Goal: Task Accomplishment & Management: Manage account settings

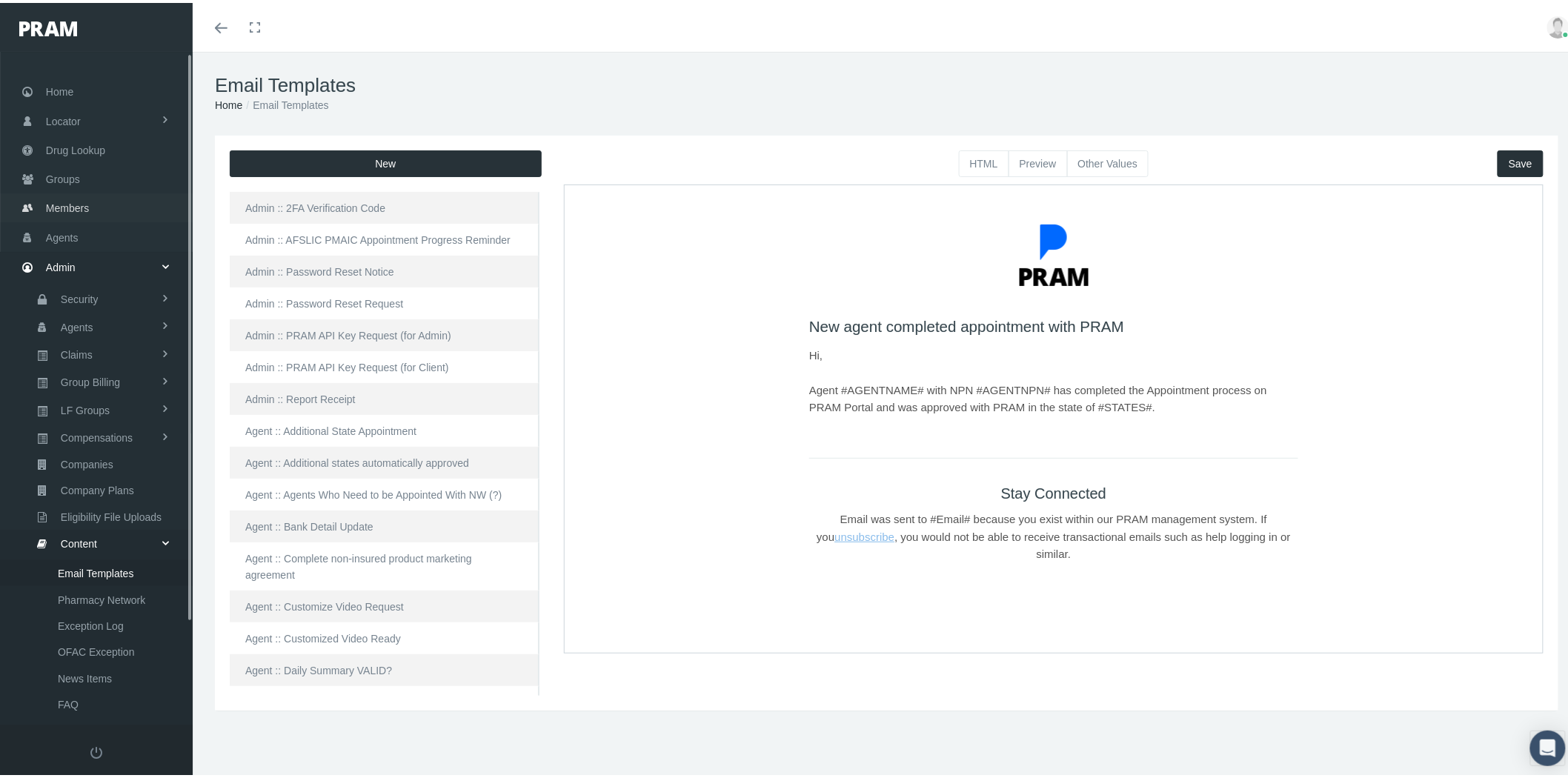
click at [86, 174] on link "Groups" at bounding box center [96, 176] width 193 height 29
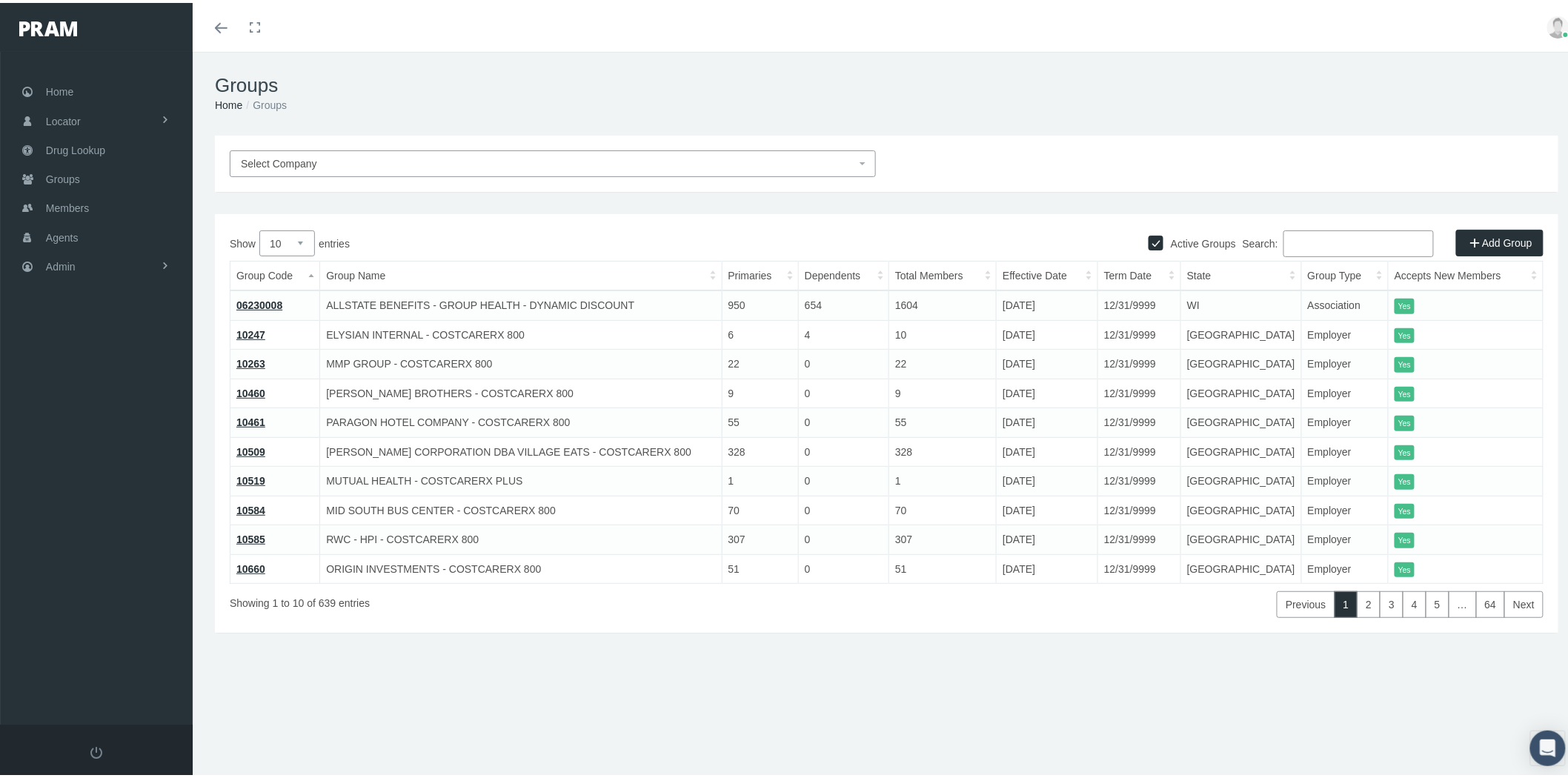
click at [1361, 235] on input "Search:" at bounding box center [1359, 240] width 151 height 27
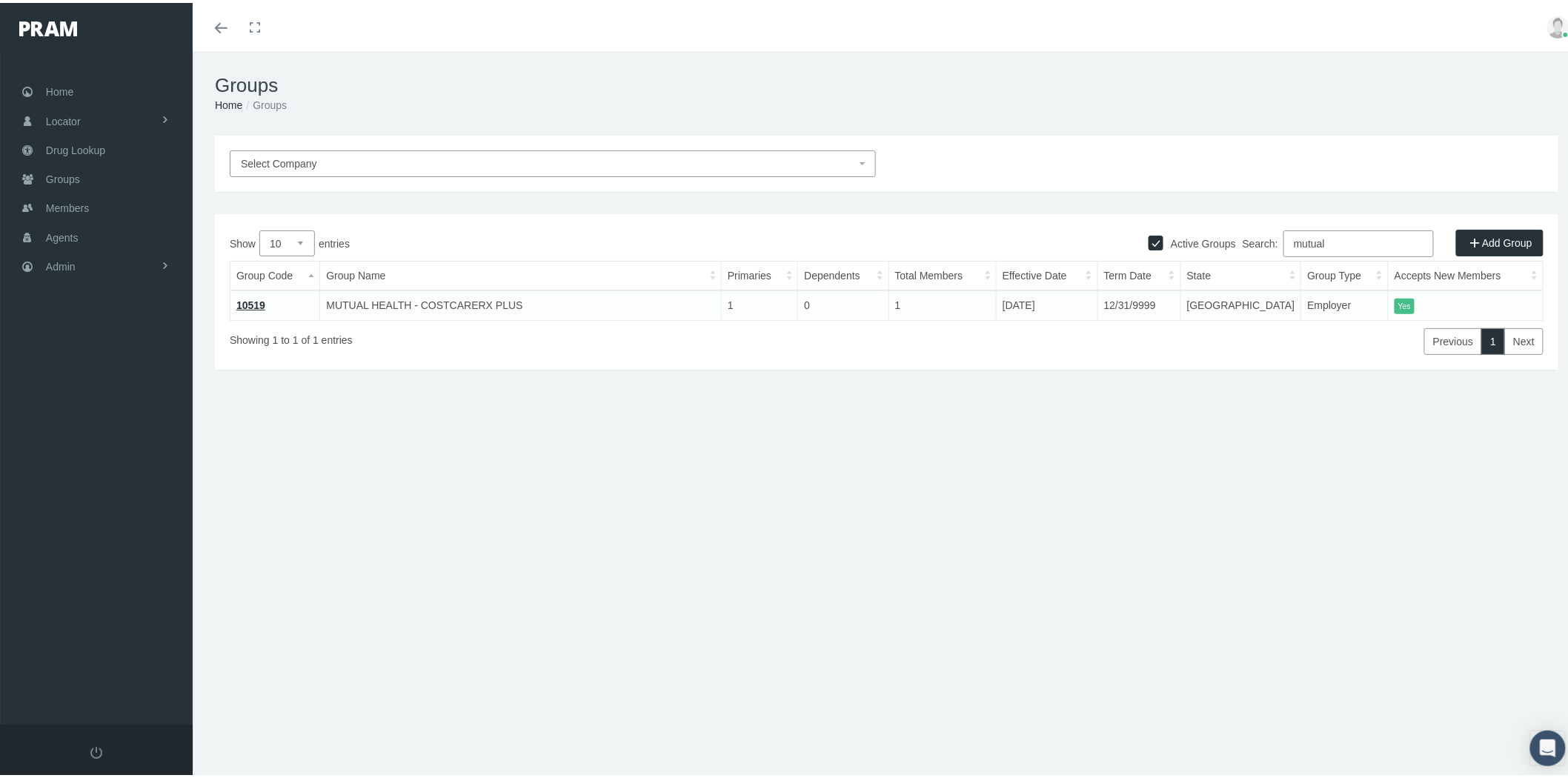
type input "mutual"
click at [140, 256] on link "Admin" at bounding box center [96, 263] width 193 height 29
click at [123, 502] on span "Eligibility File Uploads" at bounding box center [111, 513] width 101 height 25
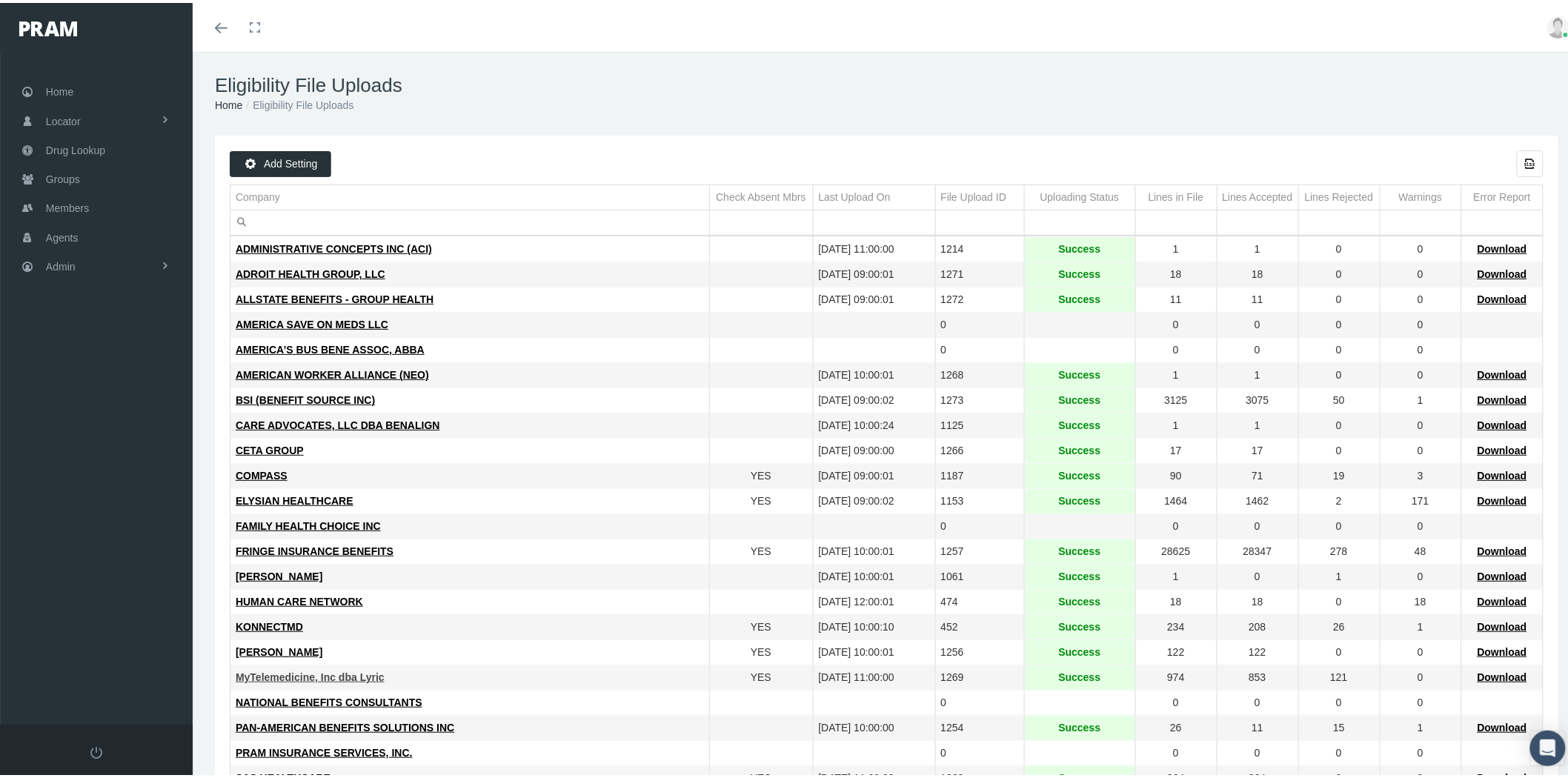
click at [345, 676] on span "MyTelemedicine, Inc dba Lyric" at bounding box center [310, 674] width 149 height 12
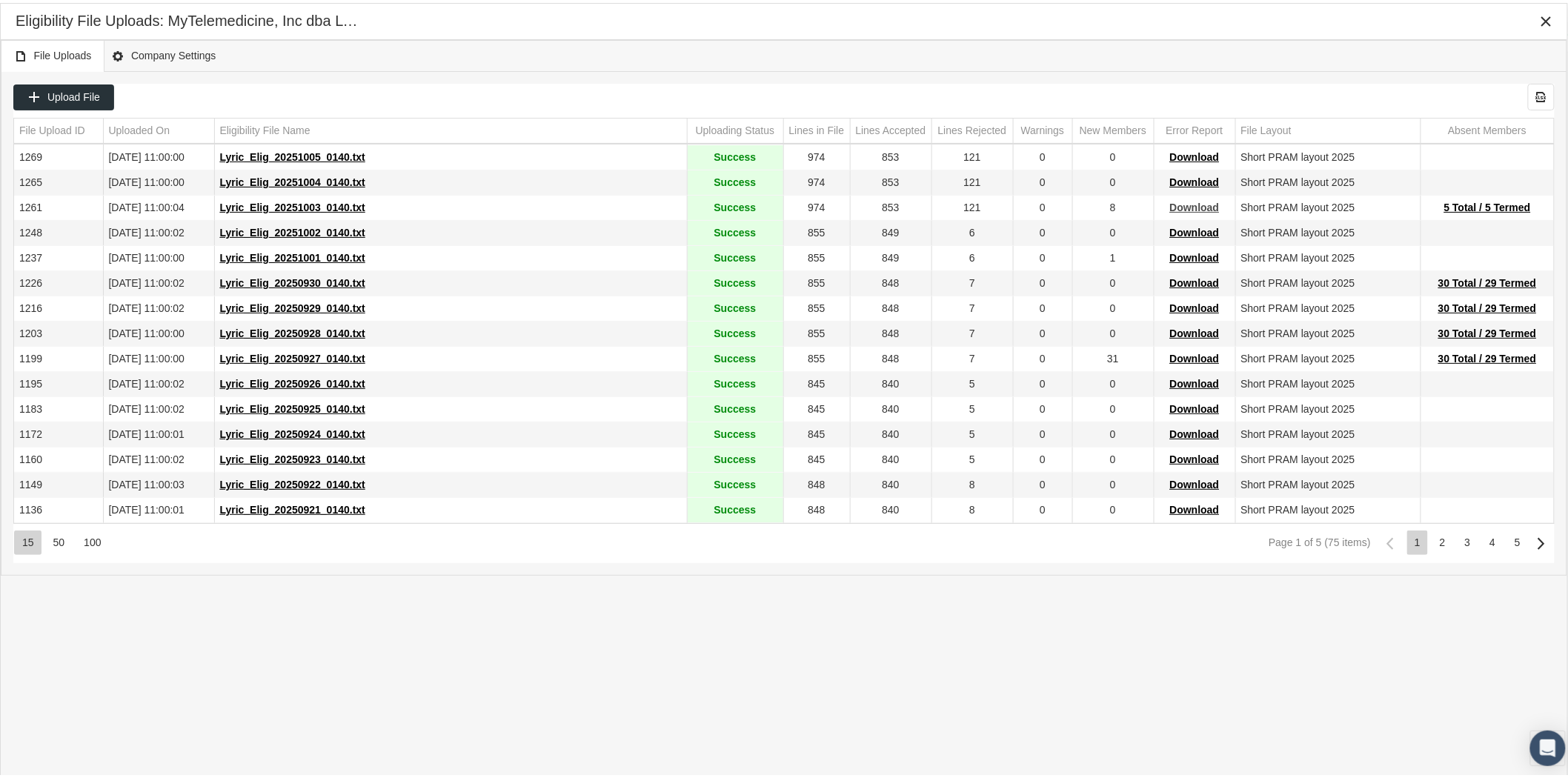
click at [1201, 210] on span "Download" at bounding box center [1194, 204] width 49 height 12
click at [1547, 20] on icon "Close" at bounding box center [1546, 19] width 13 height 13
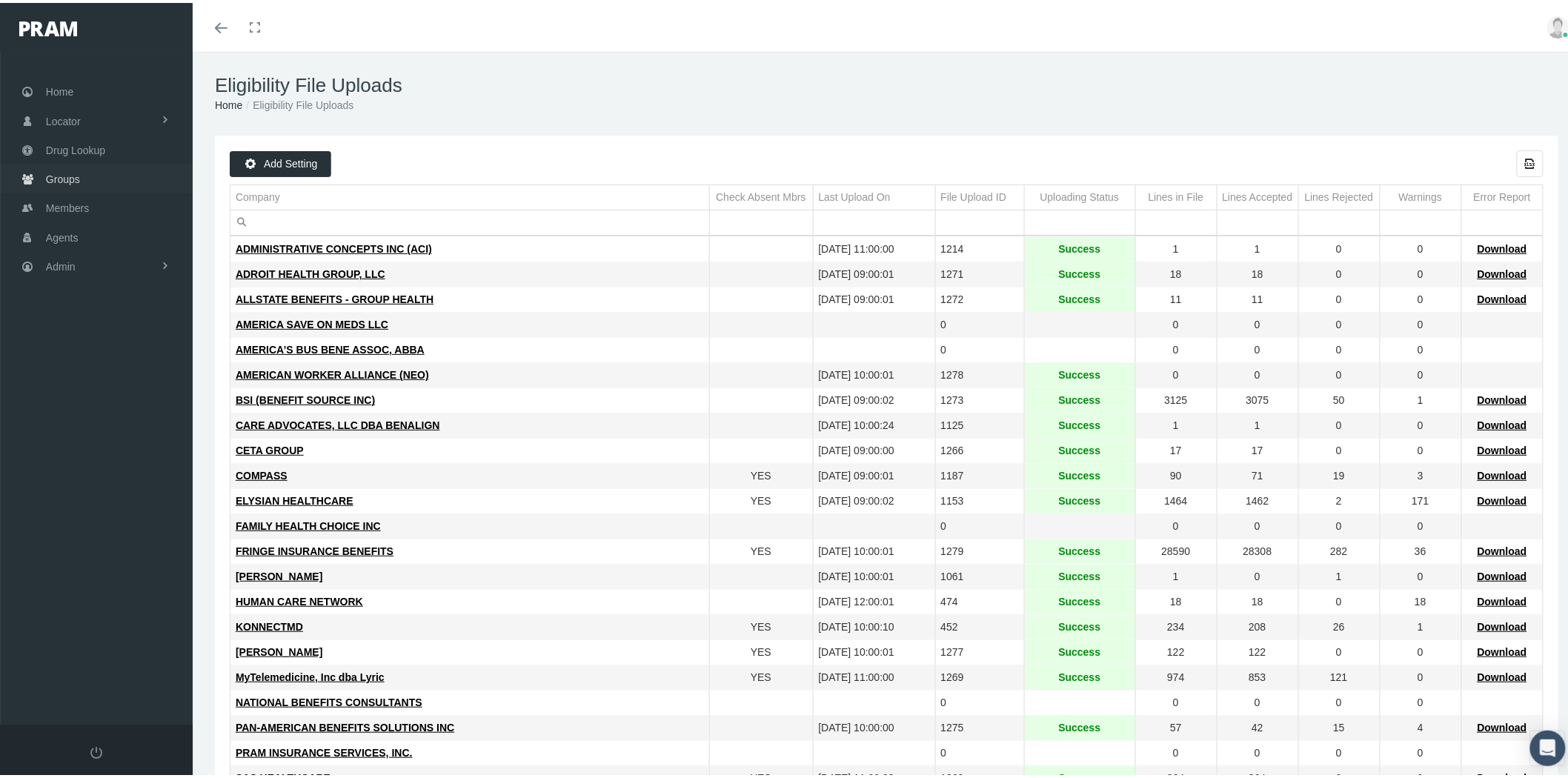
click at [71, 168] on span "Groups" at bounding box center [62, 176] width 34 height 28
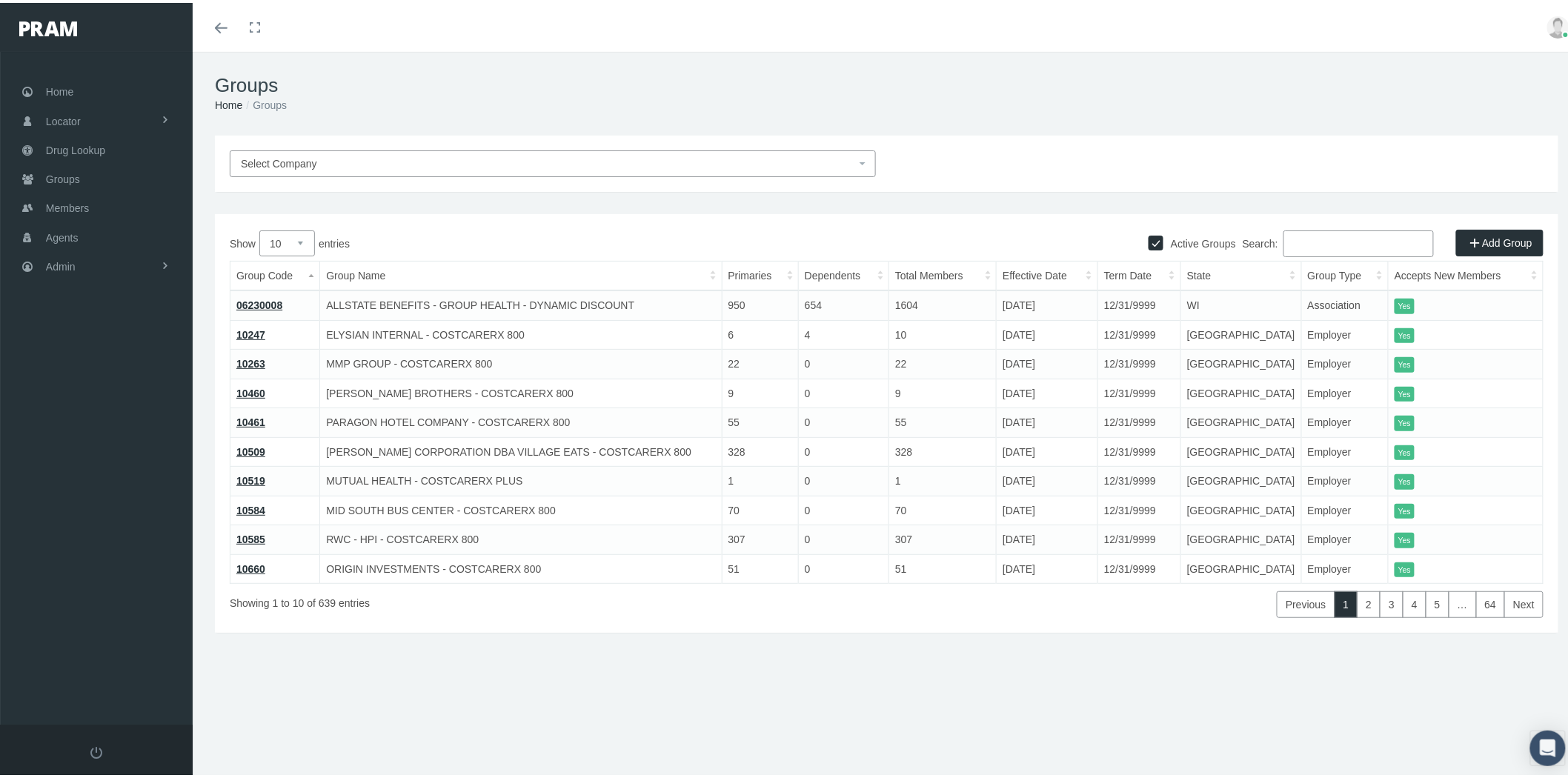
click at [816, 166] on span "Select Company" at bounding box center [548, 161] width 615 height 17
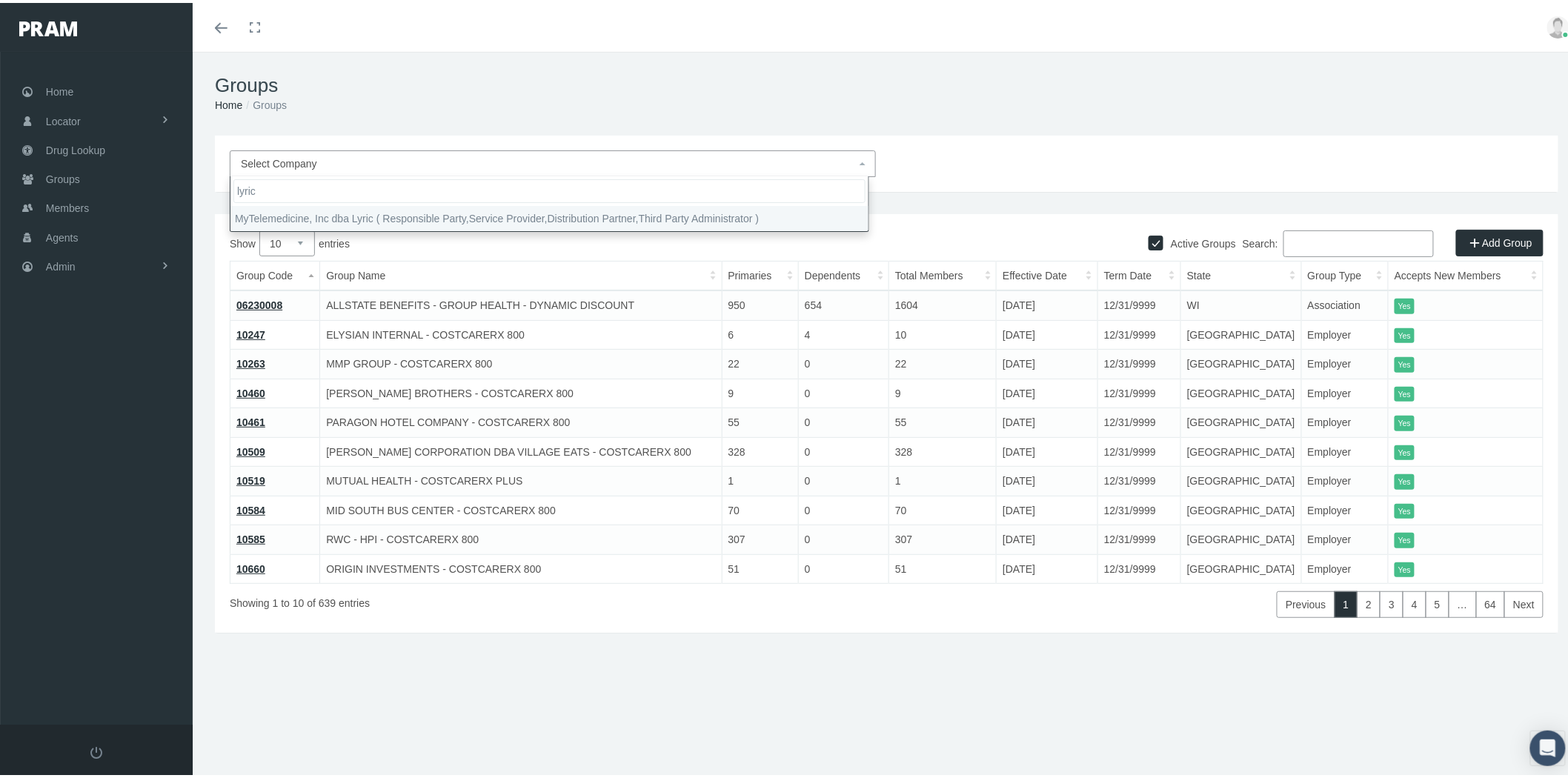
type input "lyric"
select select "9146"
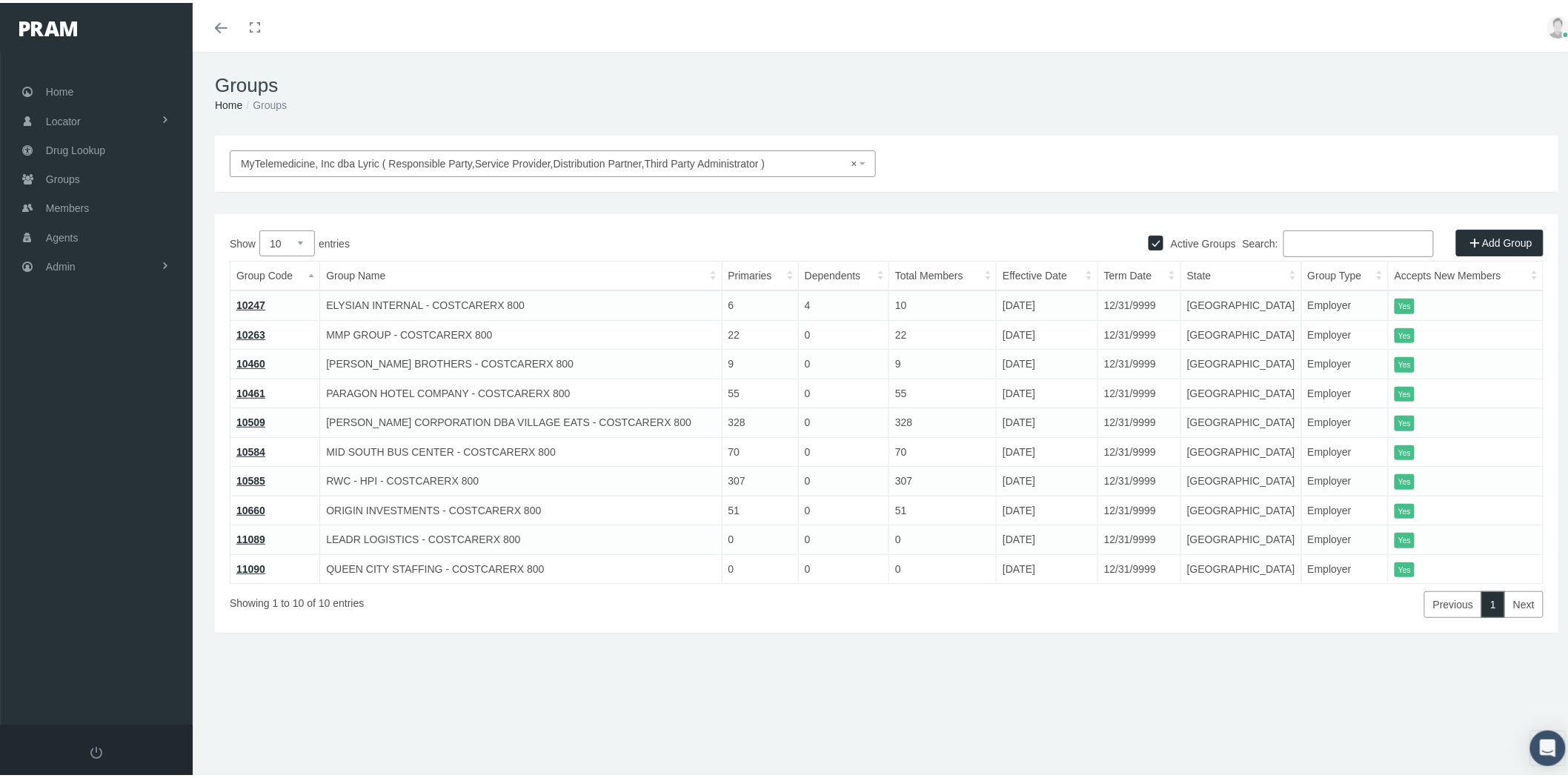
click at [299, 250] on select "10 25 50 100" at bounding box center [288, 240] width 56 height 26
select select "100"
click at [260, 227] on select "10 25 50 100" at bounding box center [288, 240] width 56 height 26
drag, startPoint x: 260, startPoint y: 534, endPoint x: 257, endPoint y: 300, distance: 234.0
click at [127, 258] on link "Admin" at bounding box center [96, 263] width 193 height 29
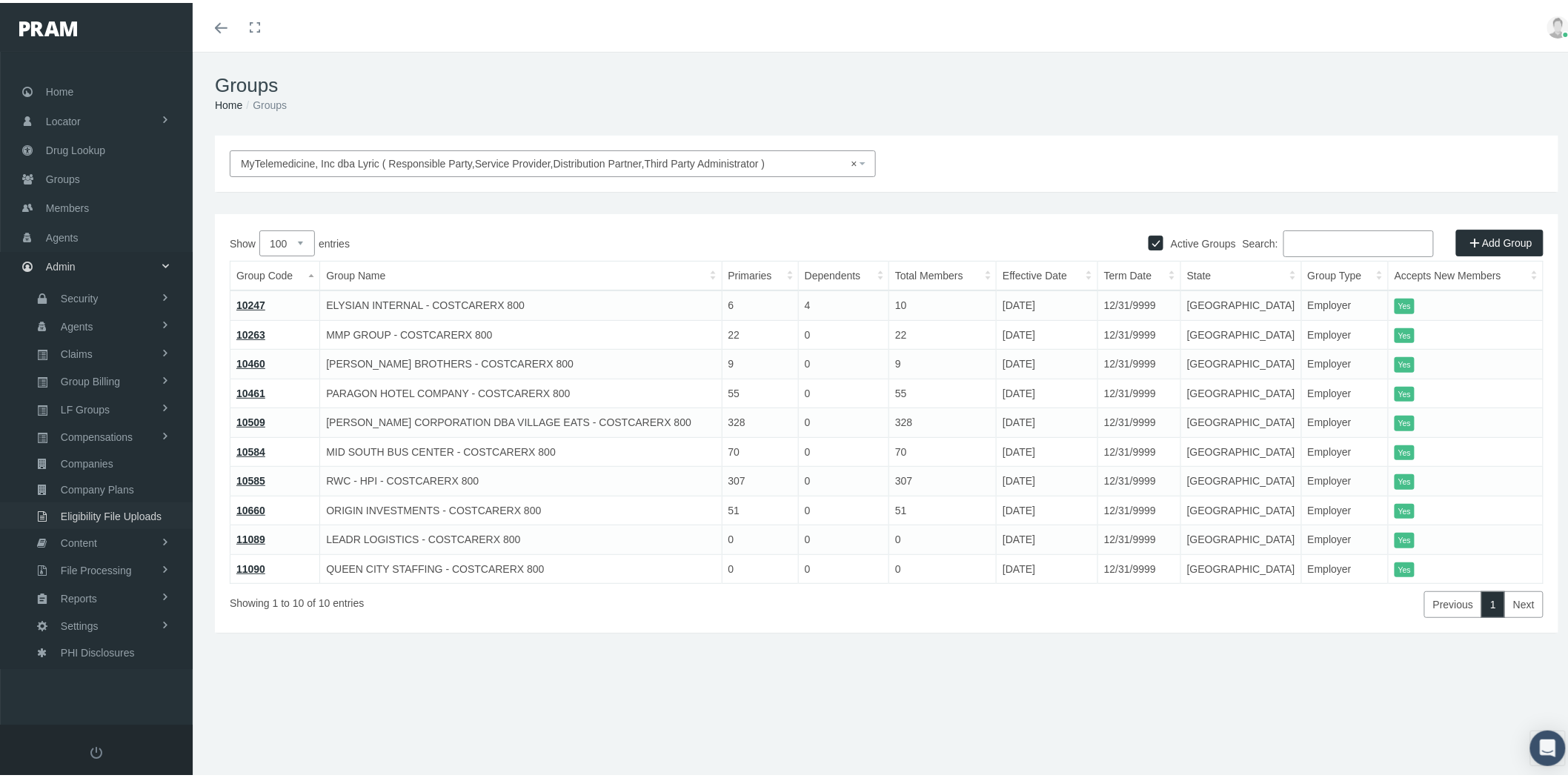
click at [135, 503] on span "Eligibility File Uploads" at bounding box center [111, 513] width 101 height 25
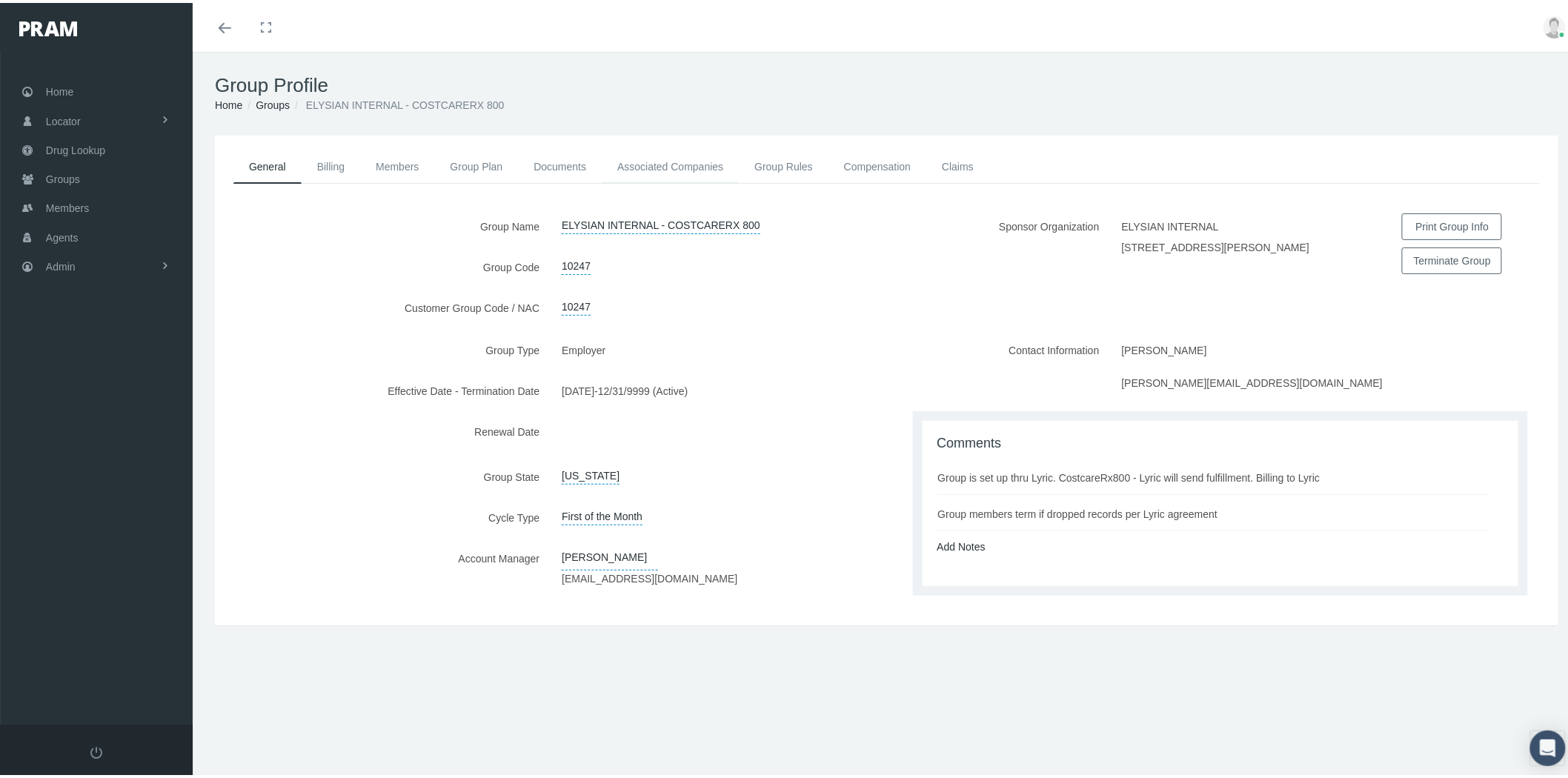
click at [665, 166] on link "Associated Companies" at bounding box center [669, 163] width 137 height 33
drag, startPoint x: 330, startPoint y: 155, endPoint x: 343, endPoint y: 161, distance: 14.3
click at [331, 155] on link "Billing" at bounding box center [330, 163] width 59 height 33
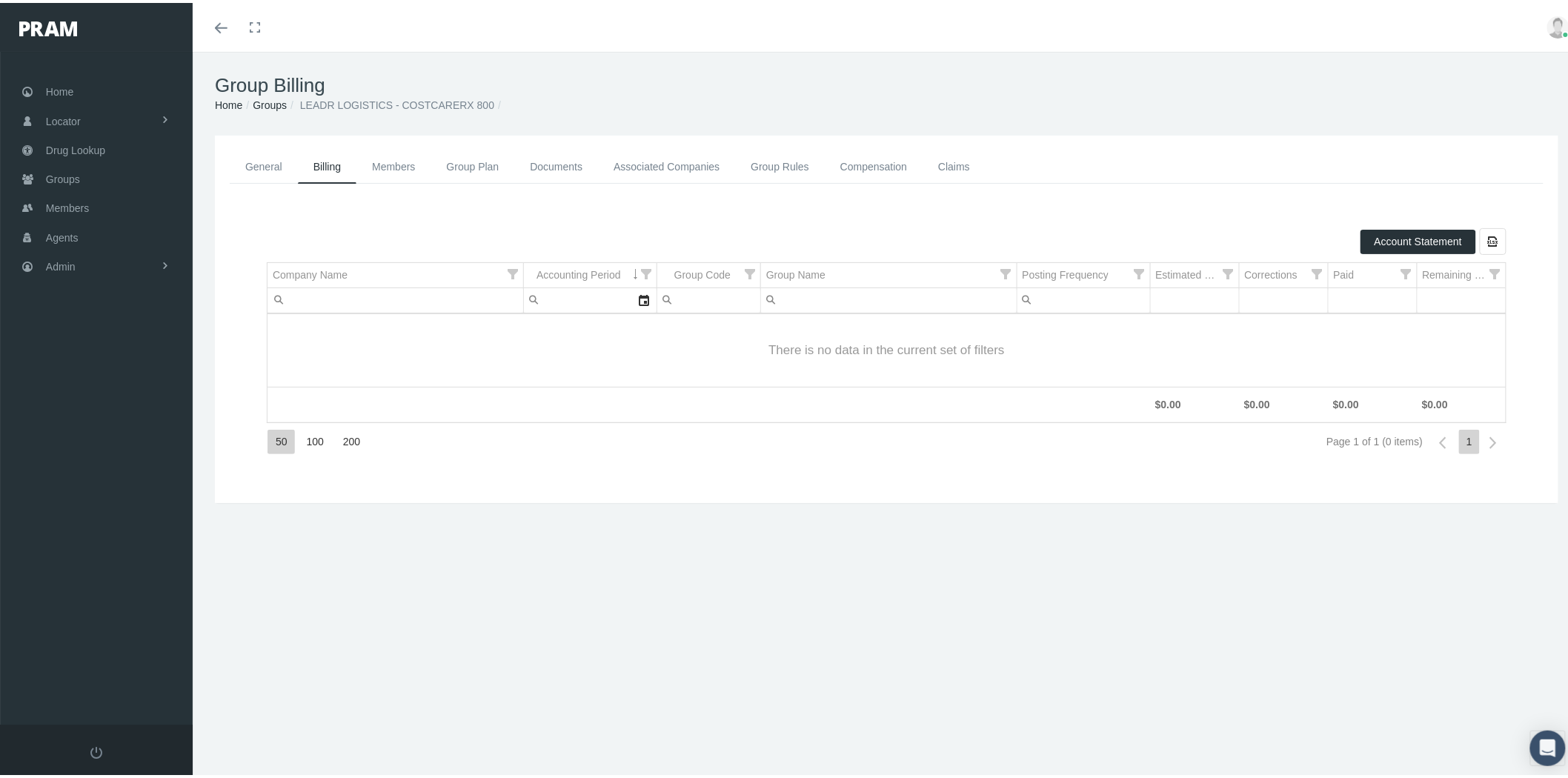
click at [463, 165] on link "Group Plan" at bounding box center [473, 164] width 84 height 34
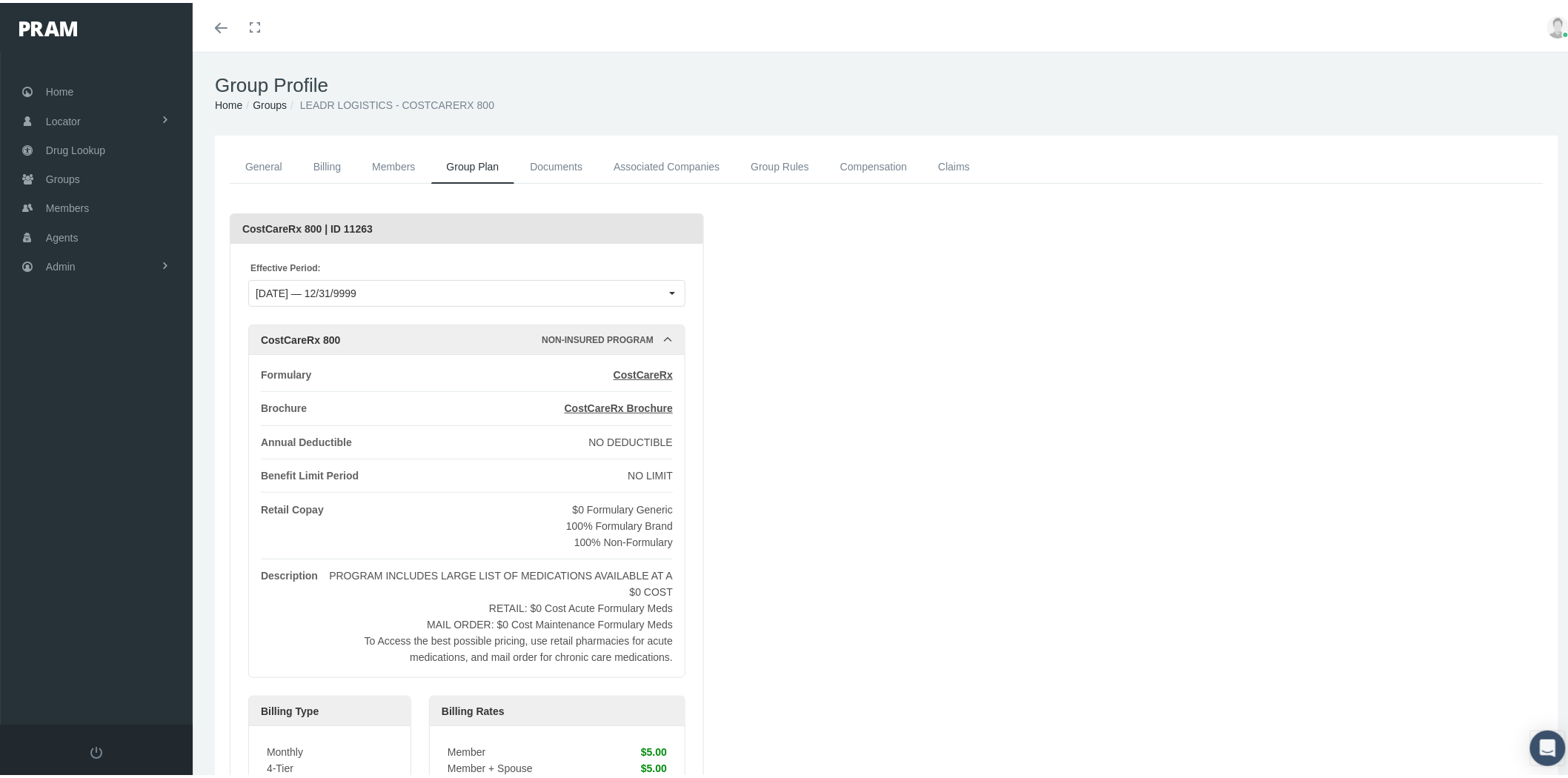
click at [565, 167] on link "Documents" at bounding box center [556, 164] width 84 height 34
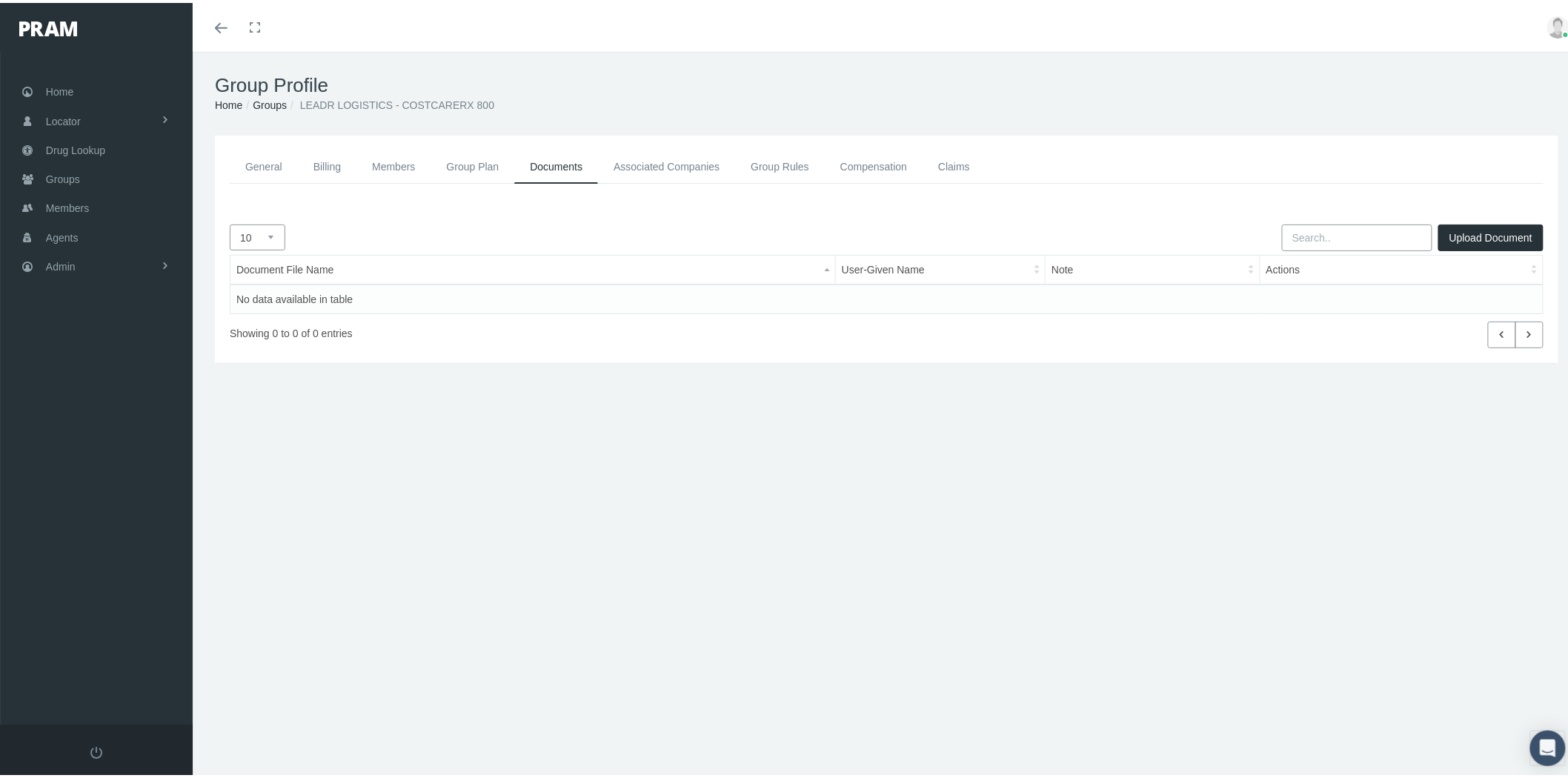
click at [669, 155] on link "Associated Companies" at bounding box center [665, 164] width 137 height 34
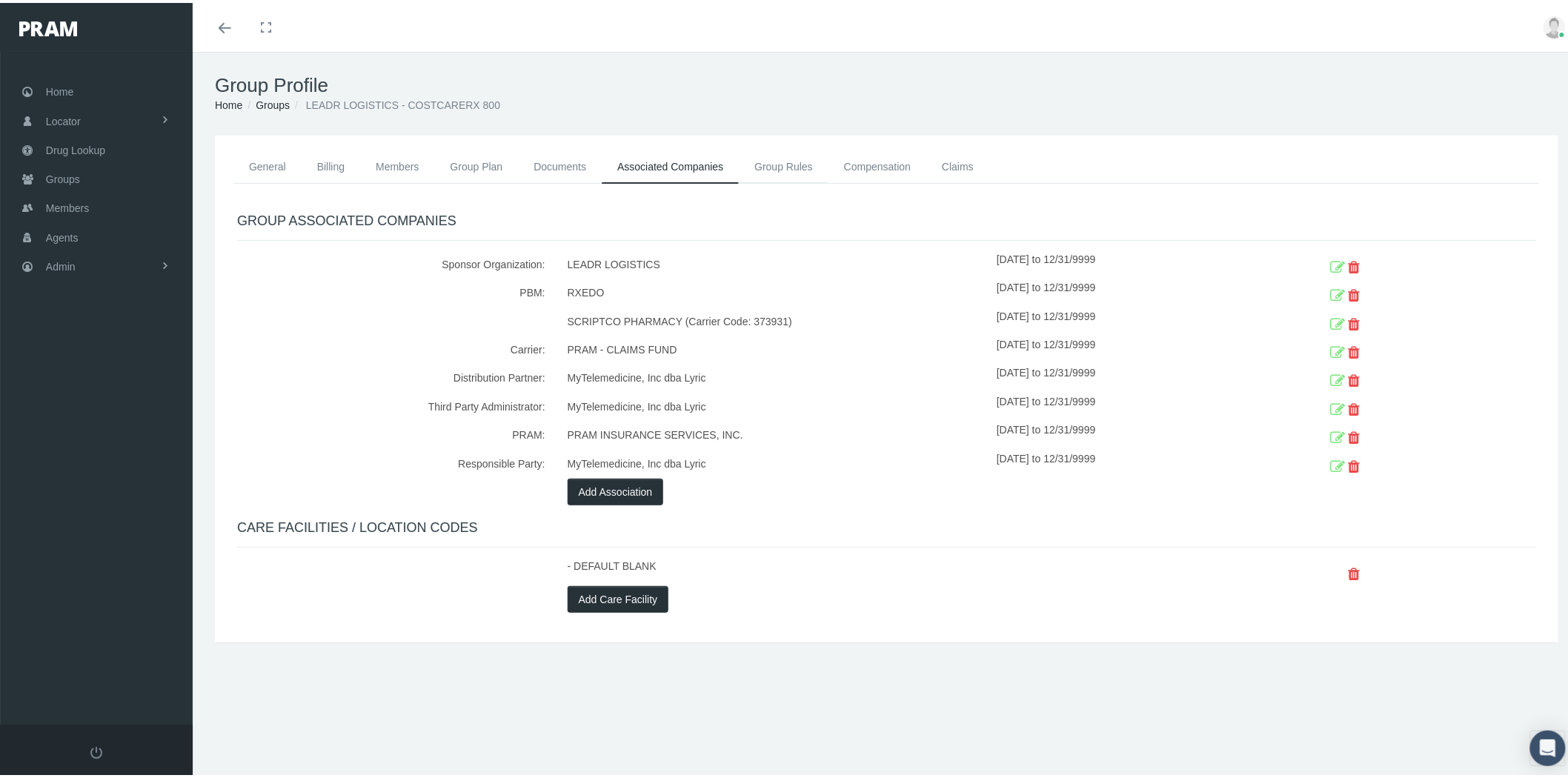
click at [791, 163] on link "Group Rules" at bounding box center [784, 163] width 89 height 33
click at [872, 164] on link "Compensation" at bounding box center [877, 163] width 98 height 33
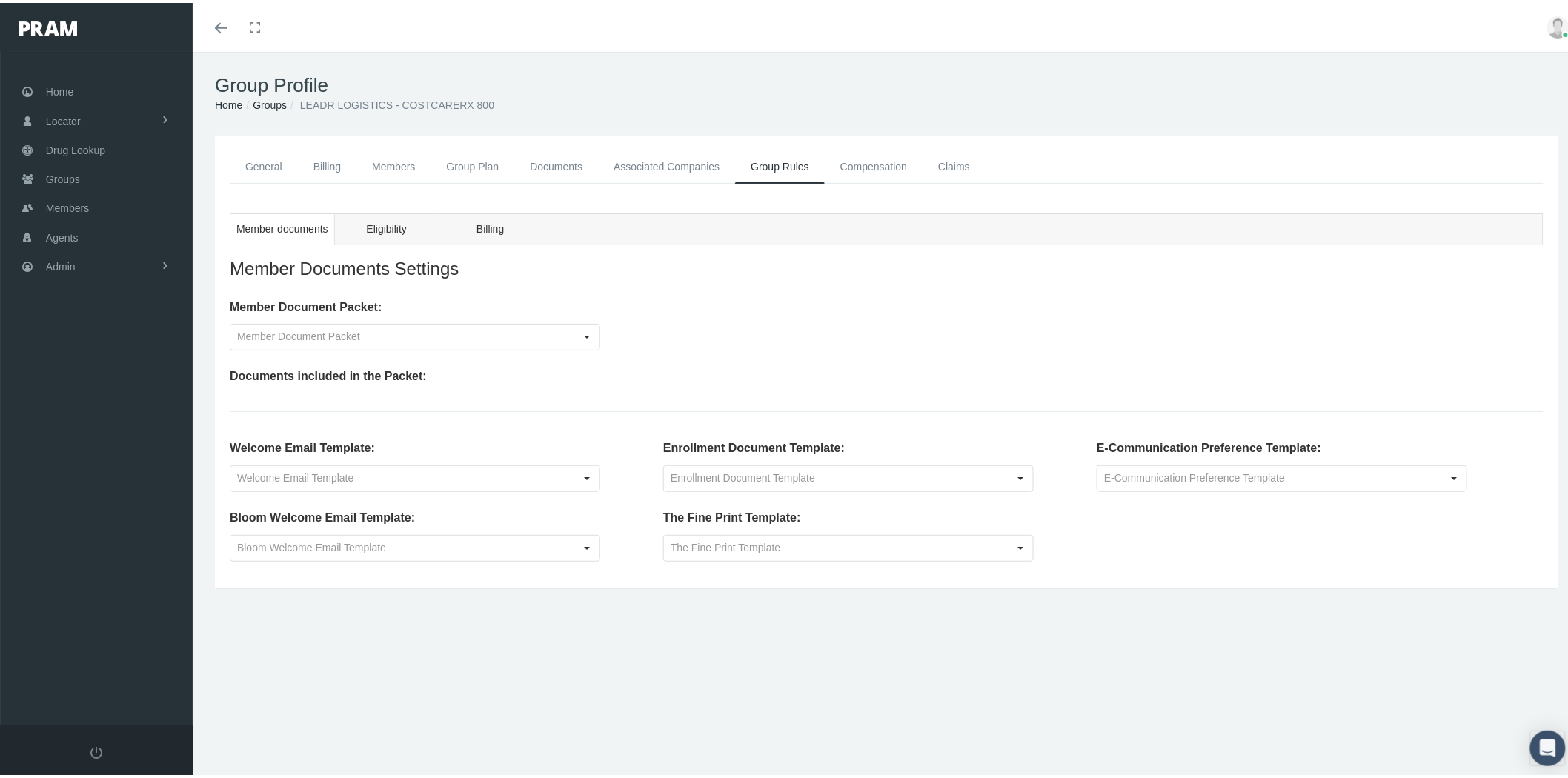
click at [887, 165] on link "Compensation" at bounding box center [873, 164] width 98 height 34
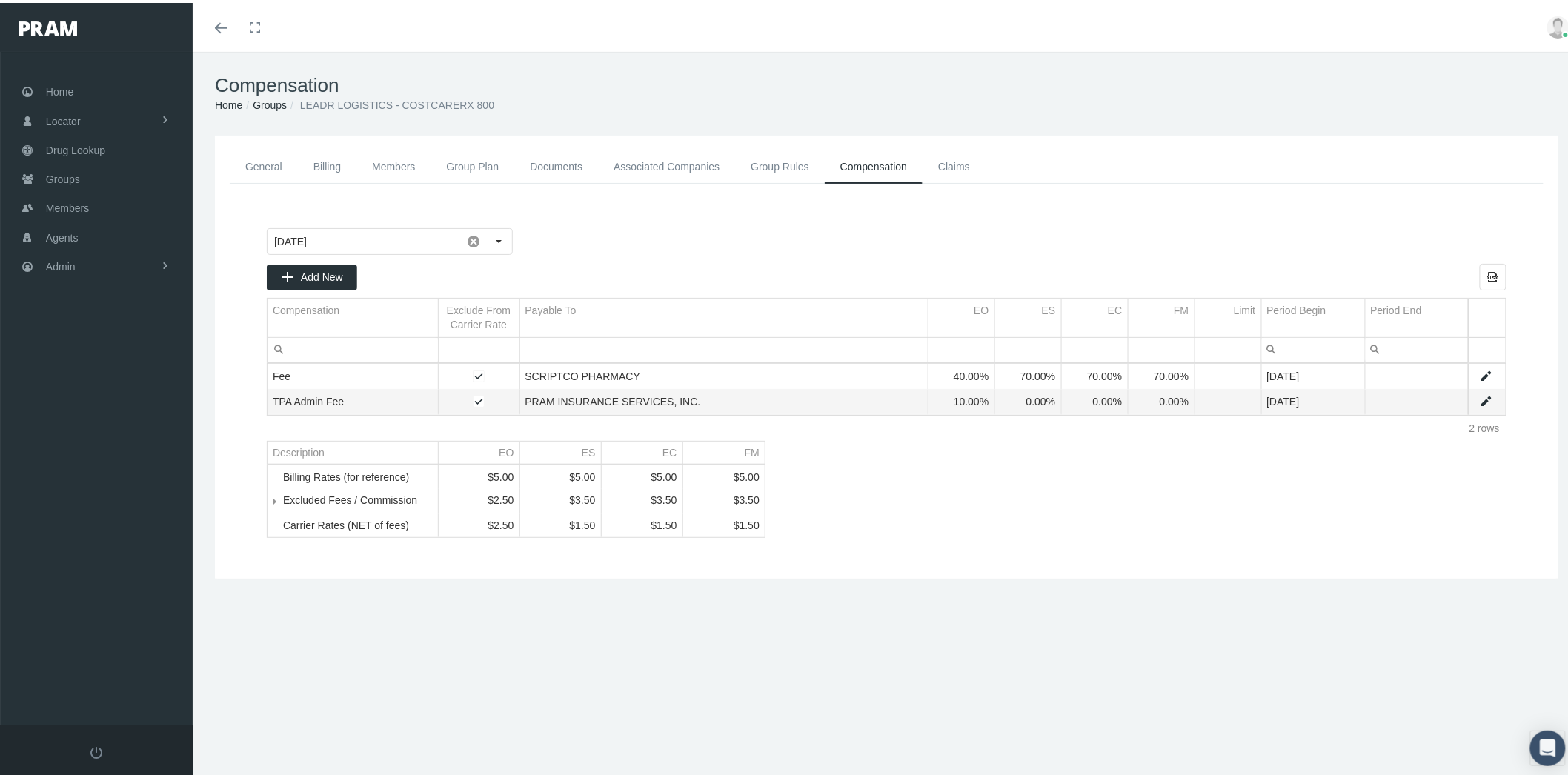
click at [249, 158] on link "General" at bounding box center [263, 164] width 68 height 34
click at [697, 160] on link "Associated Companies" at bounding box center [665, 164] width 137 height 34
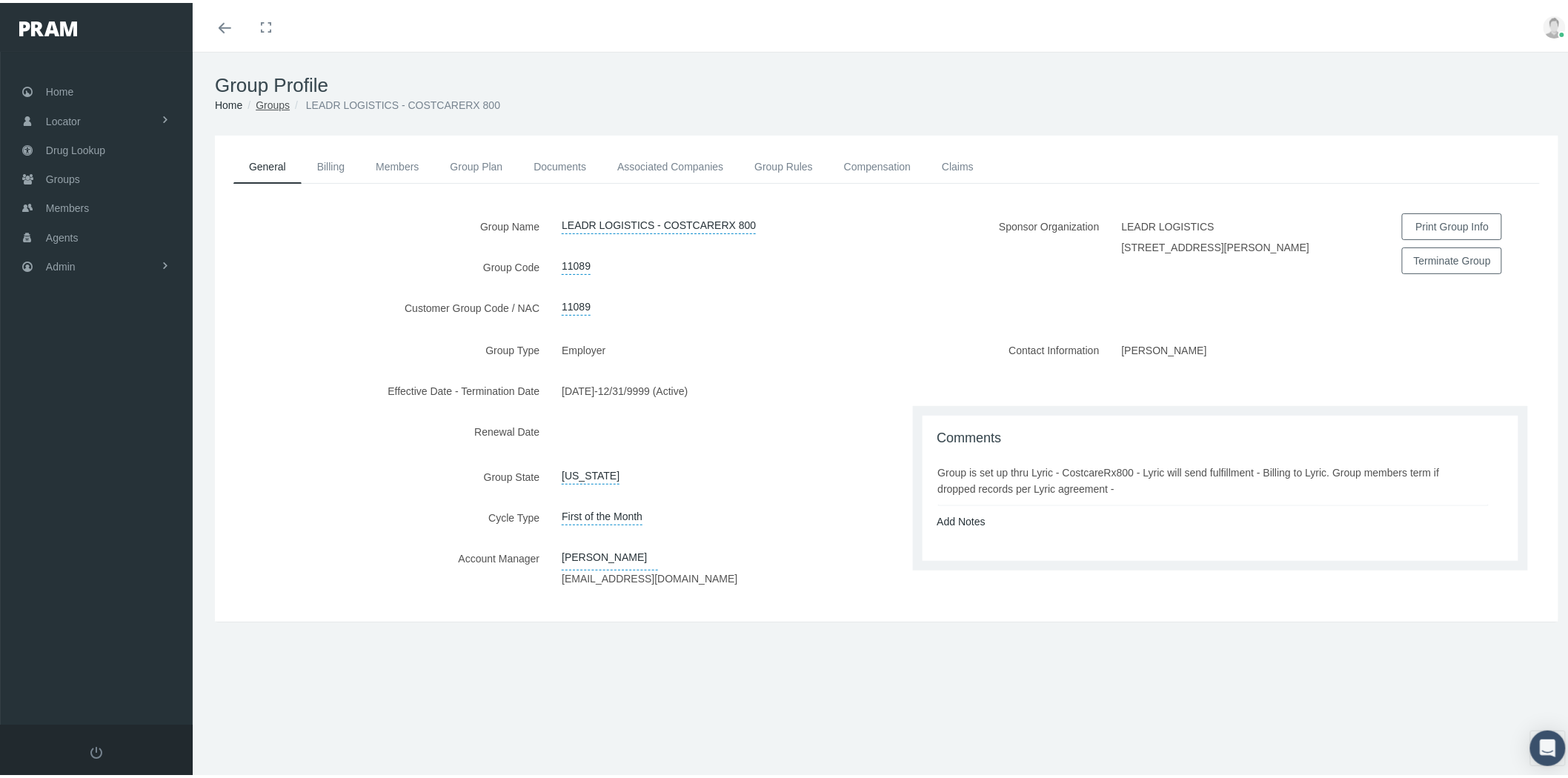
click at [279, 107] on link "Groups" at bounding box center [273, 101] width 34 height 12
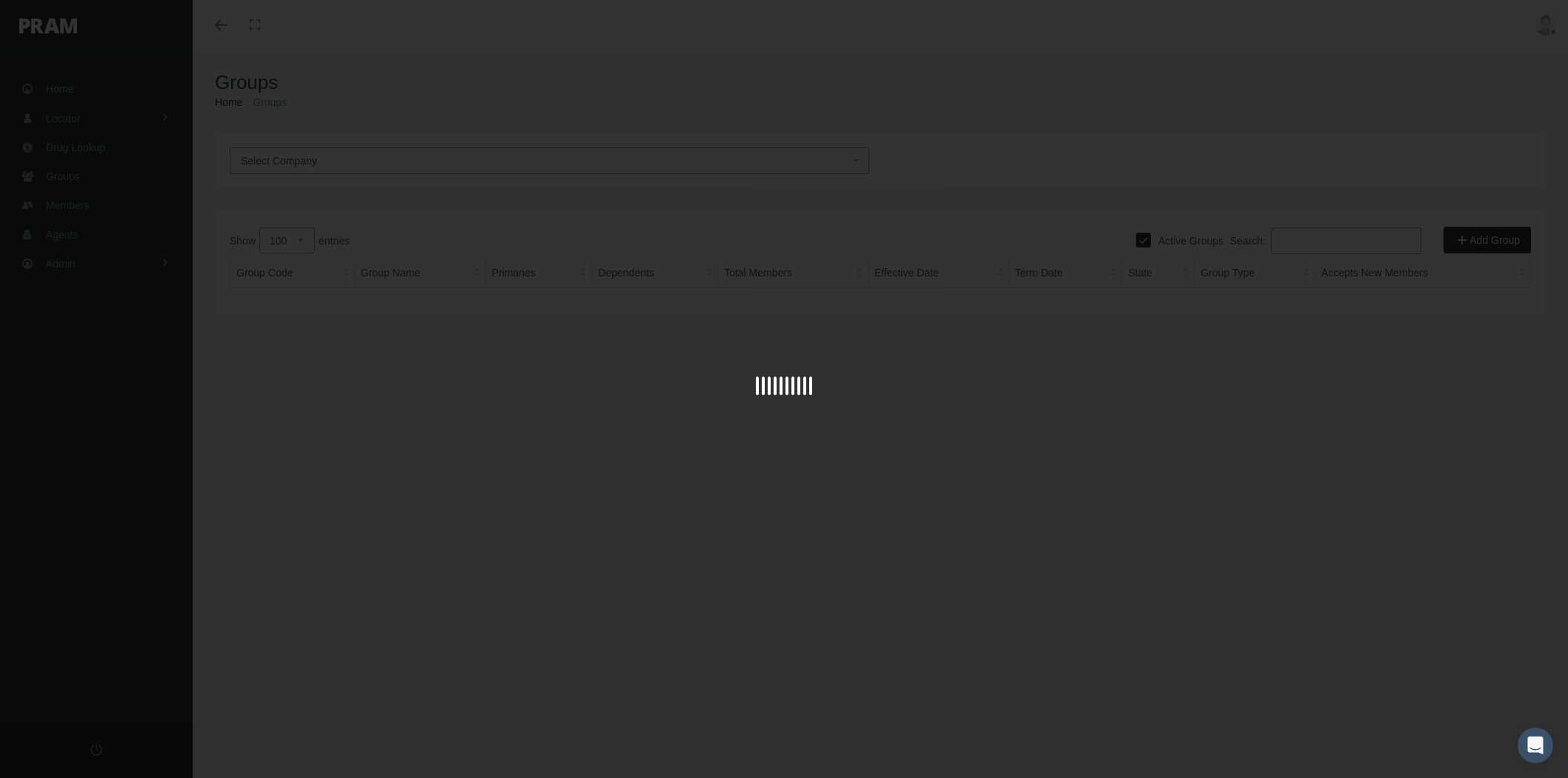
select select "100"
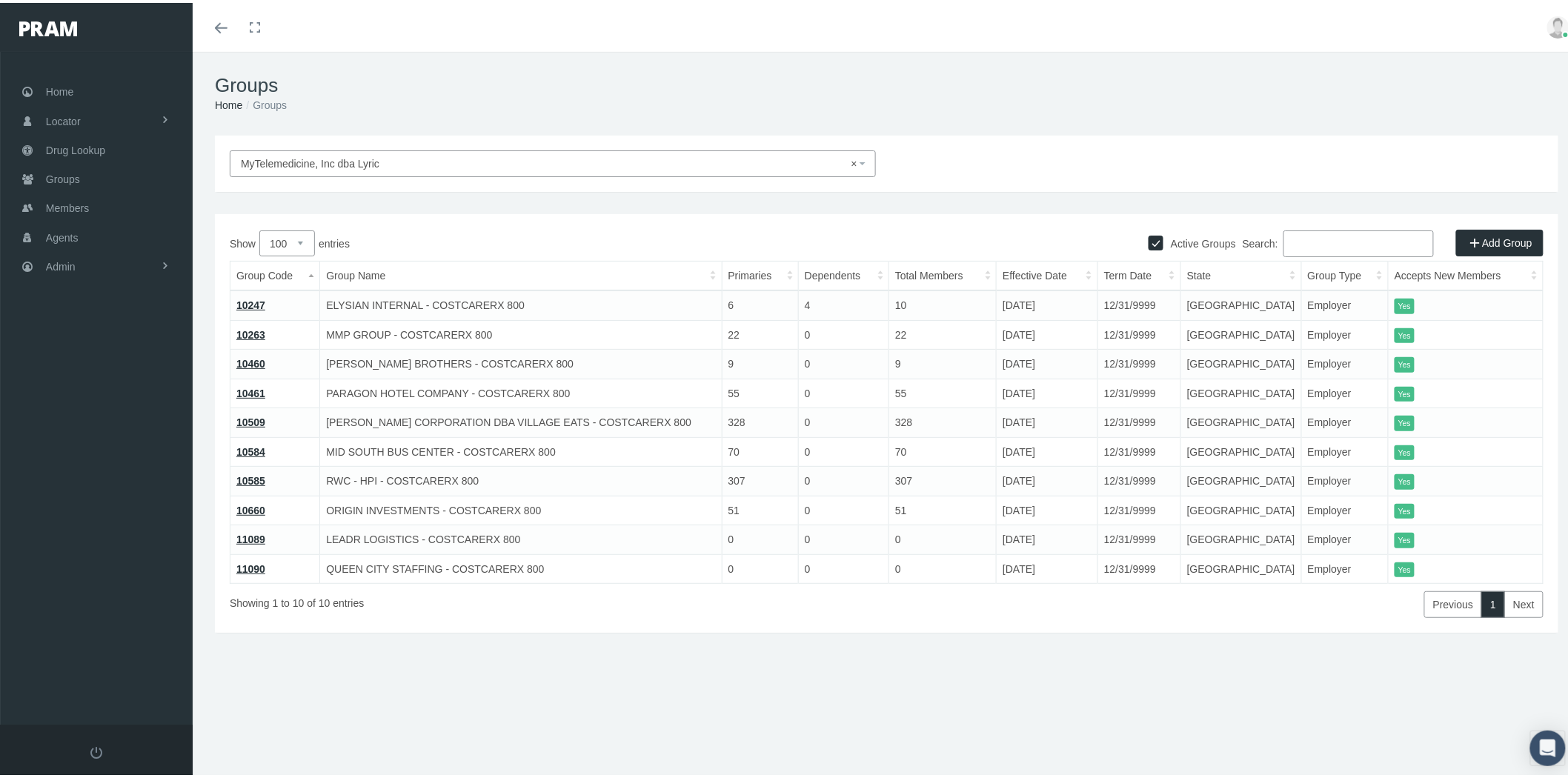
click at [255, 563] on link "11090" at bounding box center [250, 566] width 29 height 12
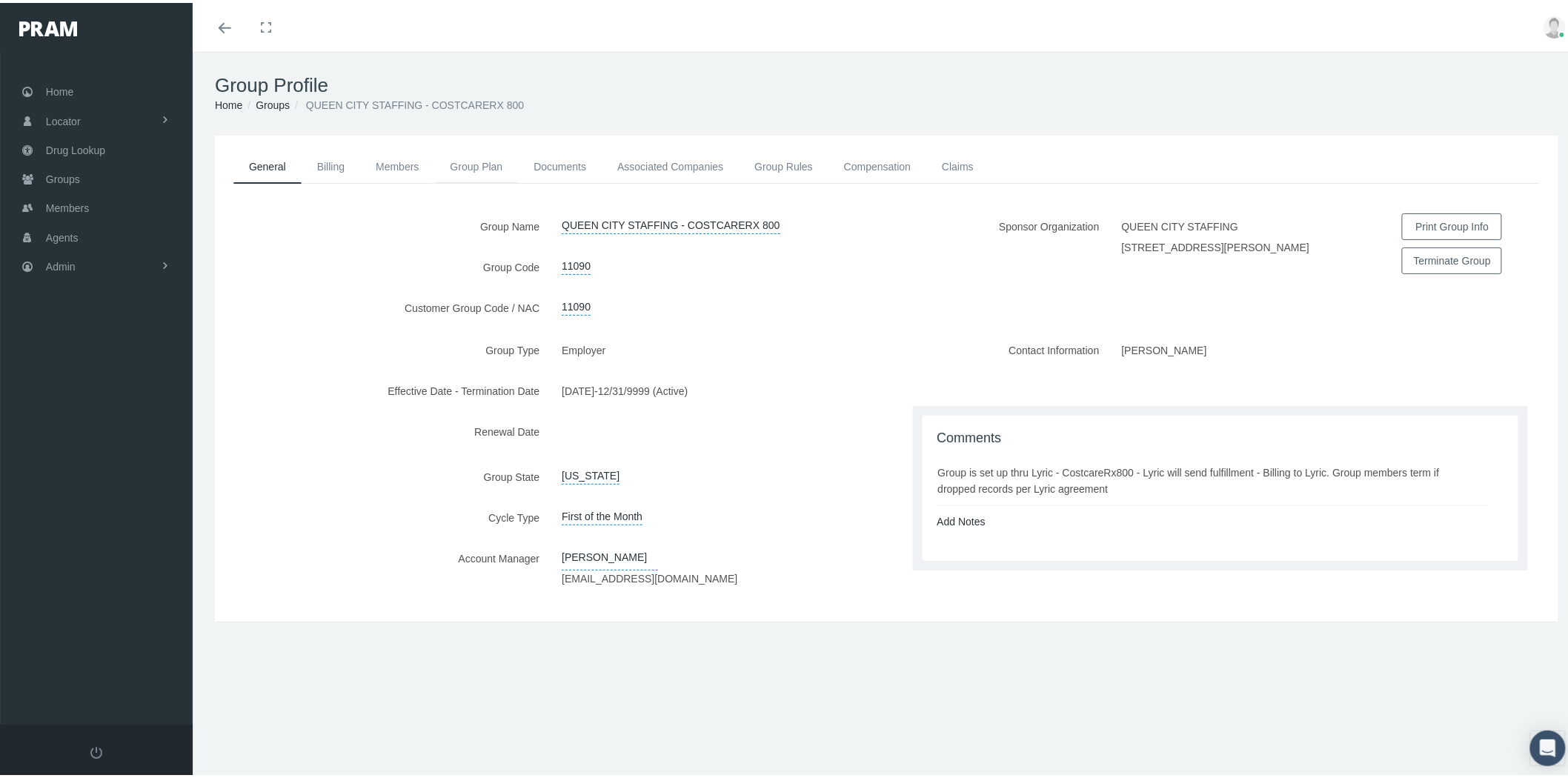
click at [483, 162] on link "Group Plan" at bounding box center [476, 163] width 84 height 33
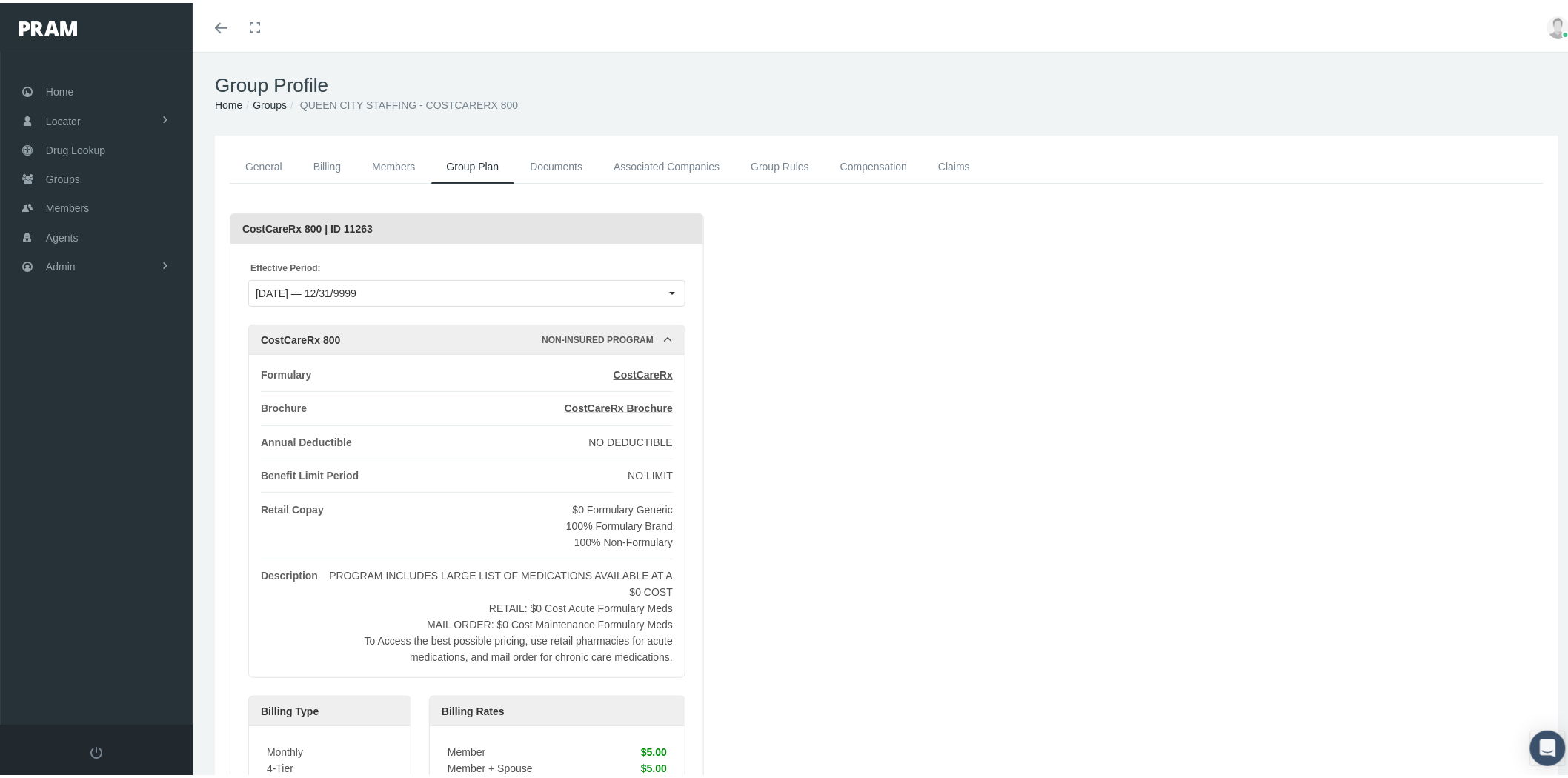
click at [566, 158] on link "Documents" at bounding box center [556, 164] width 84 height 34
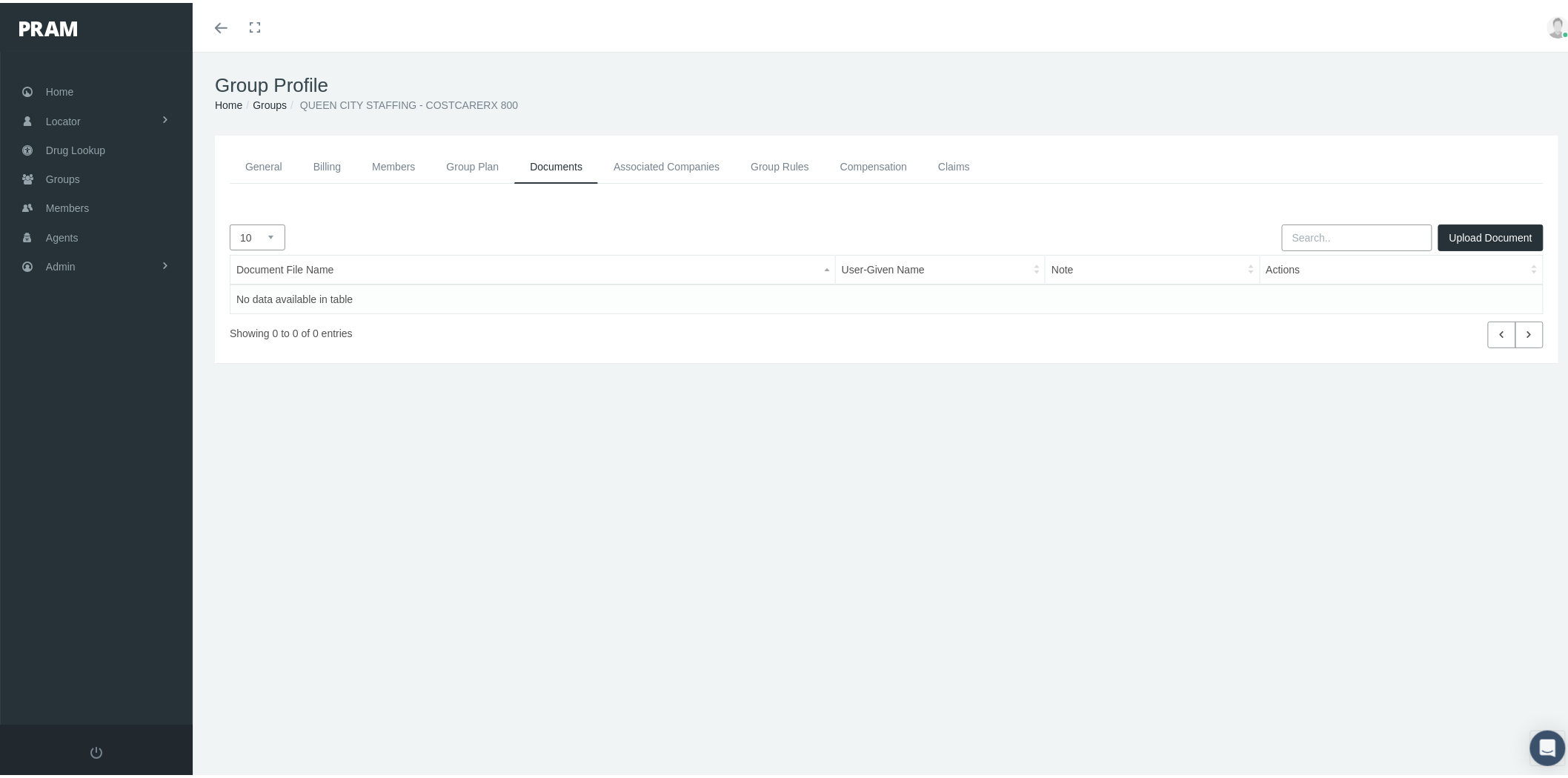
click at [681, 162] on link "Associated Companies" at bounding box center [665, 164] width 137 height 34
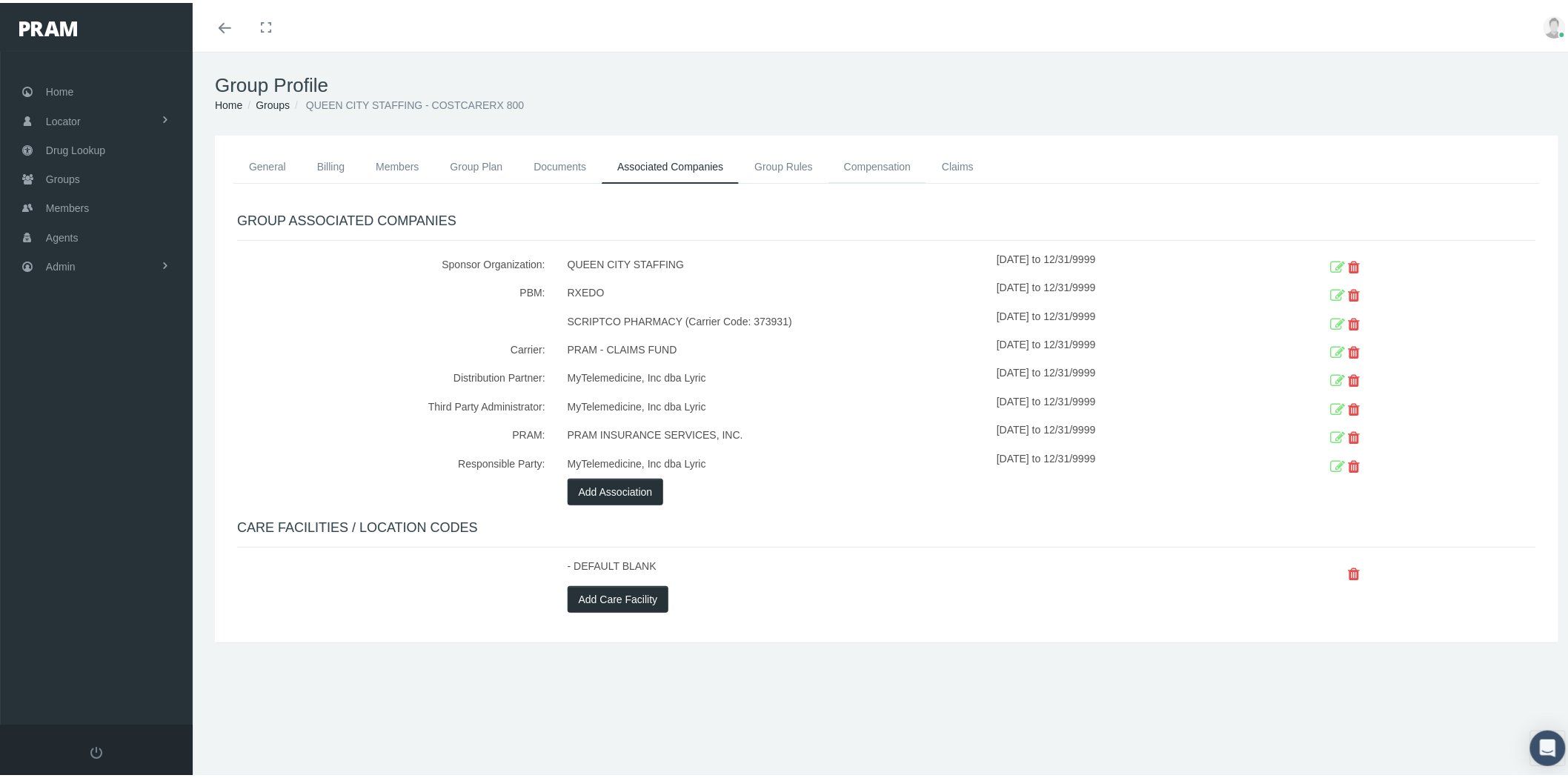
click at [871, 166] on link "Compensation" at bounding box center [877, 163] width 98 height 33
click at [801, 167] on link "Group Rules" at bounding box center [784, 163] width 89 height 33
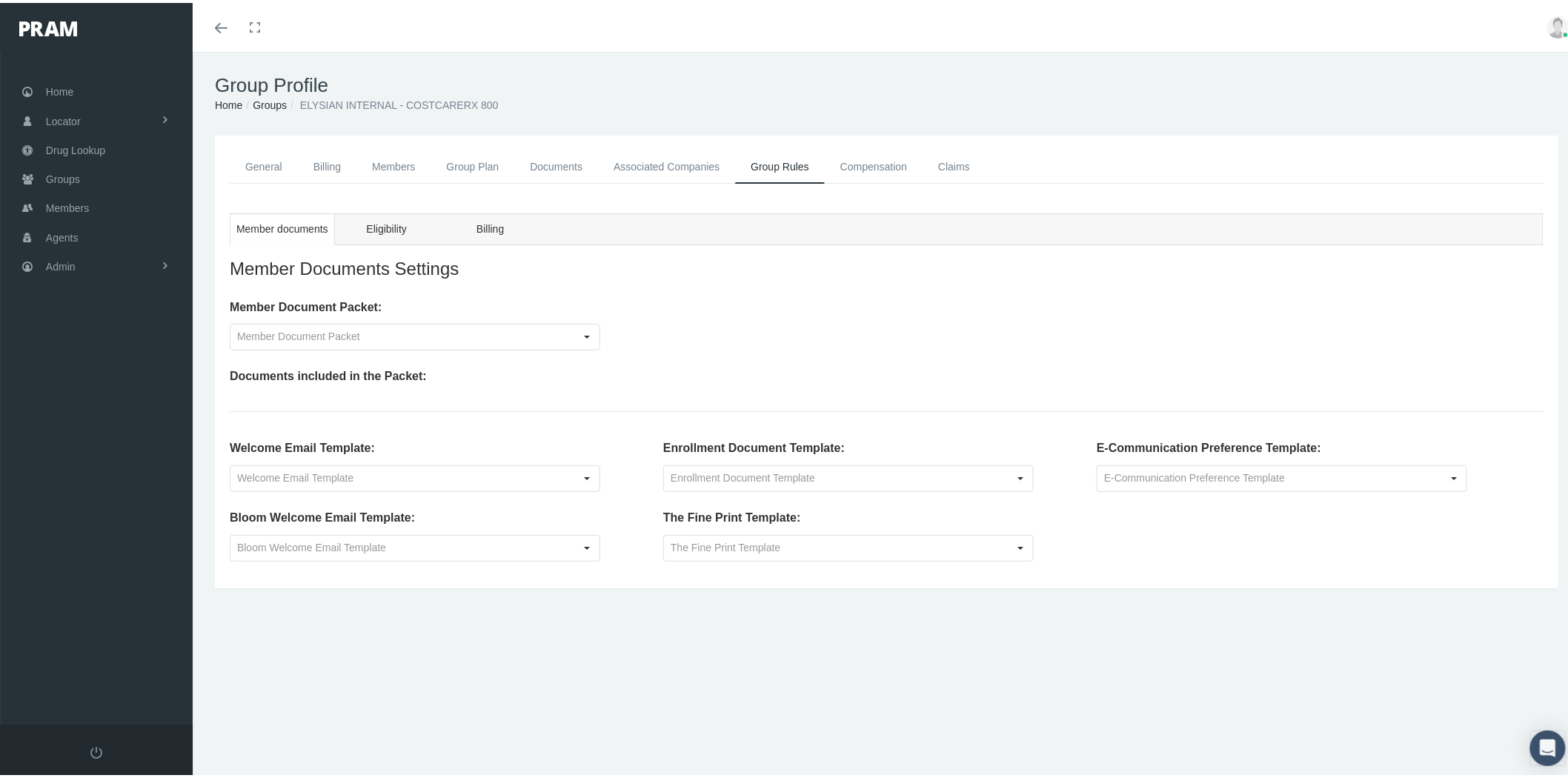
click at [883, 164] on link "Compensation" at bounding box center [873, 164] width 98 height 34
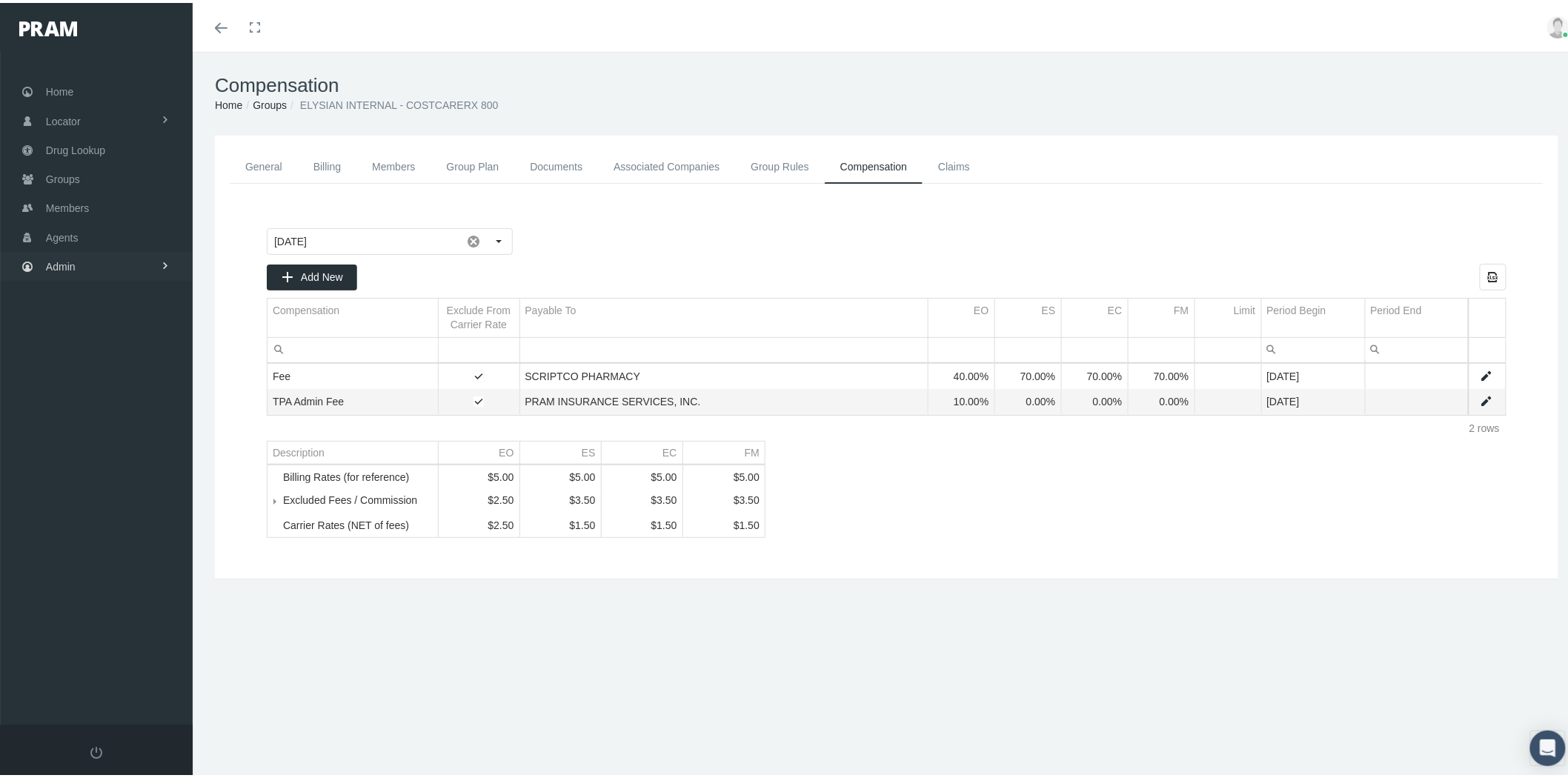
click at [141, 260] on link "Admin" at bounding box center [96, 263] width 193 height 29
click at [128, 450] on link "Companies" at bounding box center [96, 461] width 193 height 26
click at [775, 172] on link "Group Rules" at bounding box center [780, 164] width 89 height 34
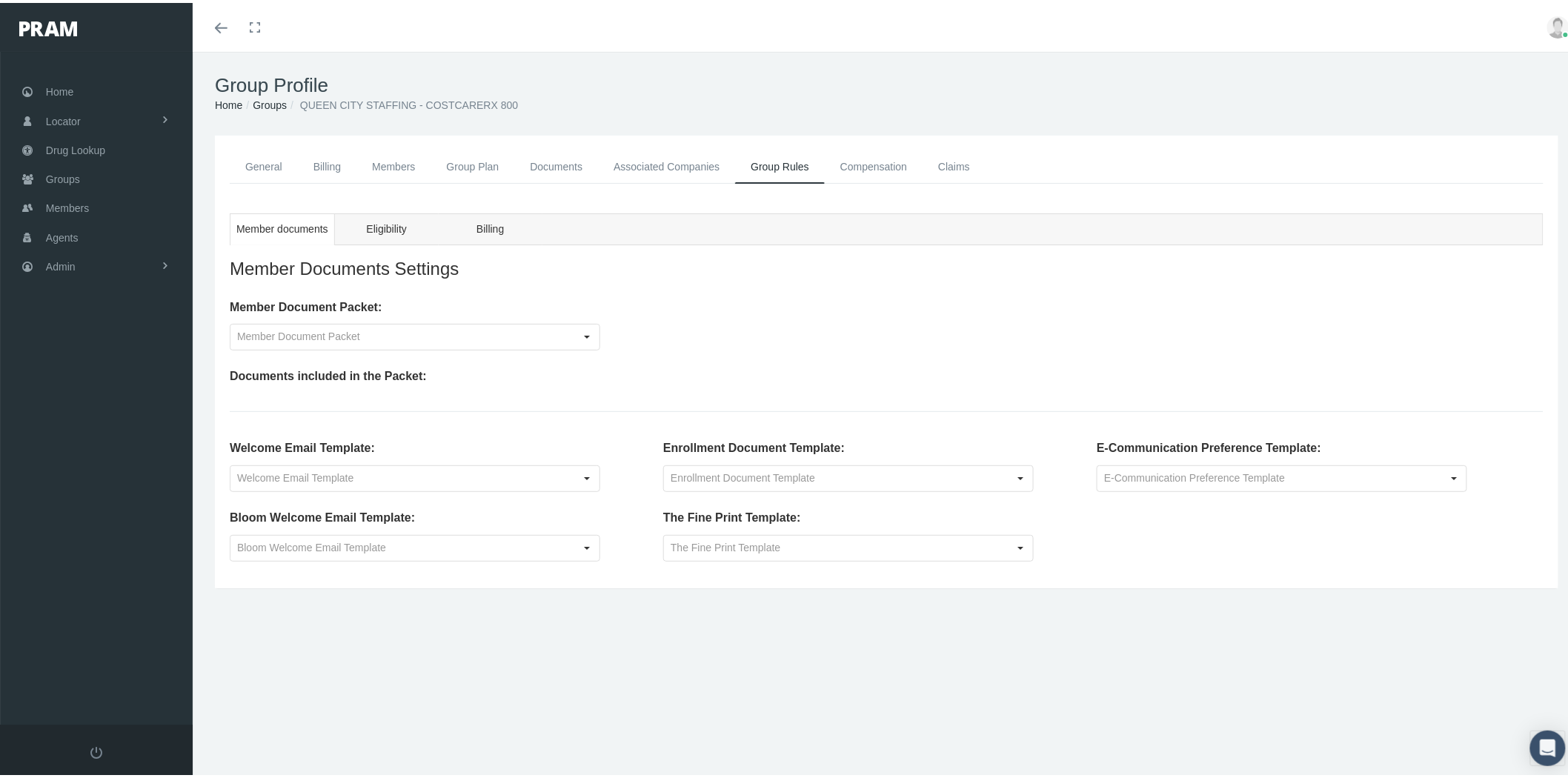
click at [882, 163] on link "Compensation" at bounding box center [873, 164] width 98 height 34
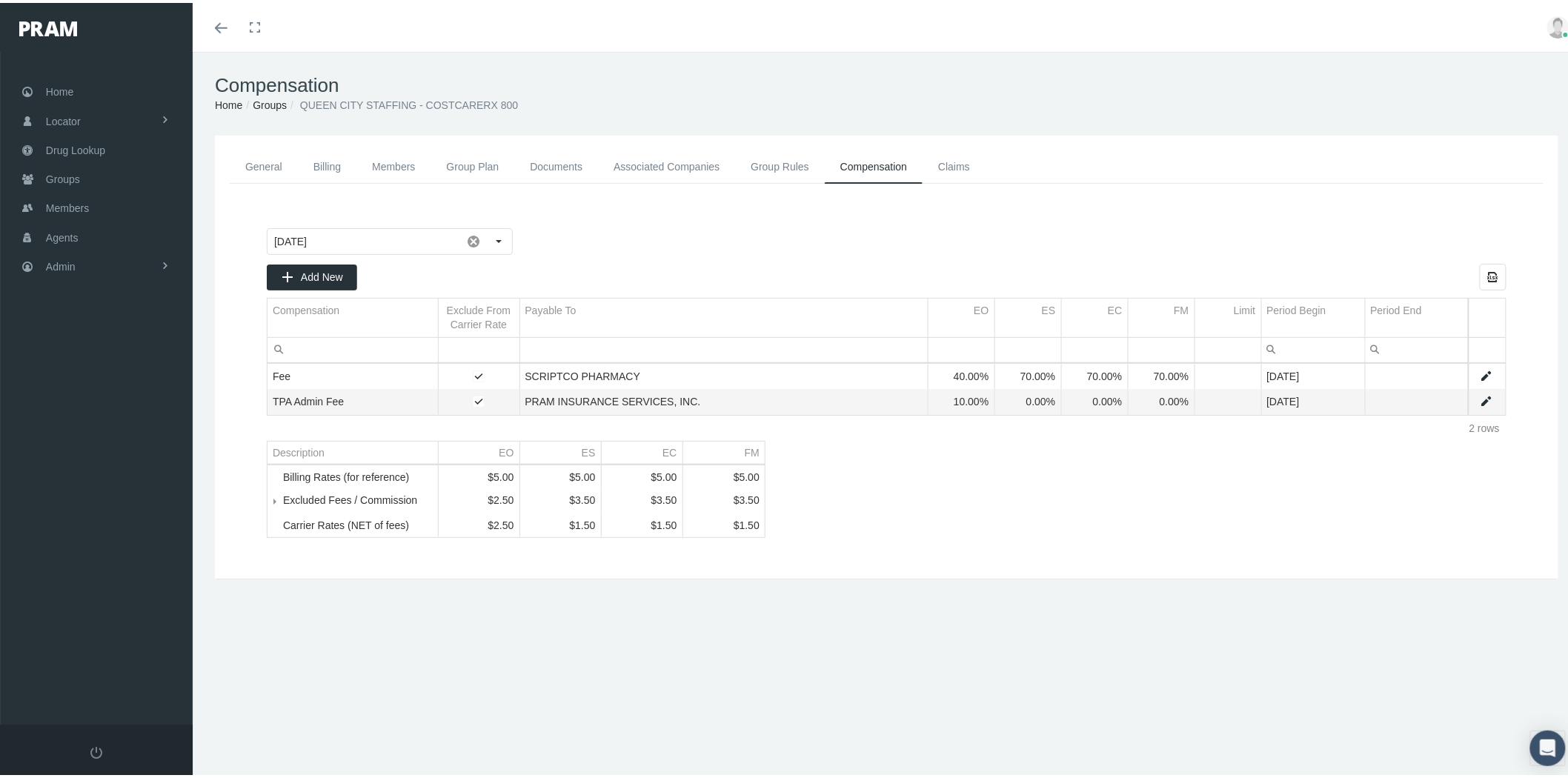
click at [965, 158] on link "Claims" at bounding box center [954, 164] width 63 height 34
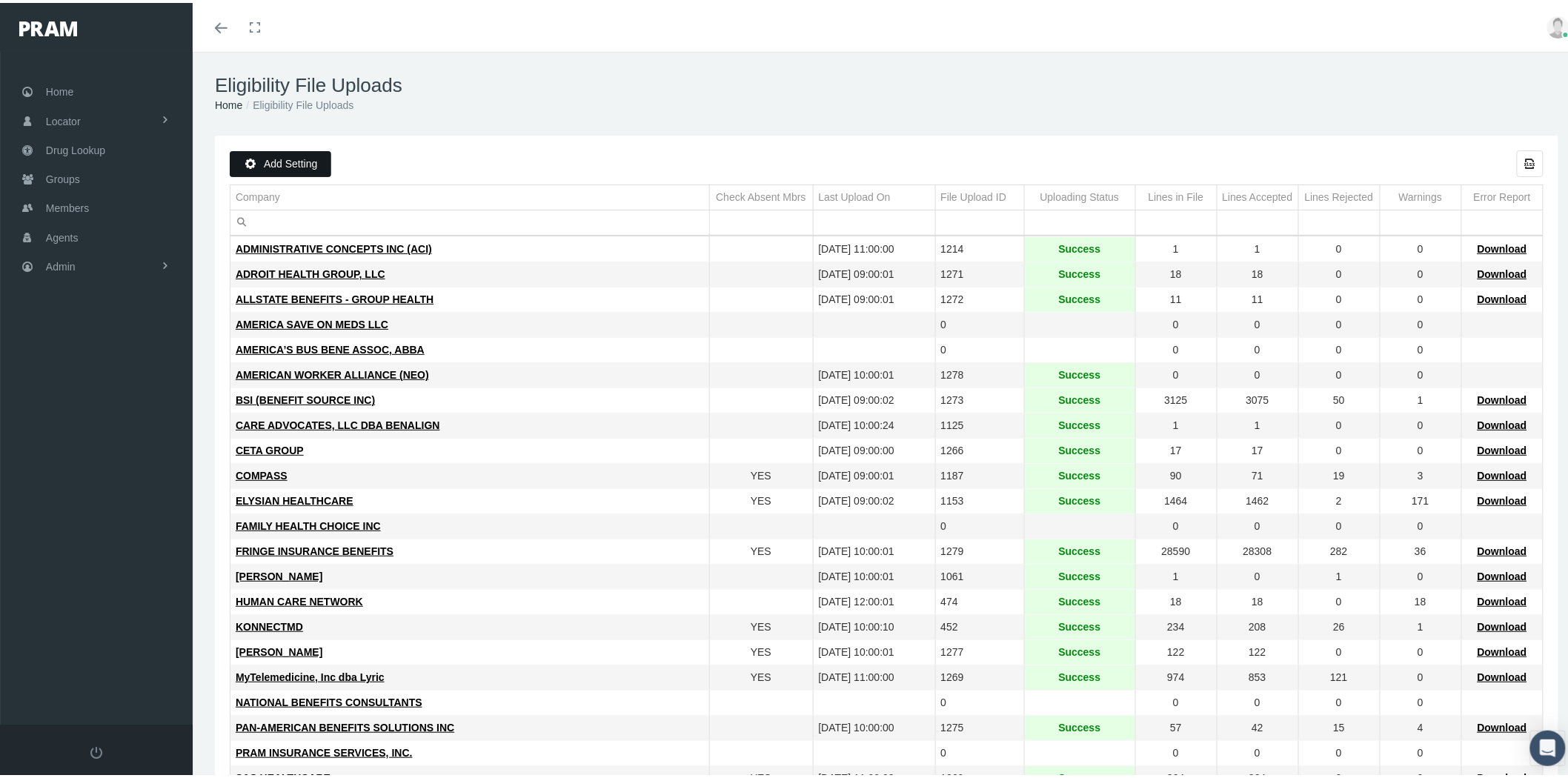
click at [302, 152] on div "Add Setting" at bounding box center [280, 161] width 100 height 24
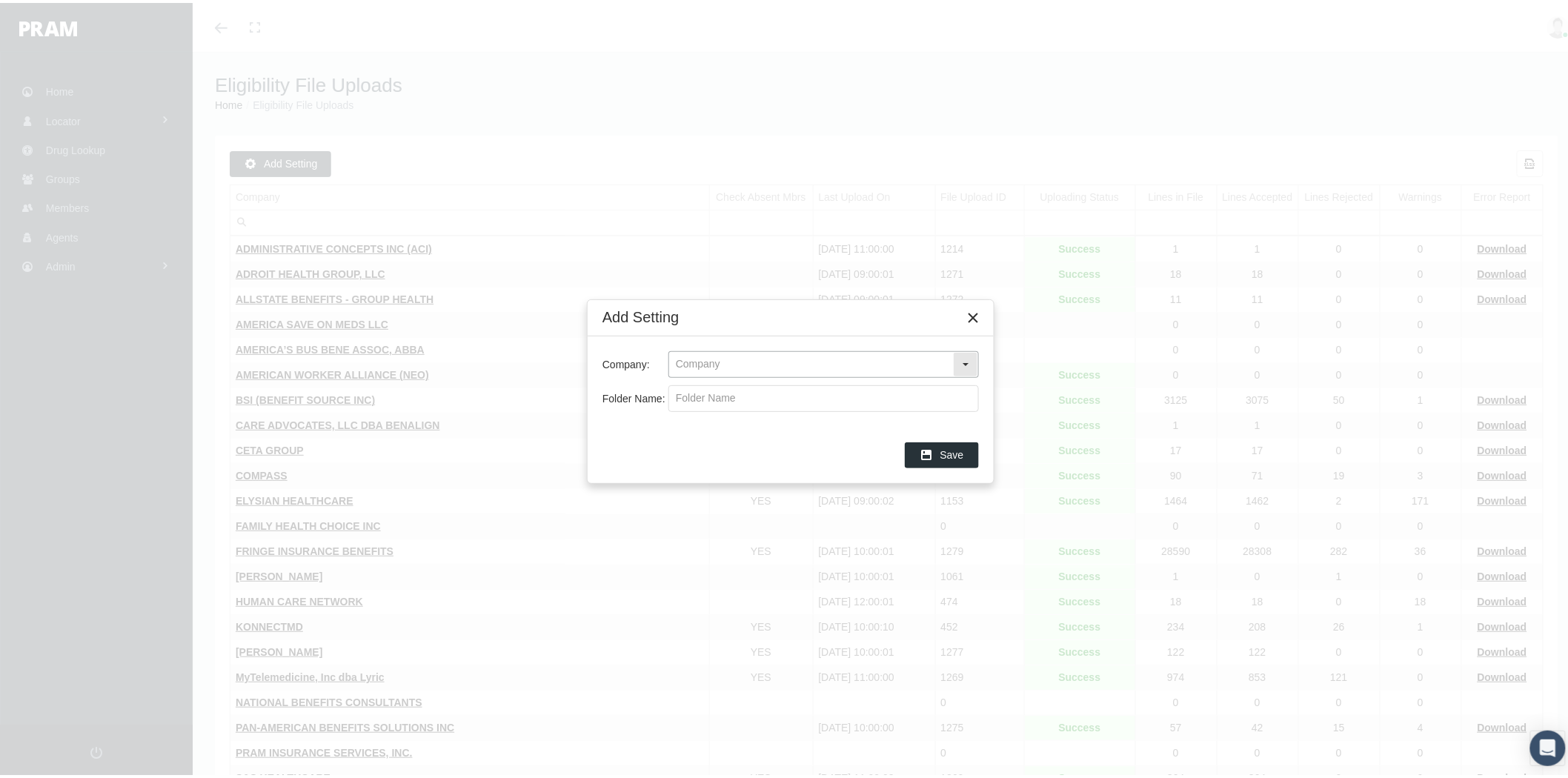
click at [713, 358] on input "text" at bounding box center [811, 361] width 284 height 25
type input "mutu"
click at [973, 306] on div "Close" at bounding box center [972, 315] width 25 height 25
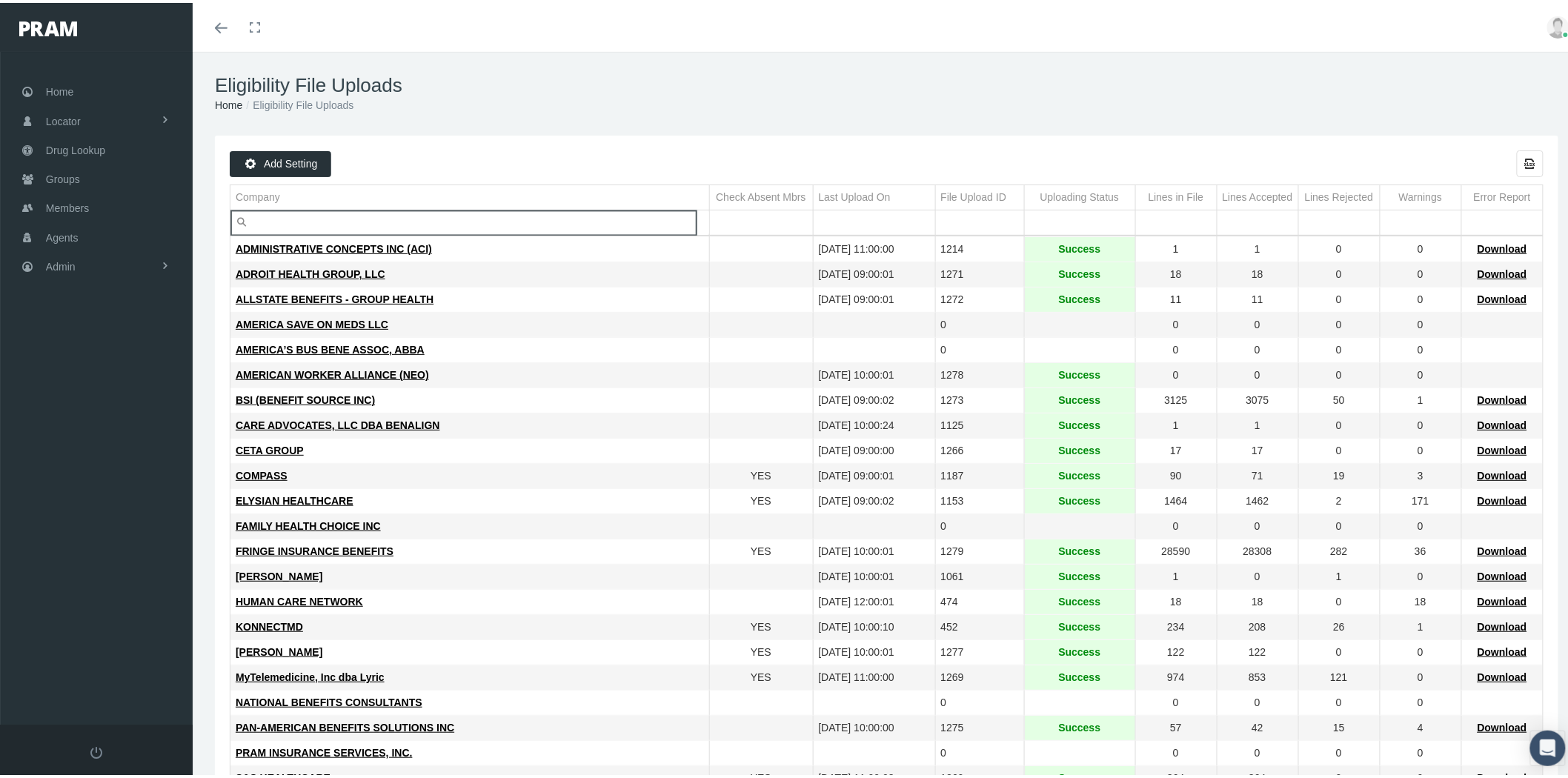
click at [299, 219] on input "Filter cell" at bounding box center [470, 220] width 478 height 24
click at [291, 162] on span "Add Setting" at bounding box center [289, 160] width 53 height 12
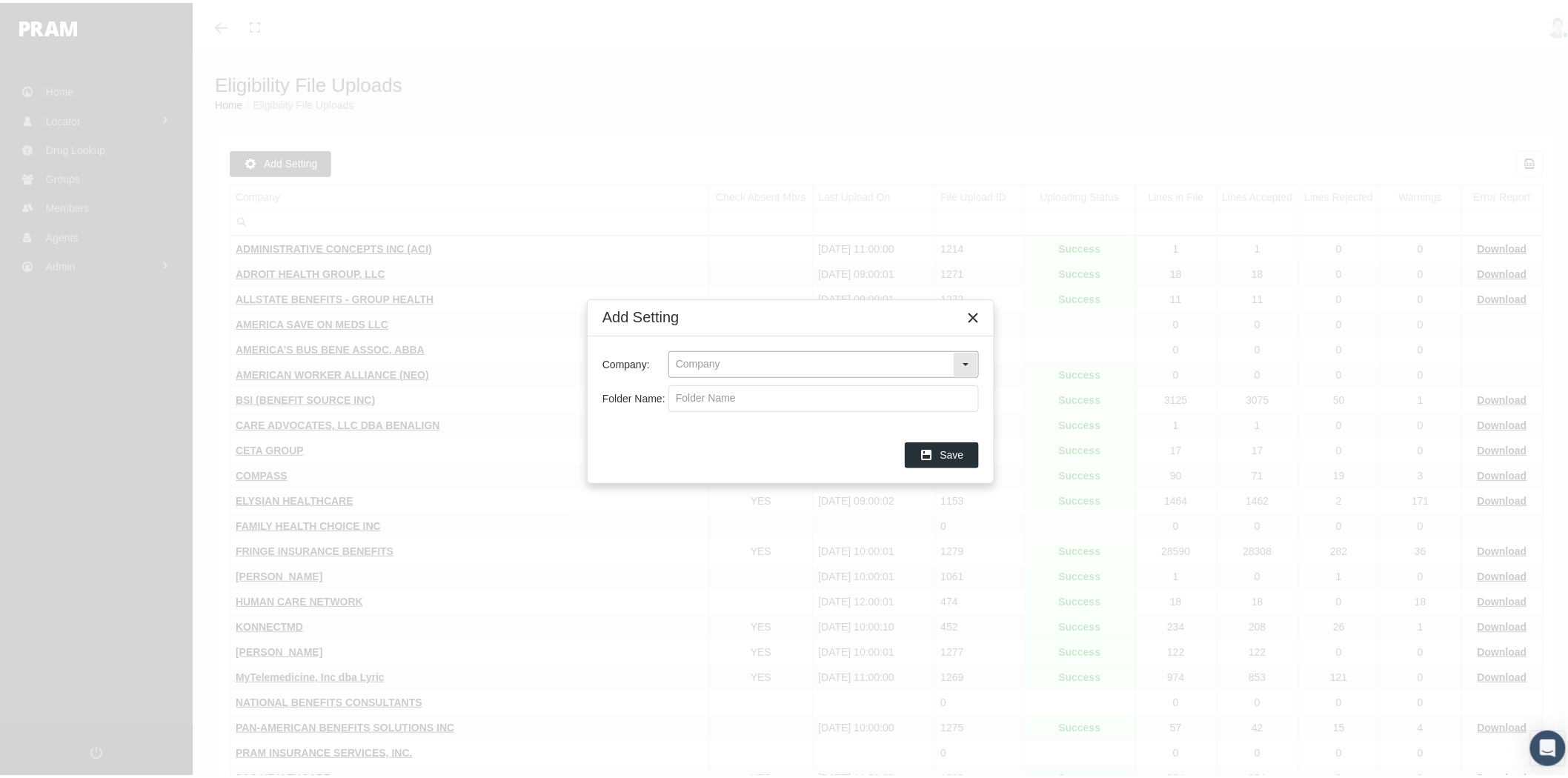
click at [797, 356] on input "text" at bounding box center [811, 361] width 284 height 25
type input "mutu"
click at [966, 314] on icon "Close" at bounding box center [972, 315] width 13 height 13
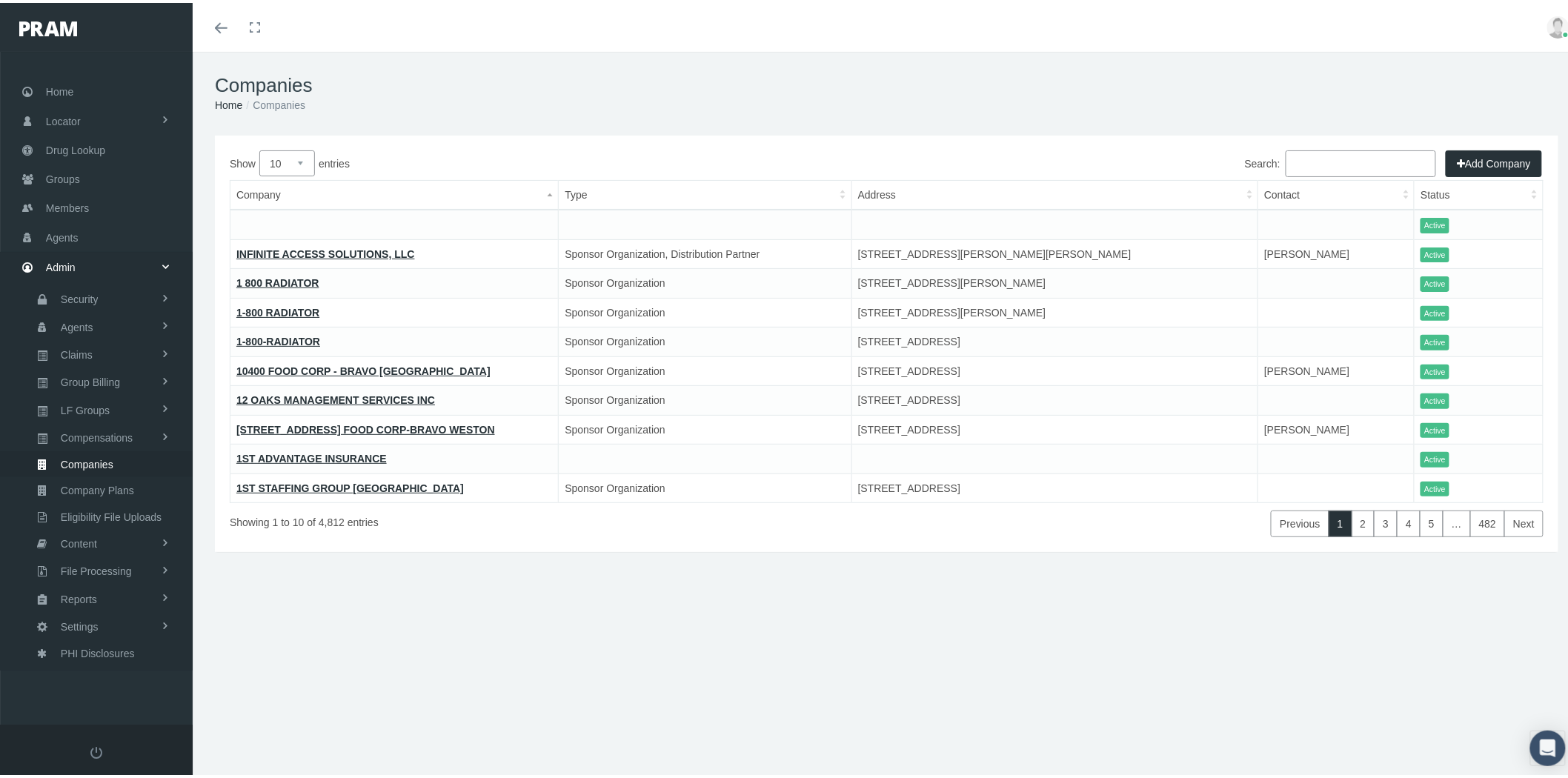
click at [1316, 165] on input "Search:" at bounding box center [1360, 160] width 151 height 27
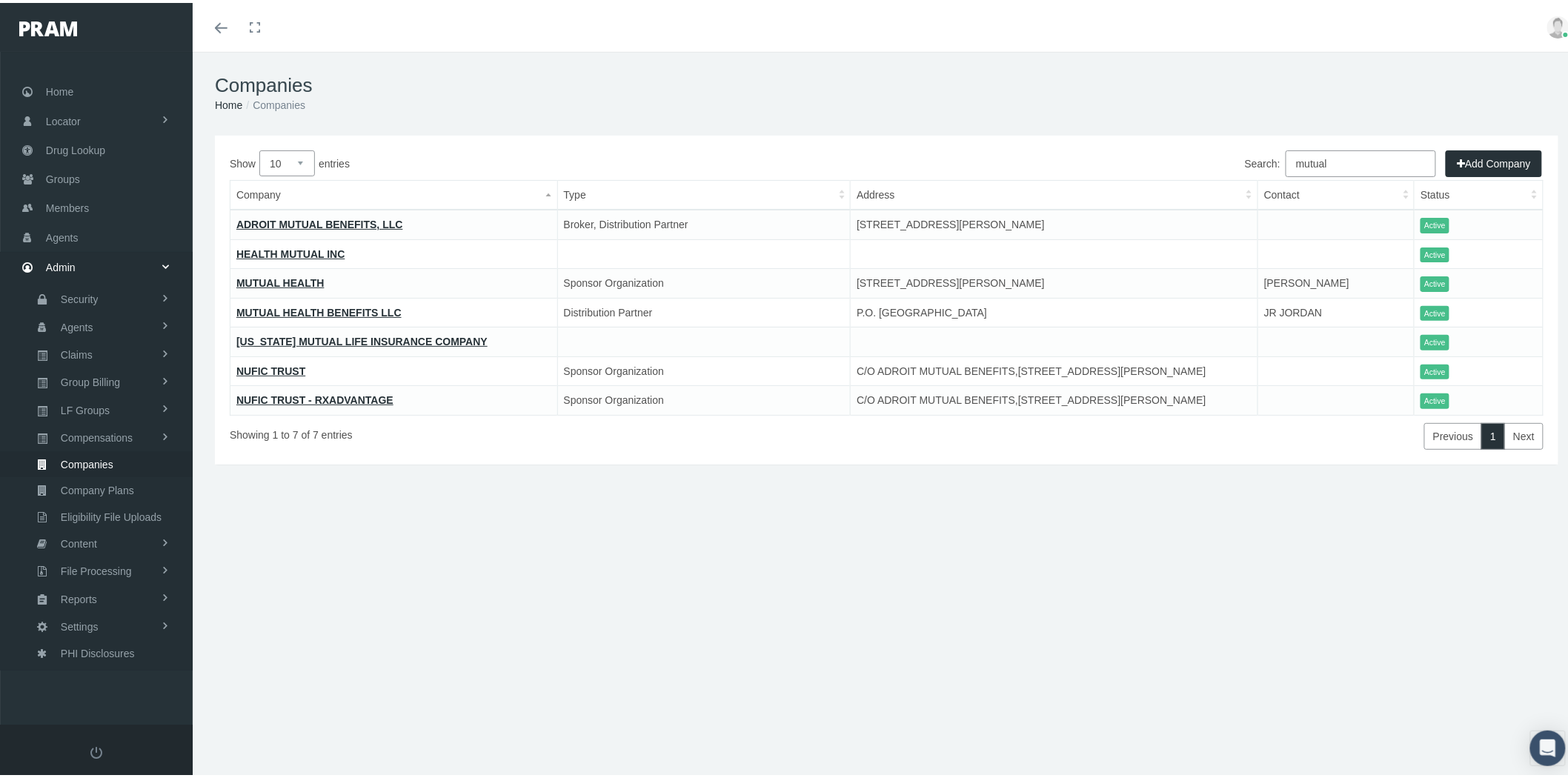
type input "mutual"
click at [288, 280] on link "MUTUAL HEALTH" at bounding box center [280, 280] width 87 height 12
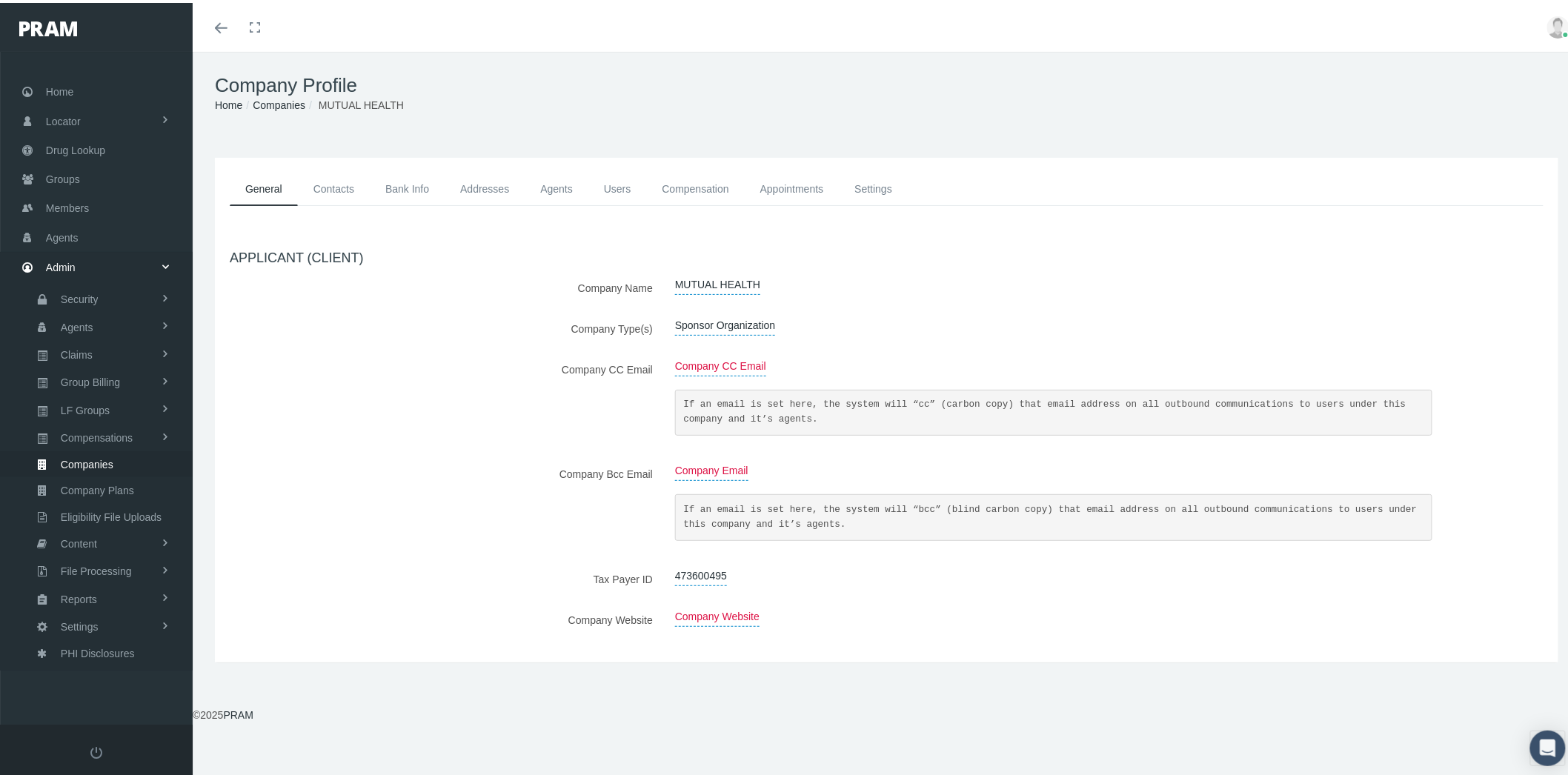
click at [726, 316] on span "Sponsor Organization" at bounding box center [724, 322] width 100 height 20
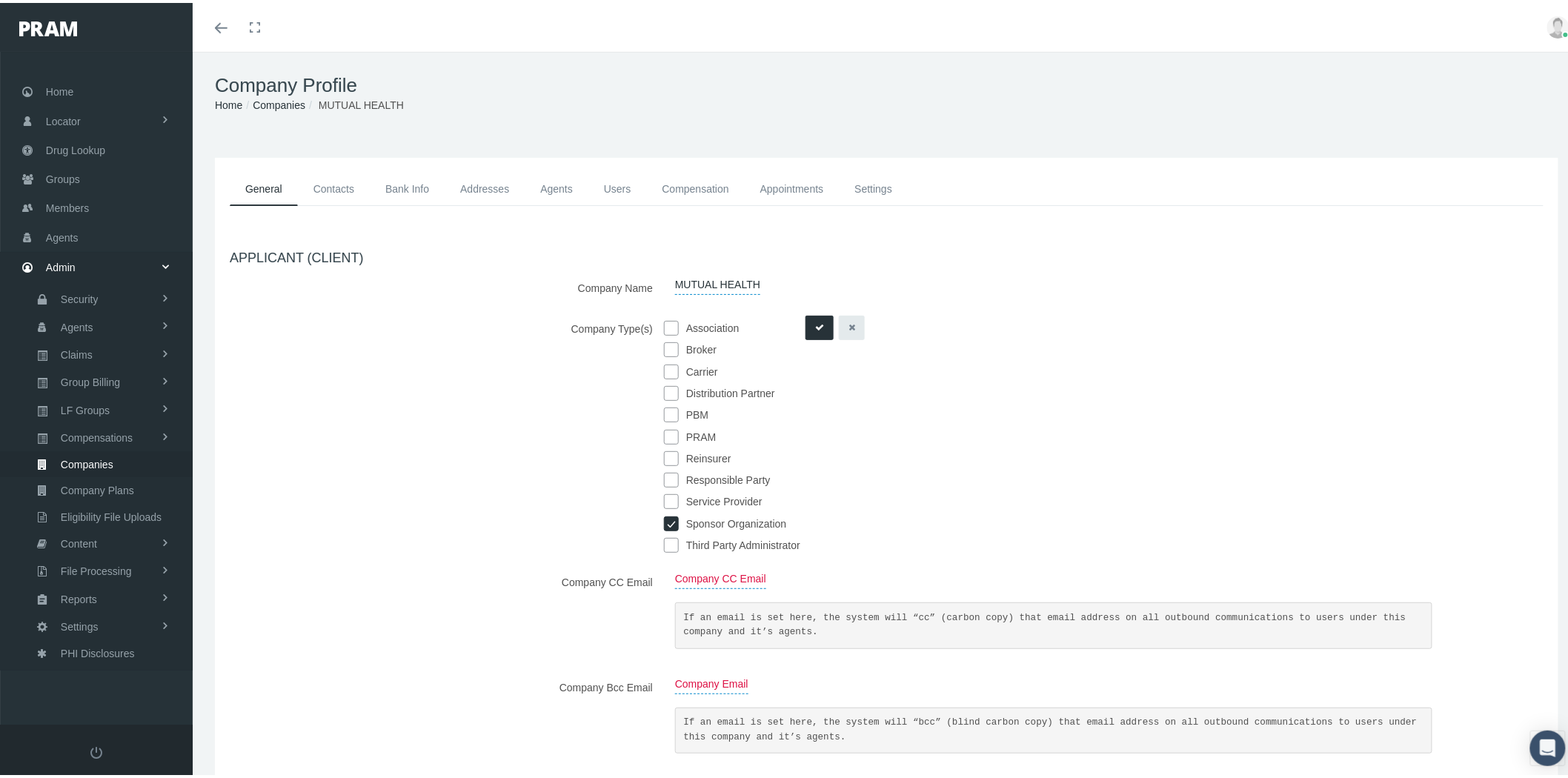
click at [668, 536] on input "checkbox" at bounding box center [671, 543] width 15 height 15
checkbox input "true"
click at [818, 322] on icon "submit" at bounding box center [820, 325] width 9 height 14
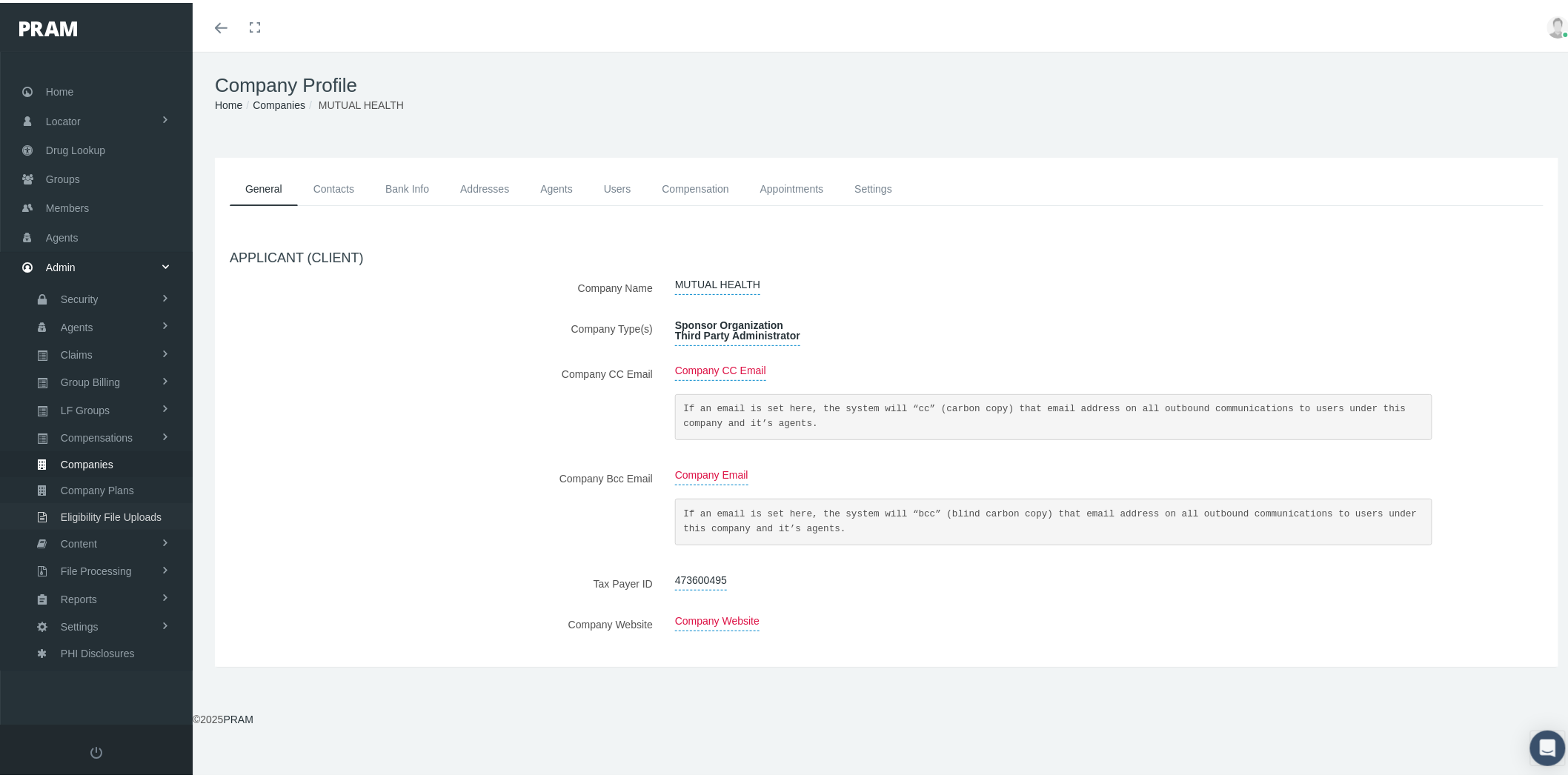
click at [133, 503] on span "Eligibility File Uploads" at bounding box center [111, 514] width 101 height 25
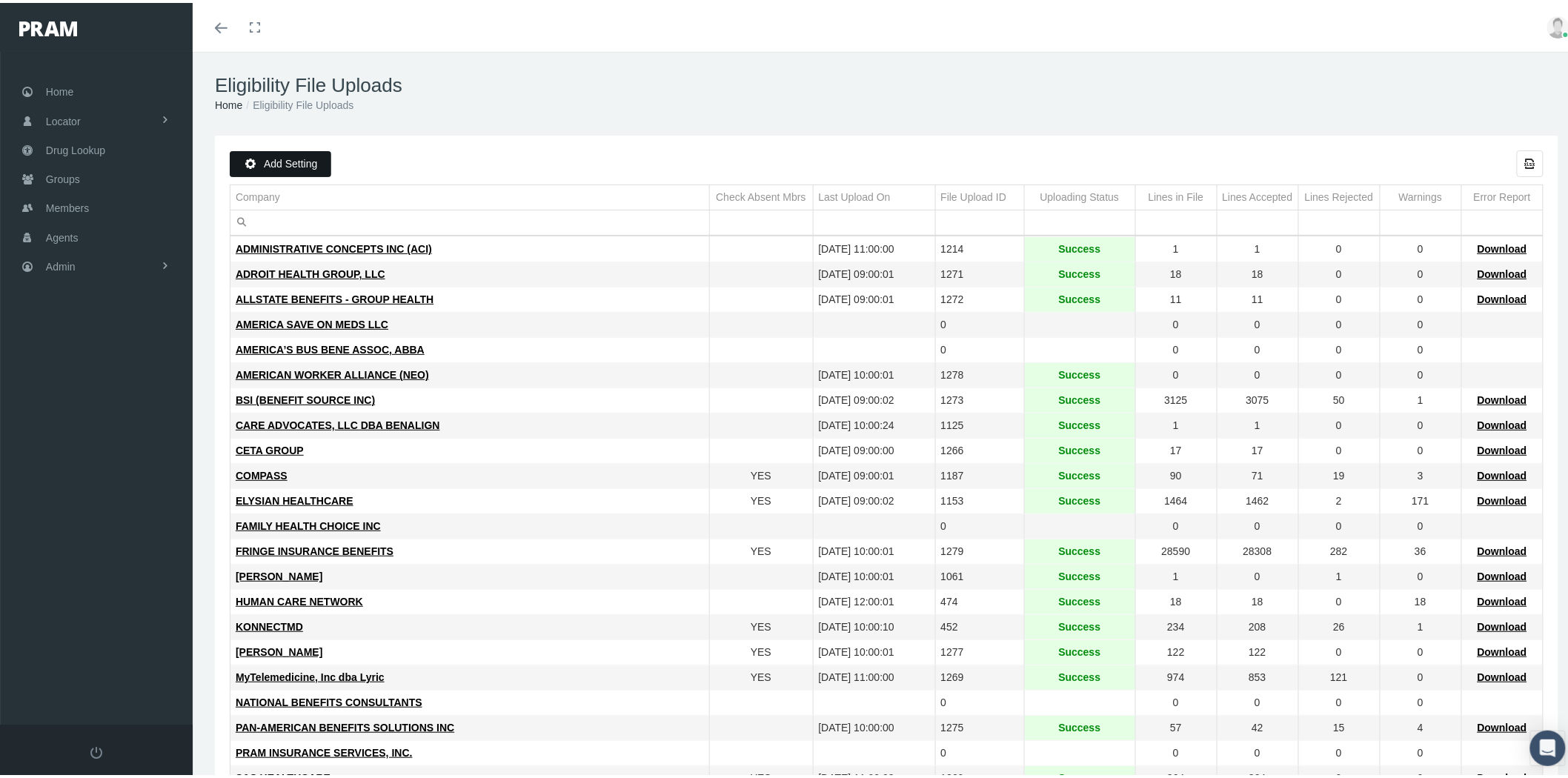
click at [307, 155] on span "Add Setting" at bounding box center [289, 160] width 53 height 12
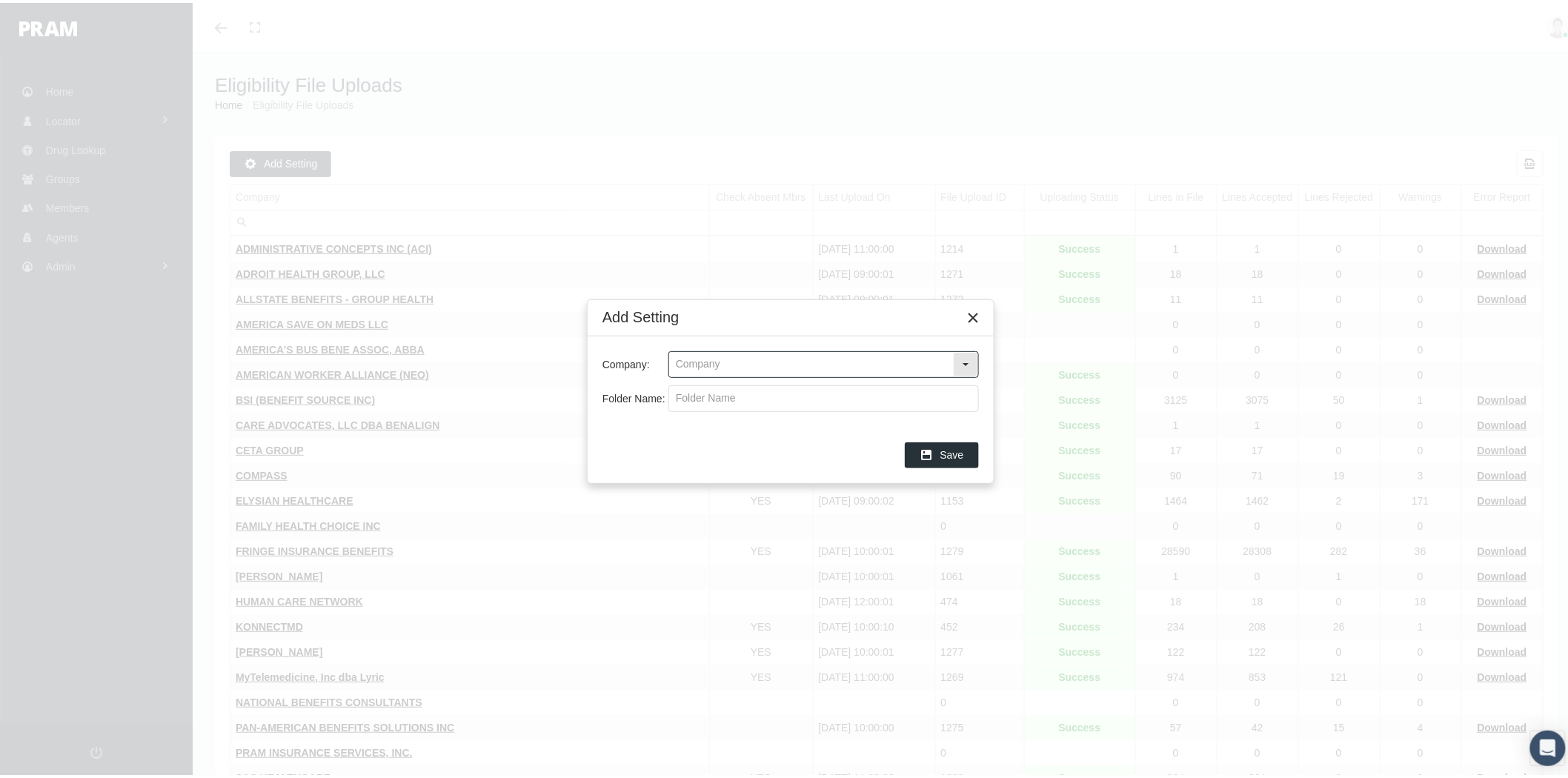
click at [780, 350] on input "text" at bounding box center [811, 361] width 284 height 25
click at [789, 381] on div "MUTUAL HEALTH" at bounding box center [824, 388] width 307 height 24
type input "MUTUAL HEALTH"
click at [772, 400] on input "Folder Name:" at bounding box center [824, 396] width 309 height 25
type input "MutualHealth"
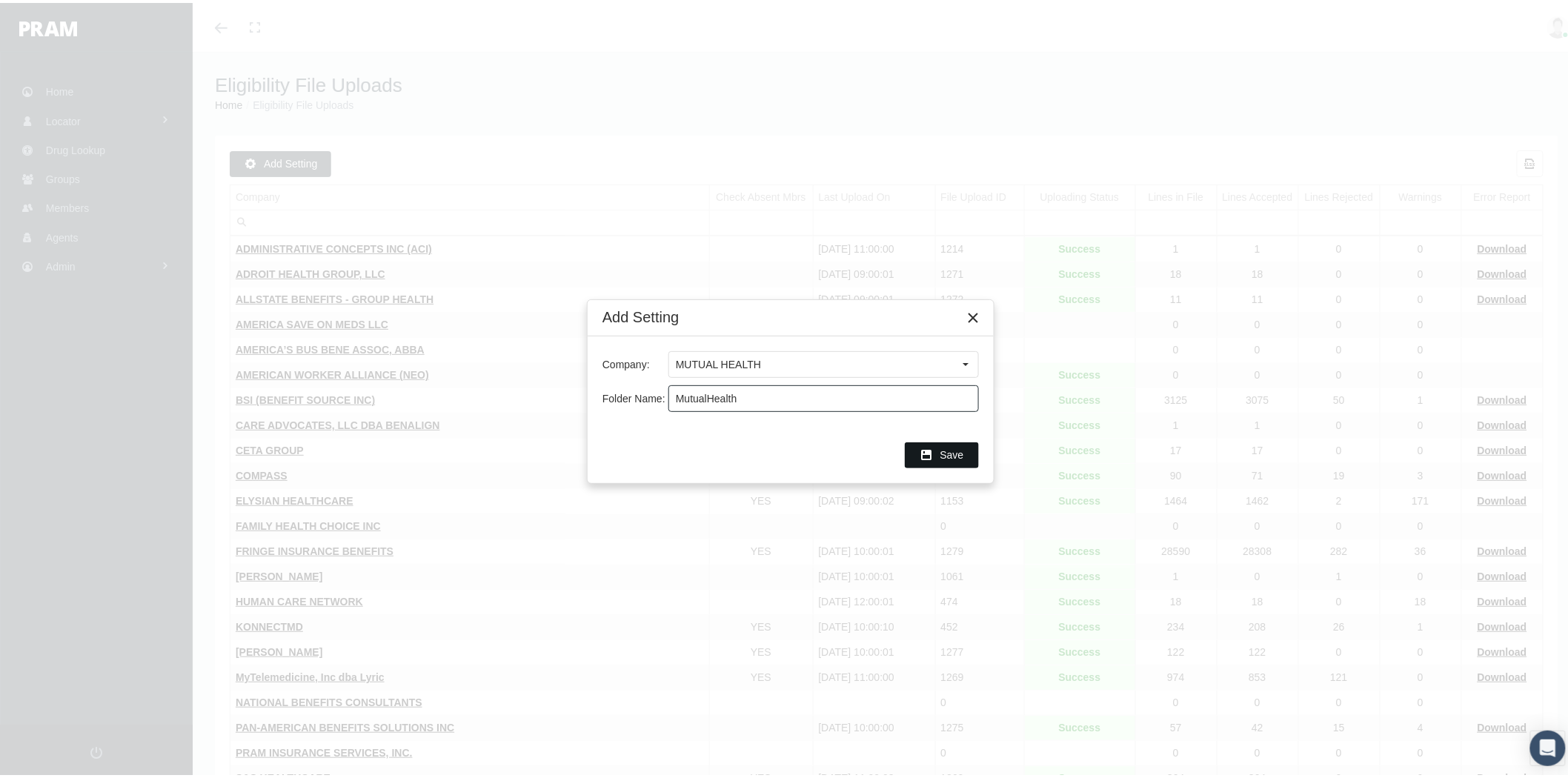
click at [964, 452] on div "Save" at bounding box center [942, 452] width 73 height 24
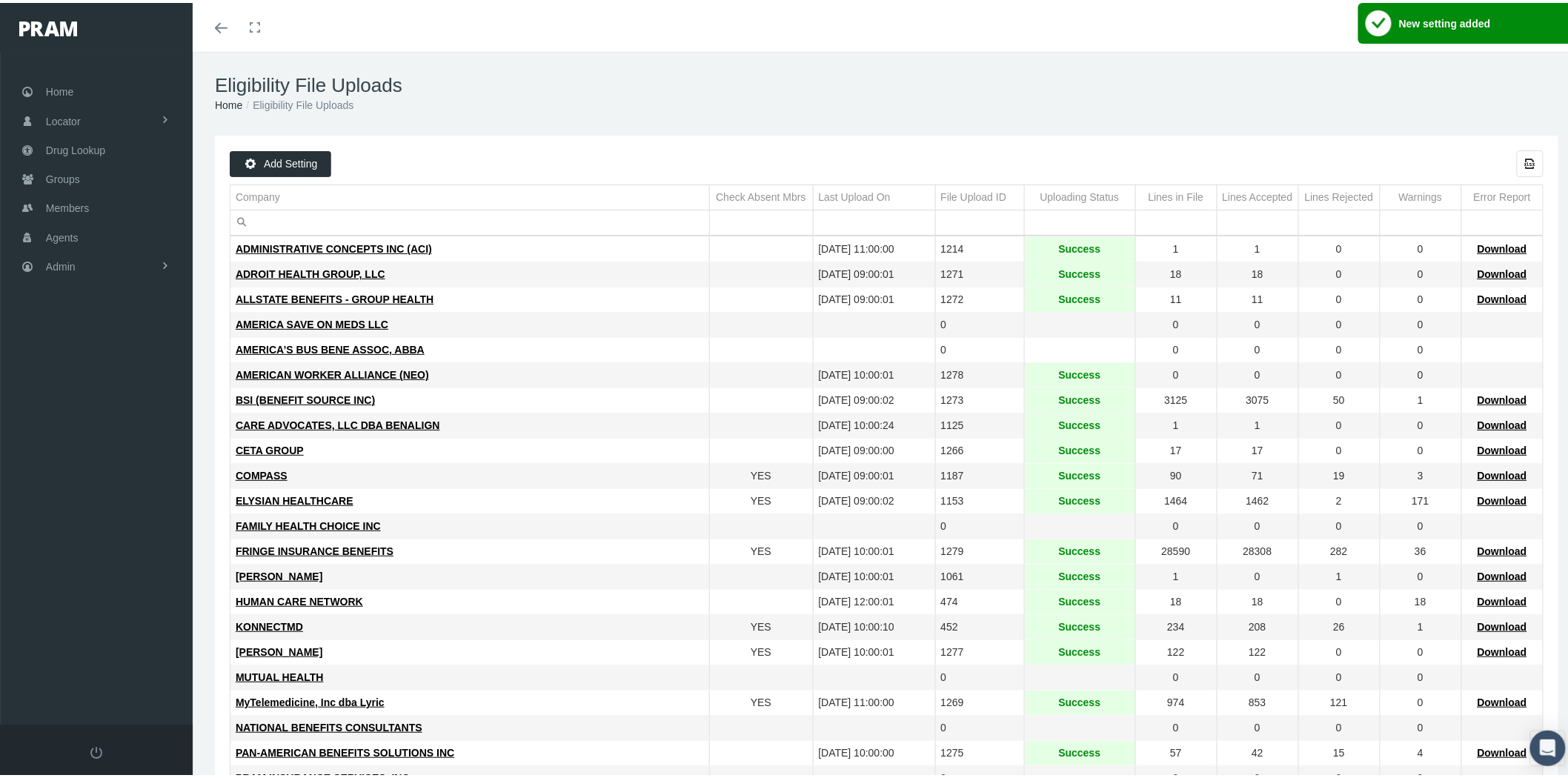
click at [346, 223] on input "Filter cell" at bounding box center [470, 220] width 478 height 24
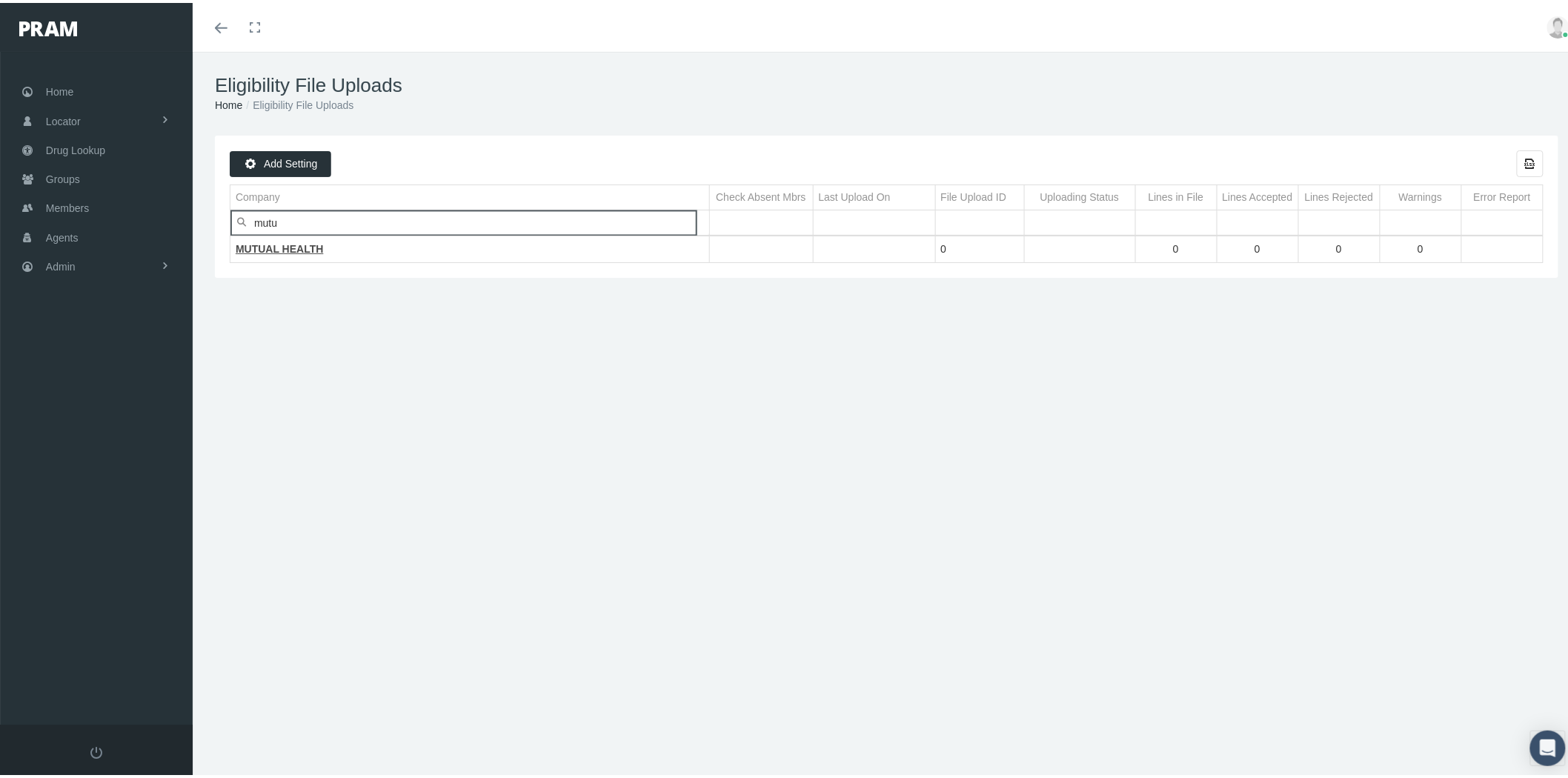
type input "mutu"
click at [295, 247] on span "MUTUAL HEALTH" at bounding box center [279, 246] width 87 height 12
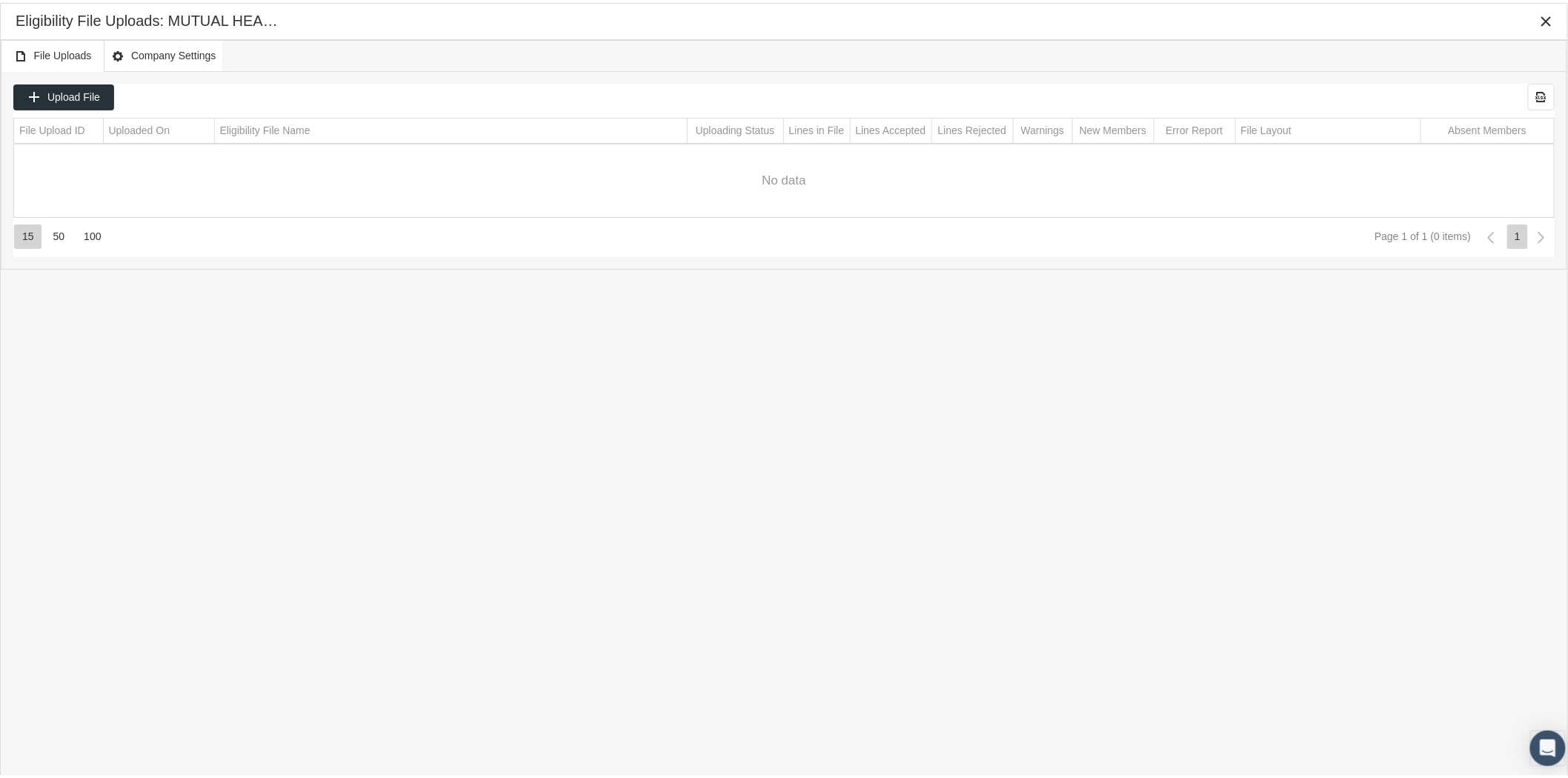
click at [157, 46] on body "Toggle Fullscreen Toggle navigation Toggle menubar Toggle fullscreen Profile Lo…" at bounding box center [790, 389] width 1580 height 778
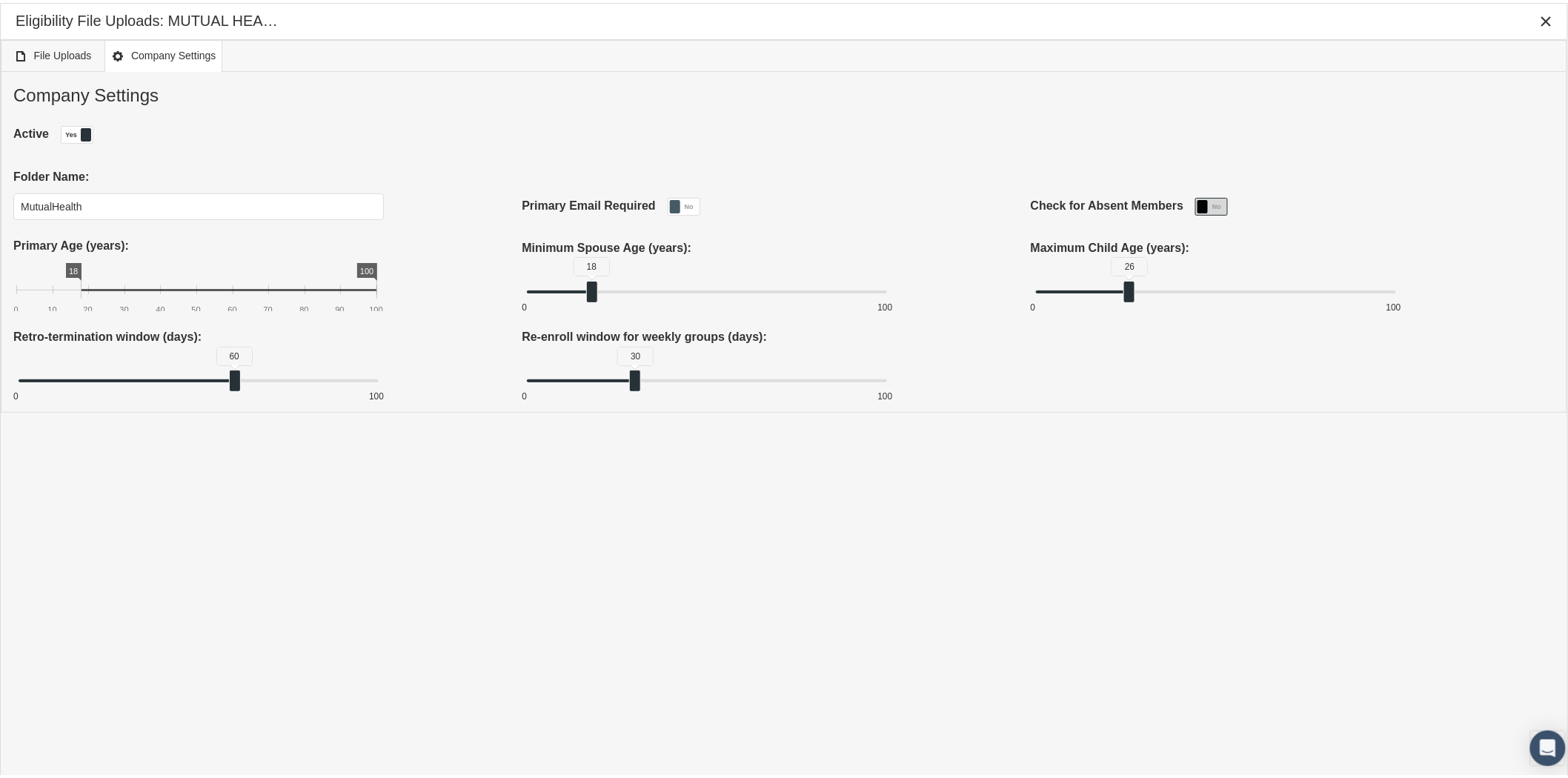
click at [1212, 206] on div "No" at bounding box center [1222, 204] width 28 height 17
click at [1494, 93] on span "Save Changes" at bounding box center [1506, 95] width 68 height 12
click at [1548, 22] on icon "Close" at bounding box center [1546, 19] width 13 height 13
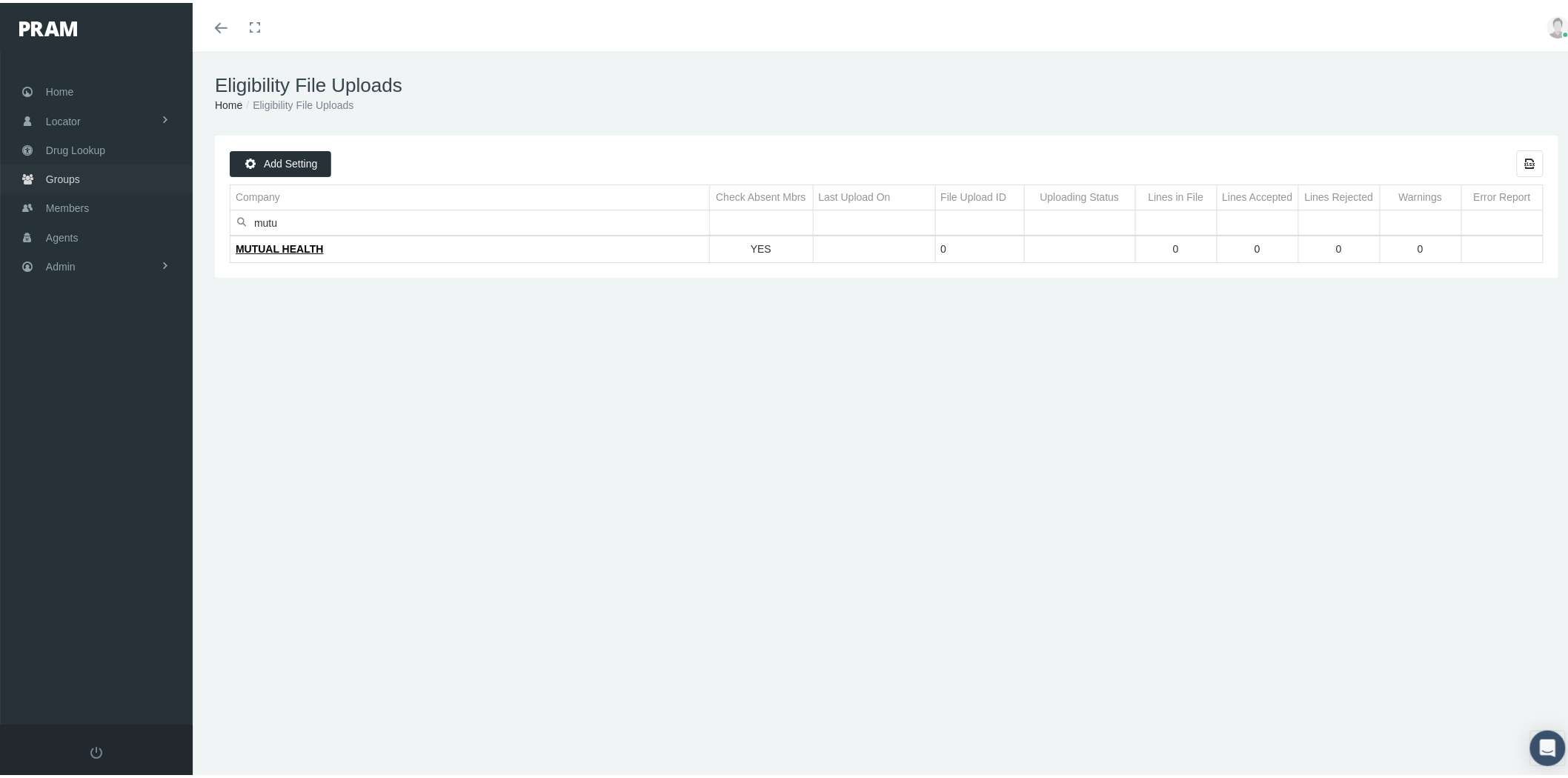
click at [73, 174] on span "Groups" at bounding box center [62, 176] width 34 height 28
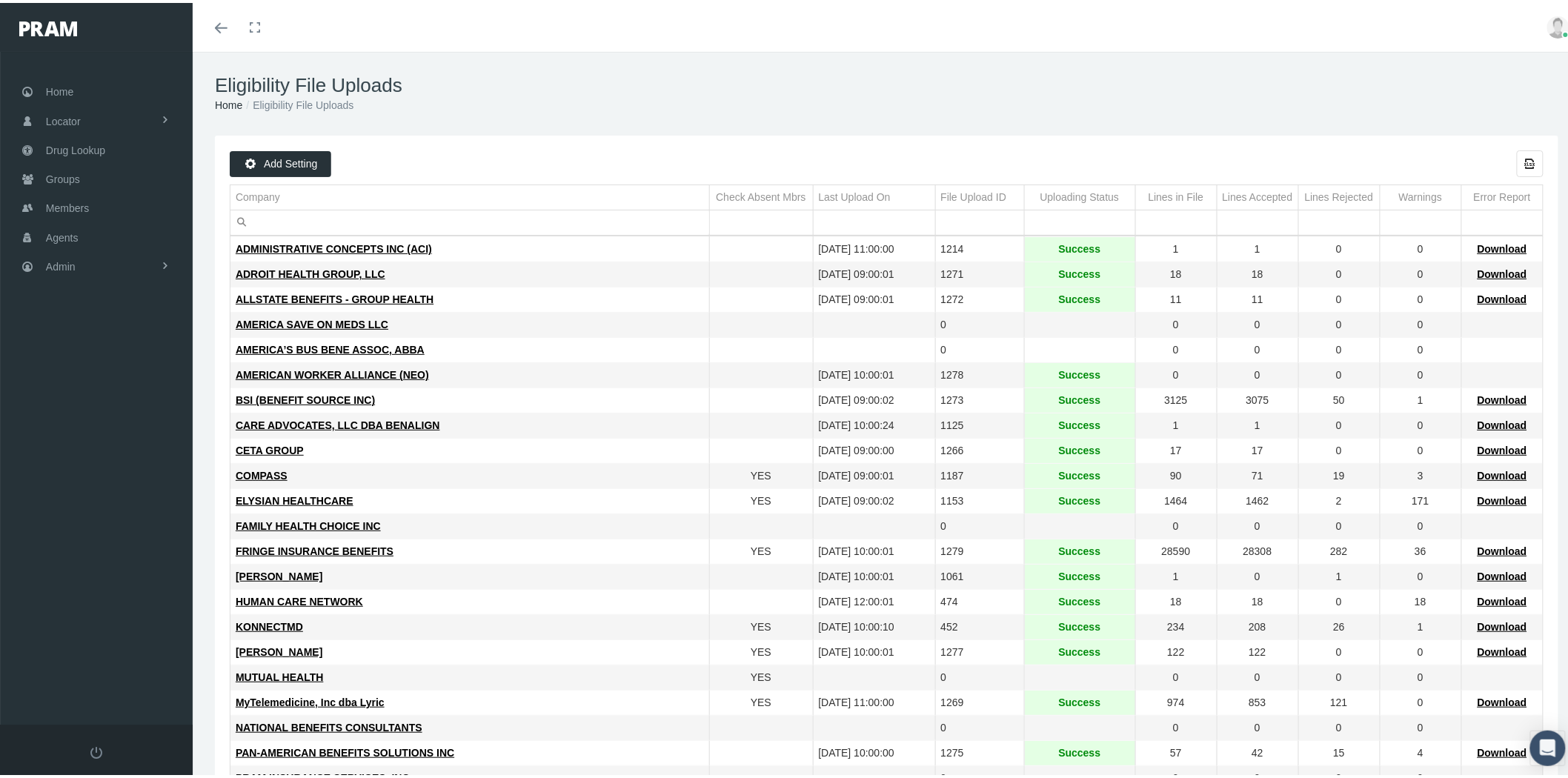
click at [385, 217] on input "Filter cell" at bounding box center [470, 220] width 478 height 24
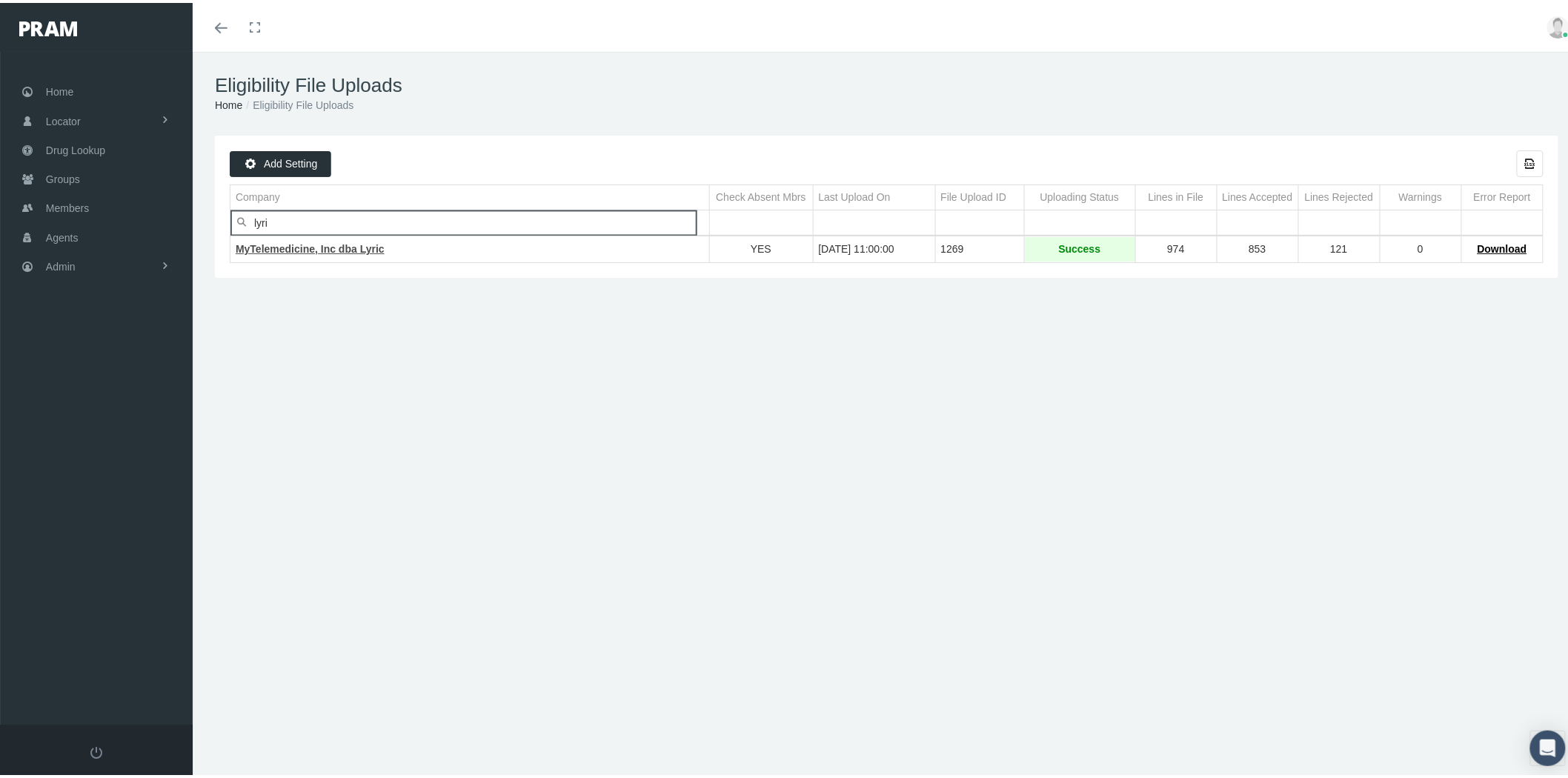
type input "lyri"
click at [350, 246] on span "MyTelemedicine, Inc dba Lyric" at bounding box center [310, 246] width 149 height 12
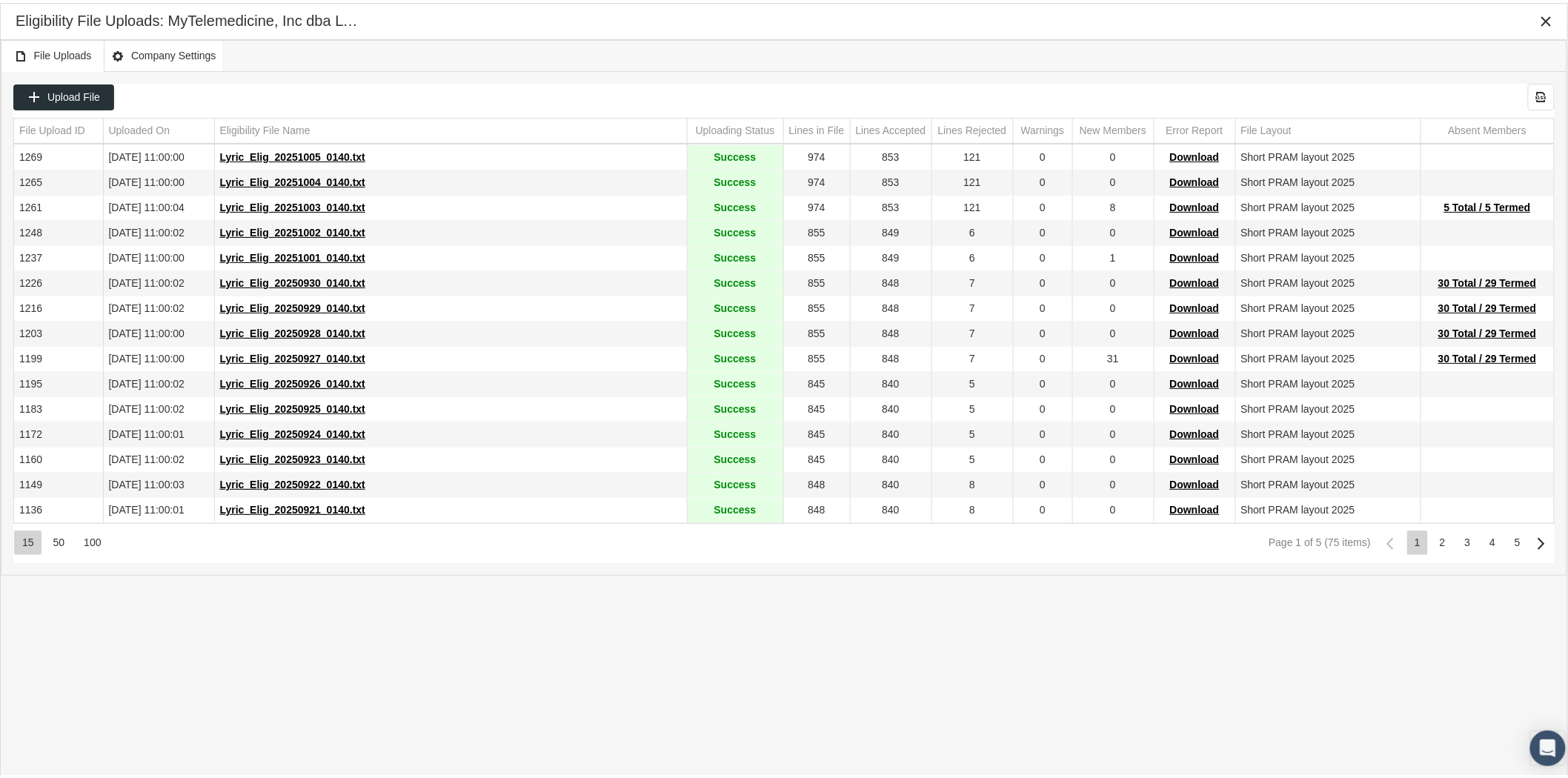
click at [164, 53] on body "Toggle Fullscreen Toggle navigation Toggle menubar Toggle fullscreen Profile Lo…" at bounding box center [790, 389] width 1580 height 778
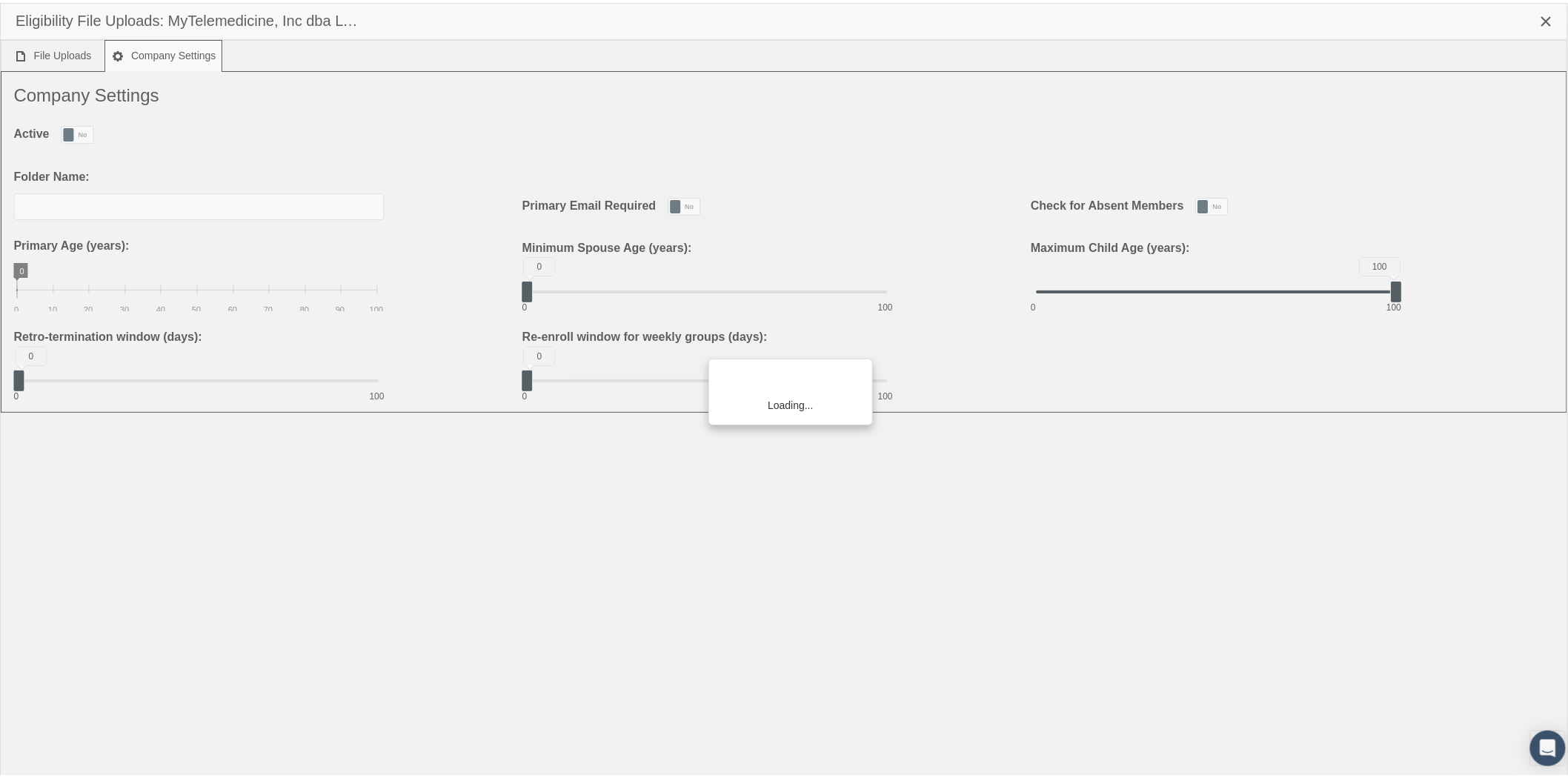
type input "Lyric"
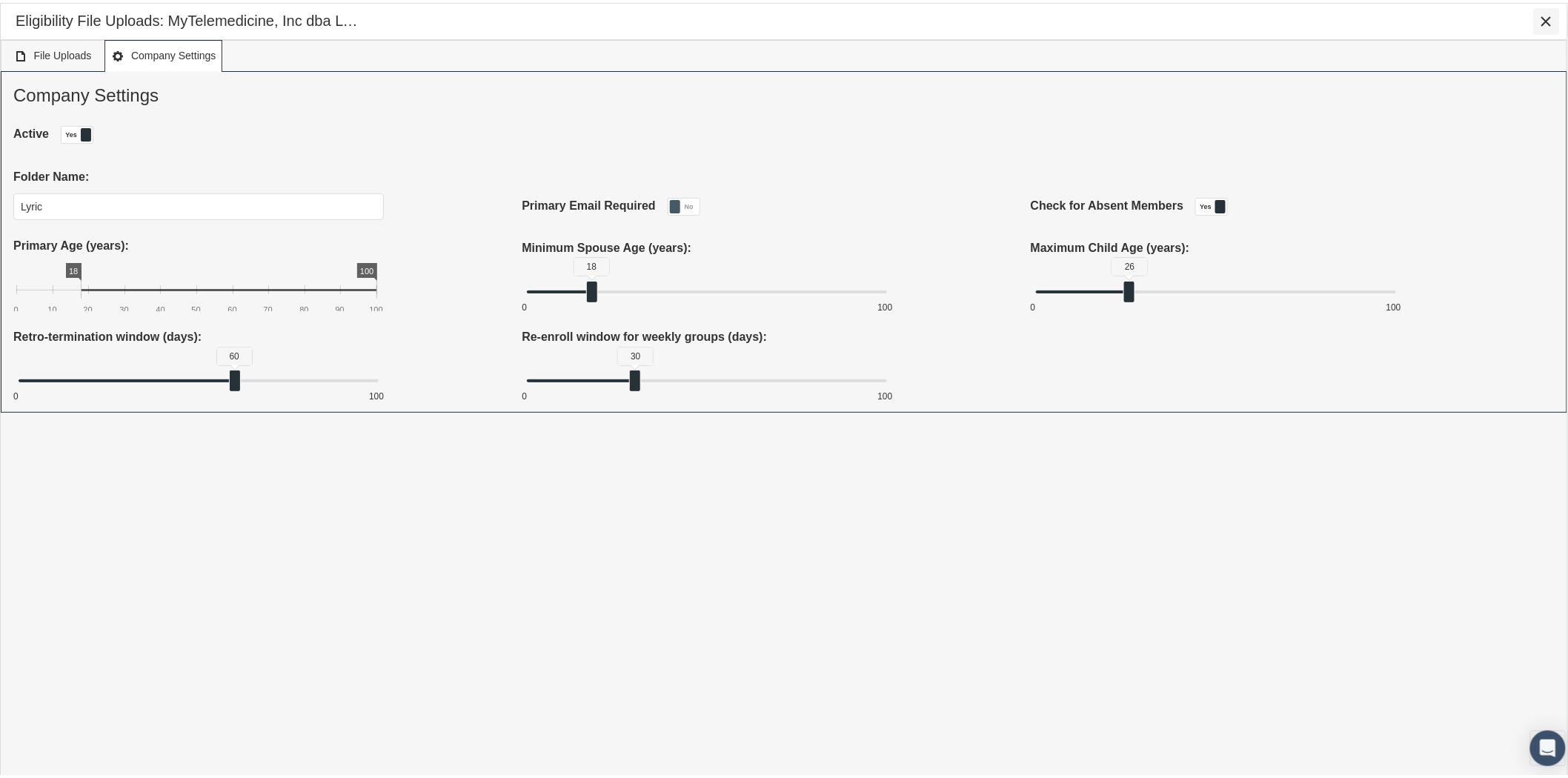
click at [1545, 20] on icon "Close" at bounding box center [1546, 19] width 13 height 13
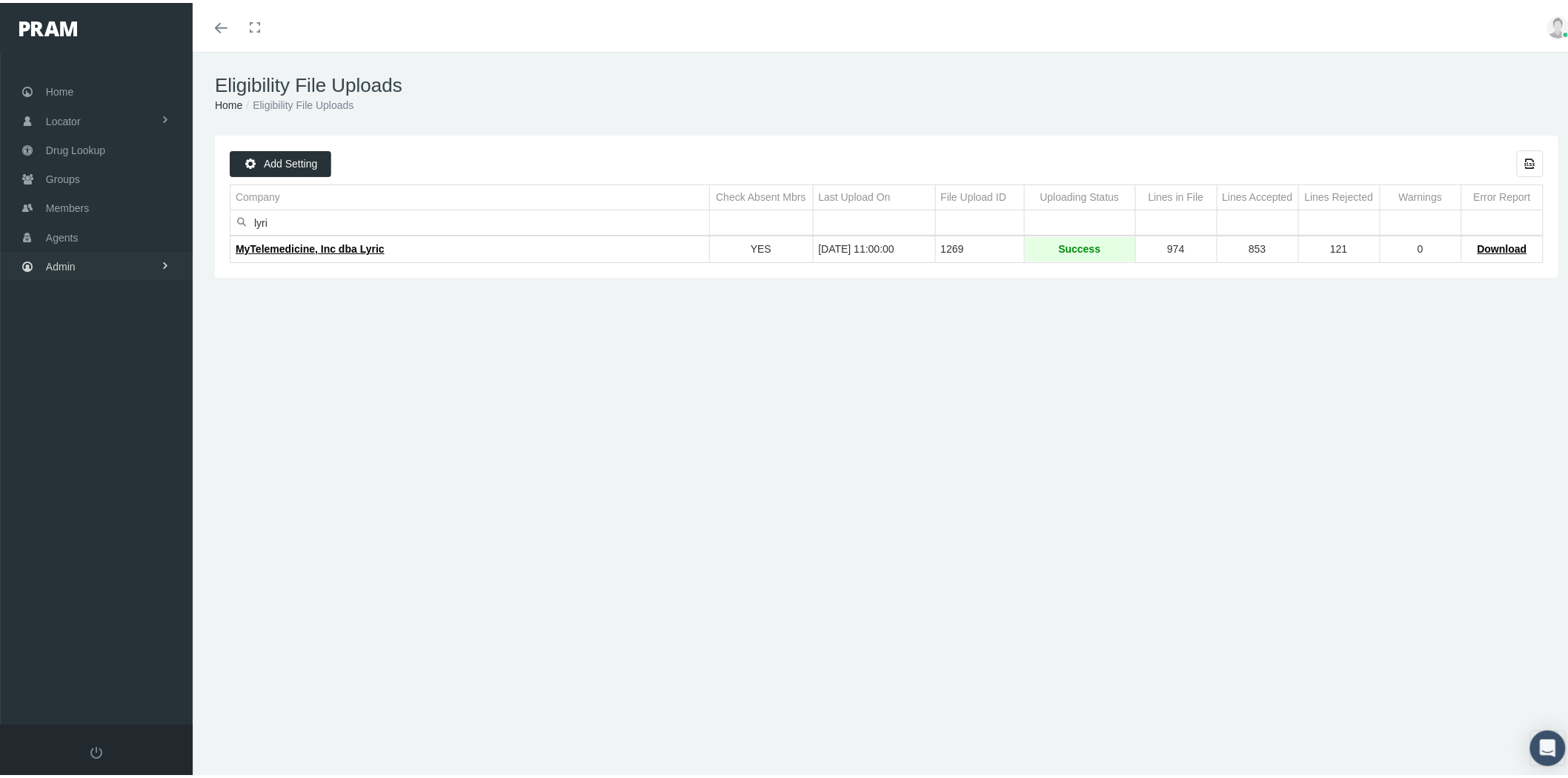
click at [127, 262] on link "Admin" at bounding box center [96, 263] width 193 height 29
click at [122, 455] on link "Companies" at bounding box center [96, 461] width 193 height 26
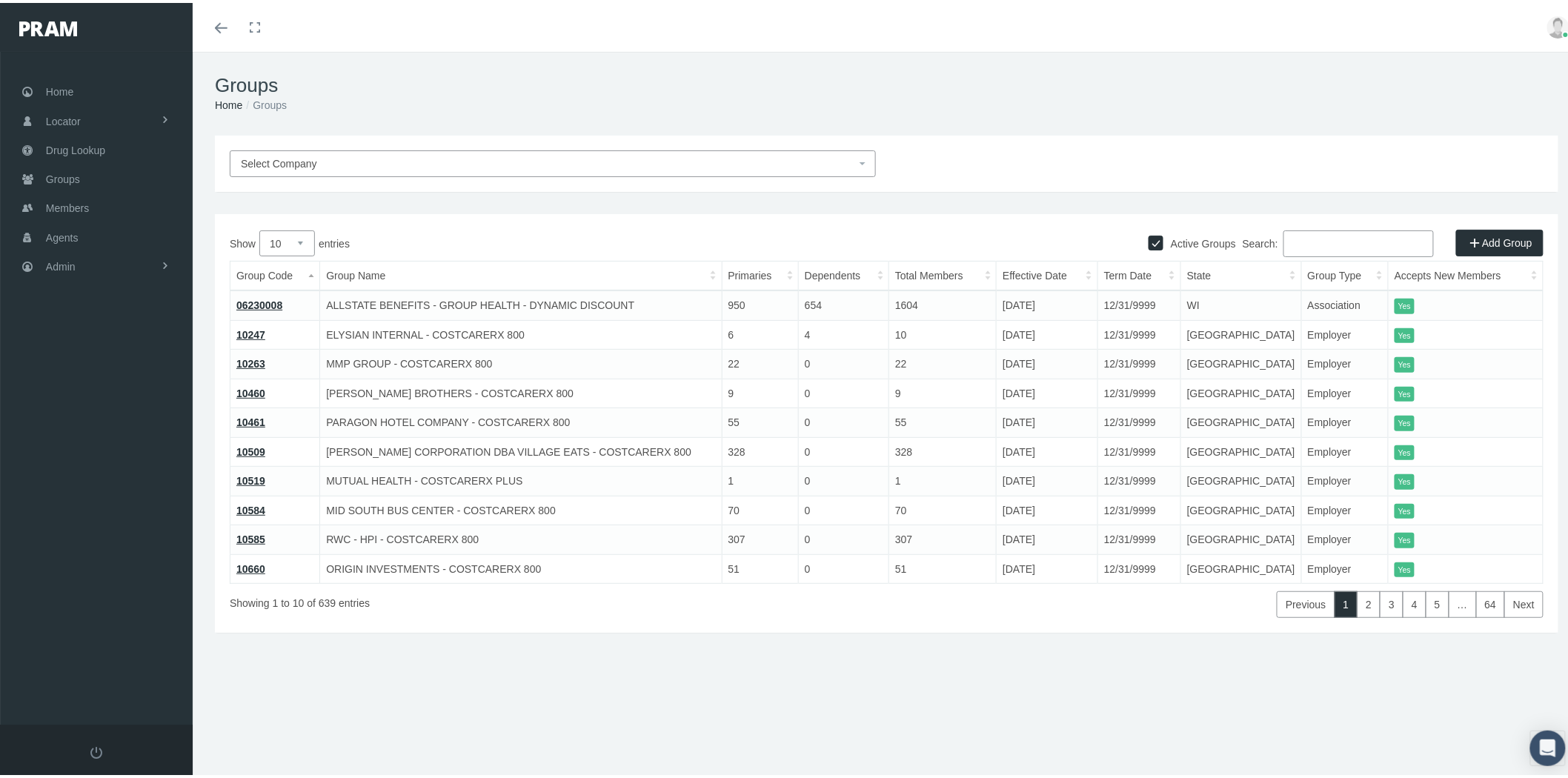
click at [1327, 249] on input "Search:" at bounding box center [1359, 240] width 151 height 27
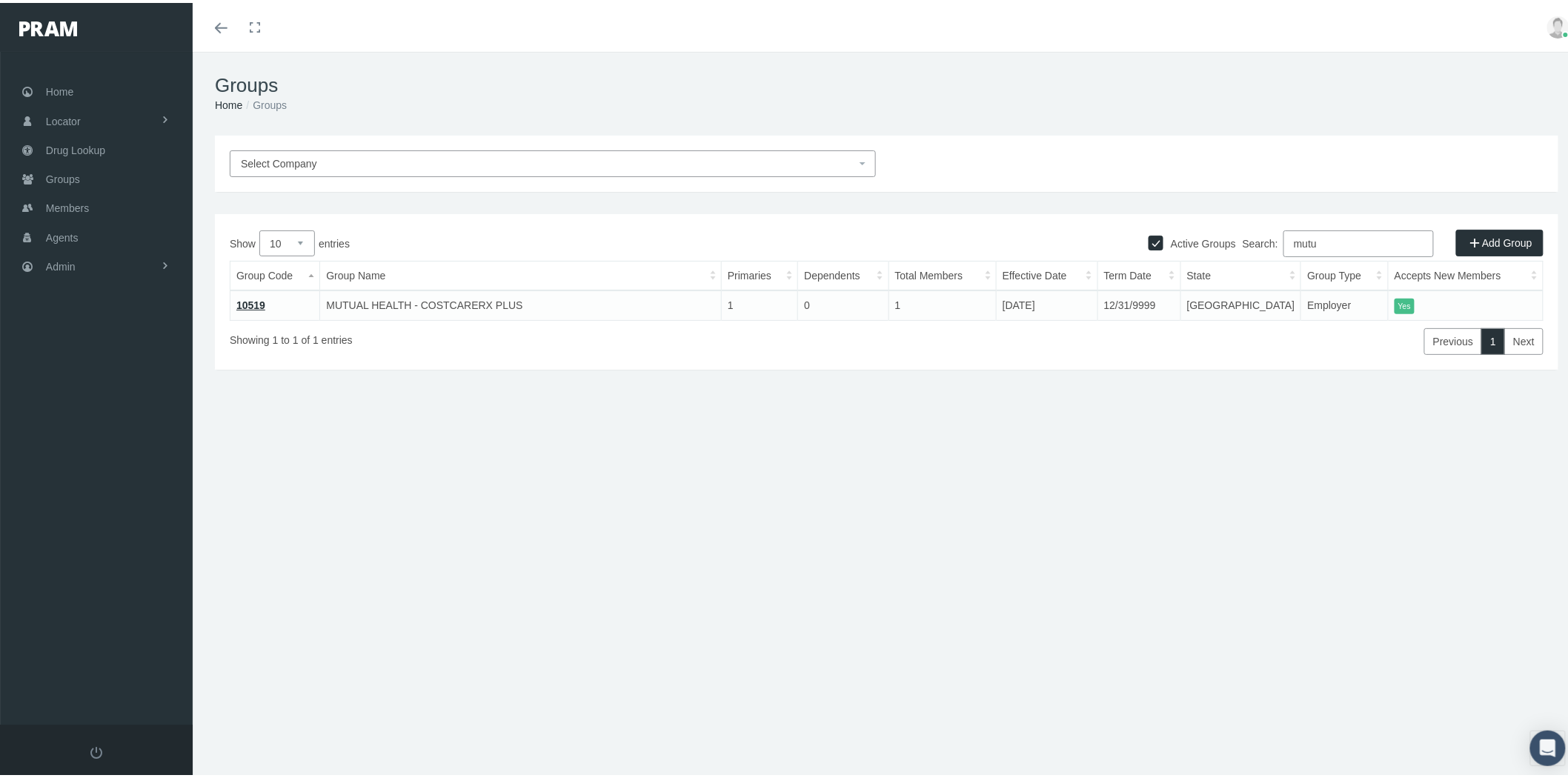
type input "mutu"
click at [250, 296] on link "10519" at bounding box center [250, 302] width 29 height 12
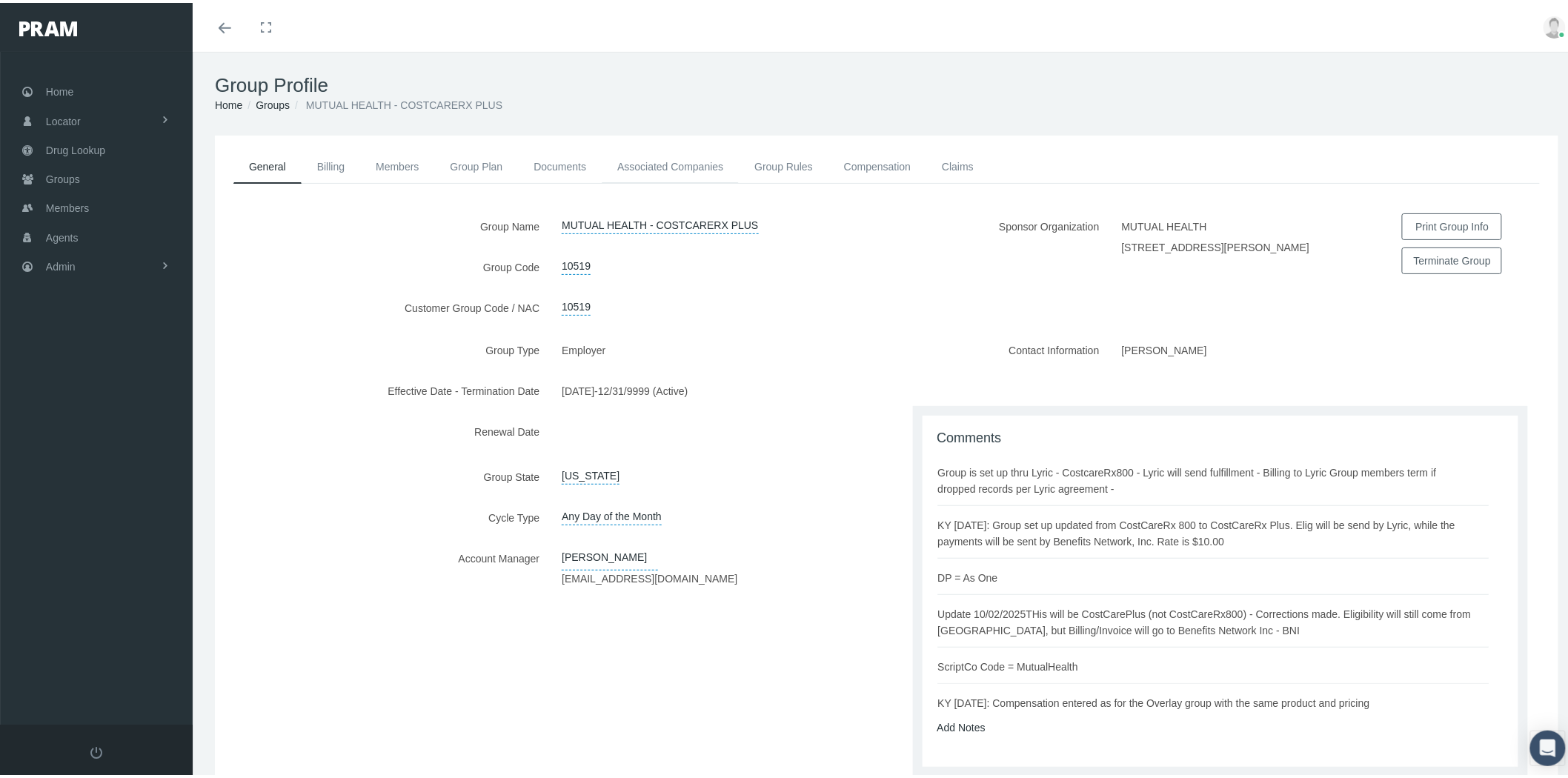
click at [707, 158] on link "Associated Companies" at bounding box center [669, 163] width 137 height 33
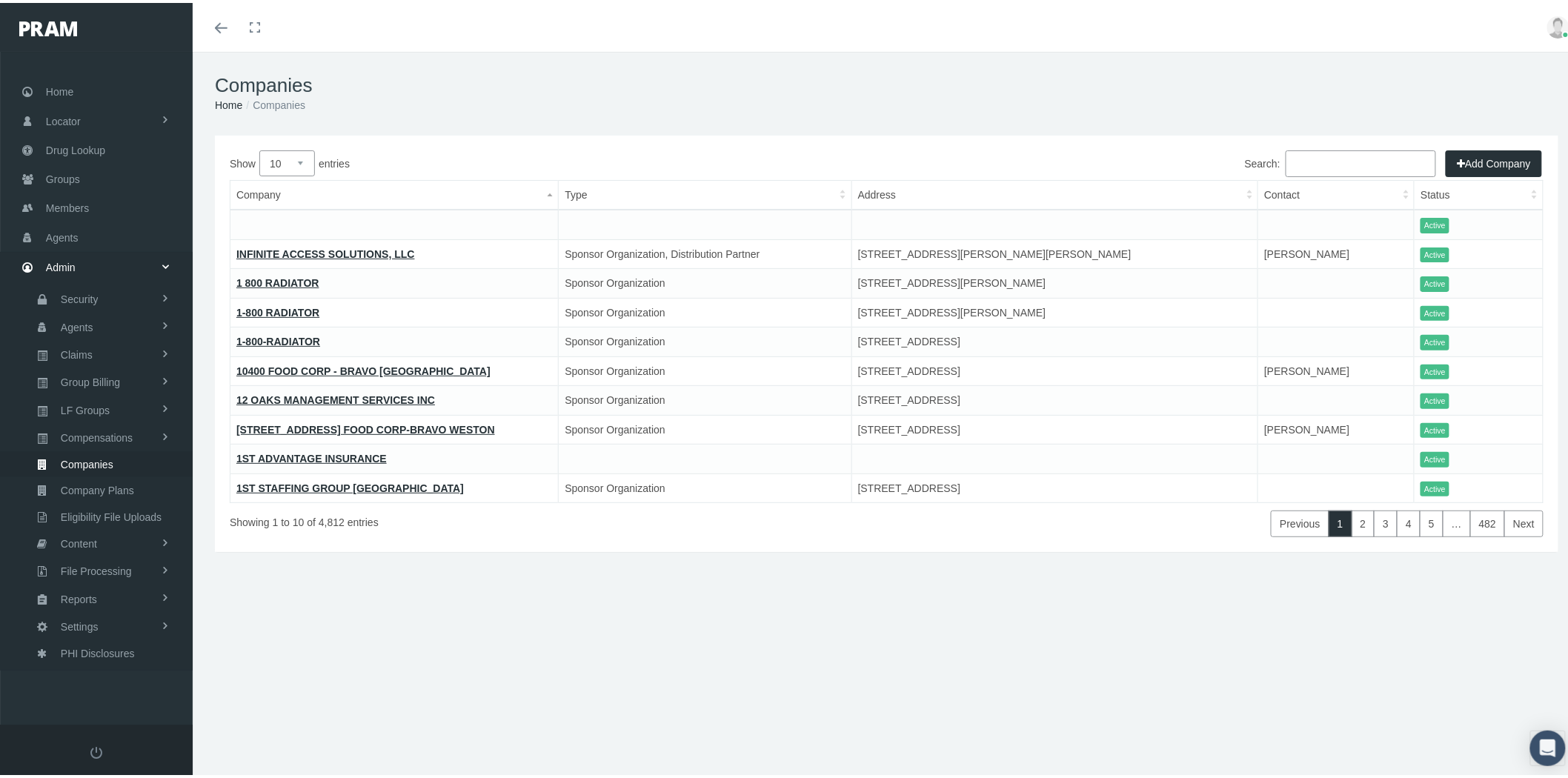
click at [1321, 158] on input "Search:" at bounding box center [1360, 160] width 151 height 27
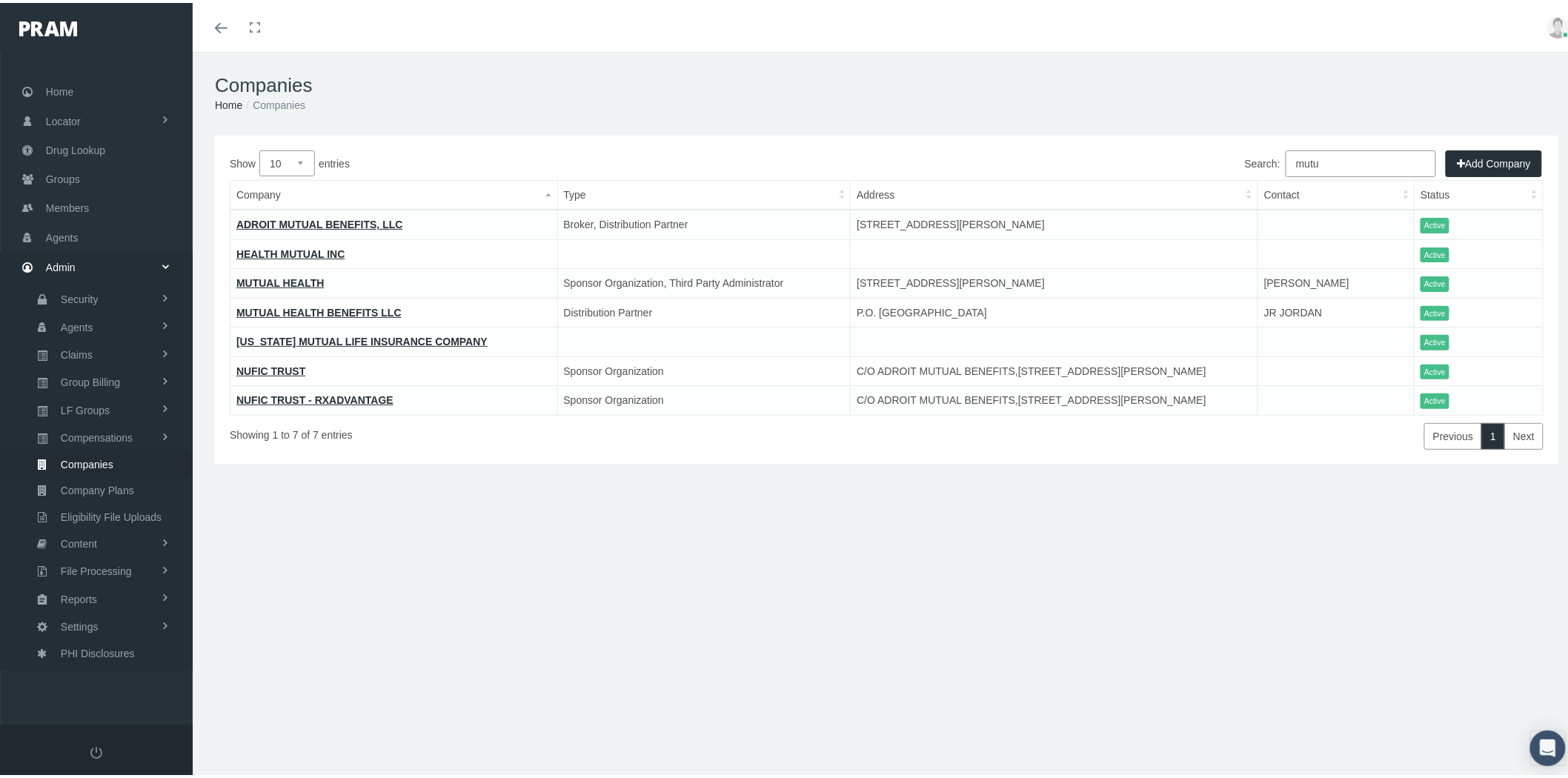
type input "mutu"
click at [312, 303] on link "MUTUAL HEALTH BENEFITS LLC" at bounding box center [319, 309] width 166 height 12
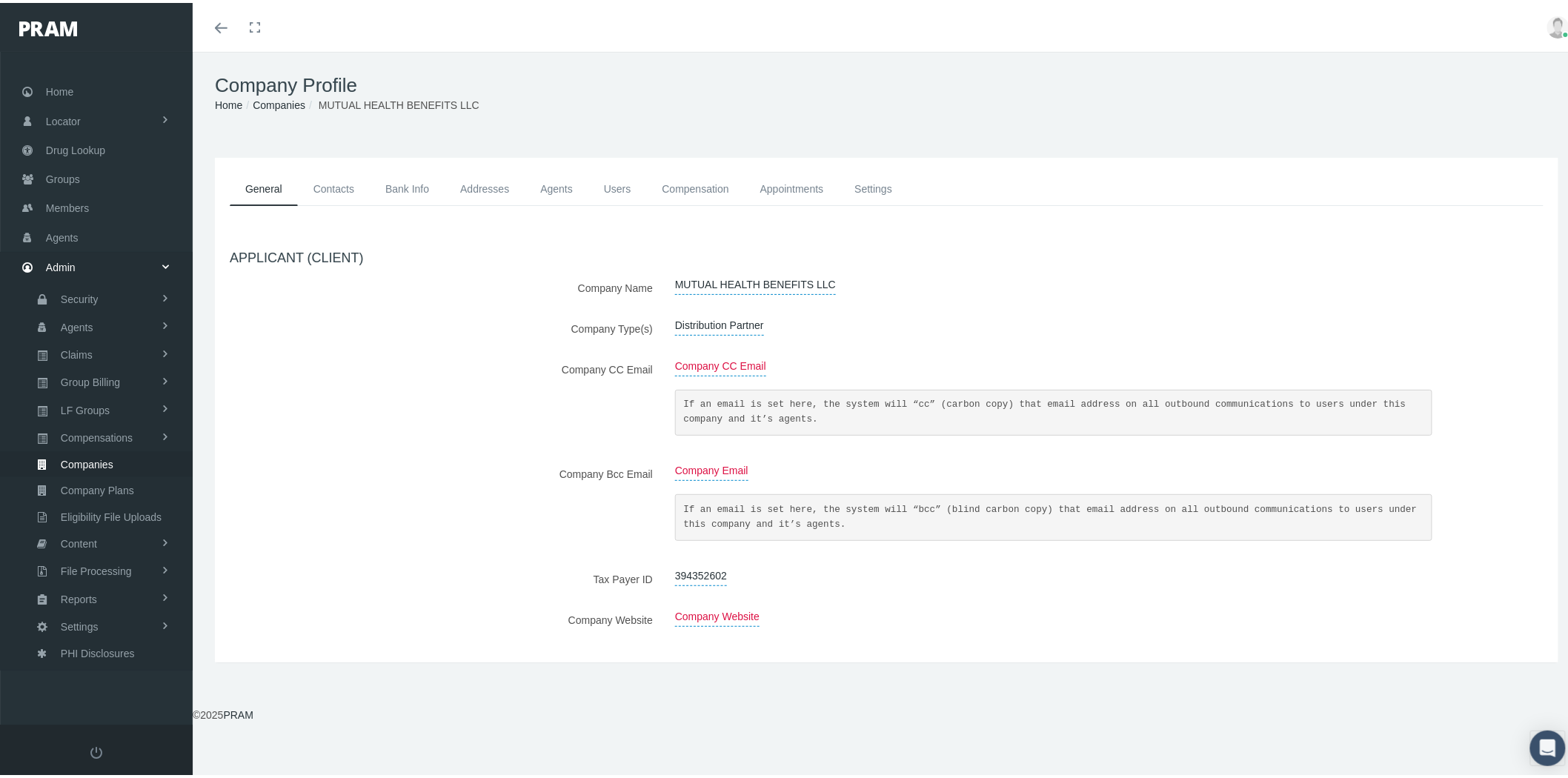
click at [287, 102] on link "Companies" at bounding box center [278, 101] width 53 height 12
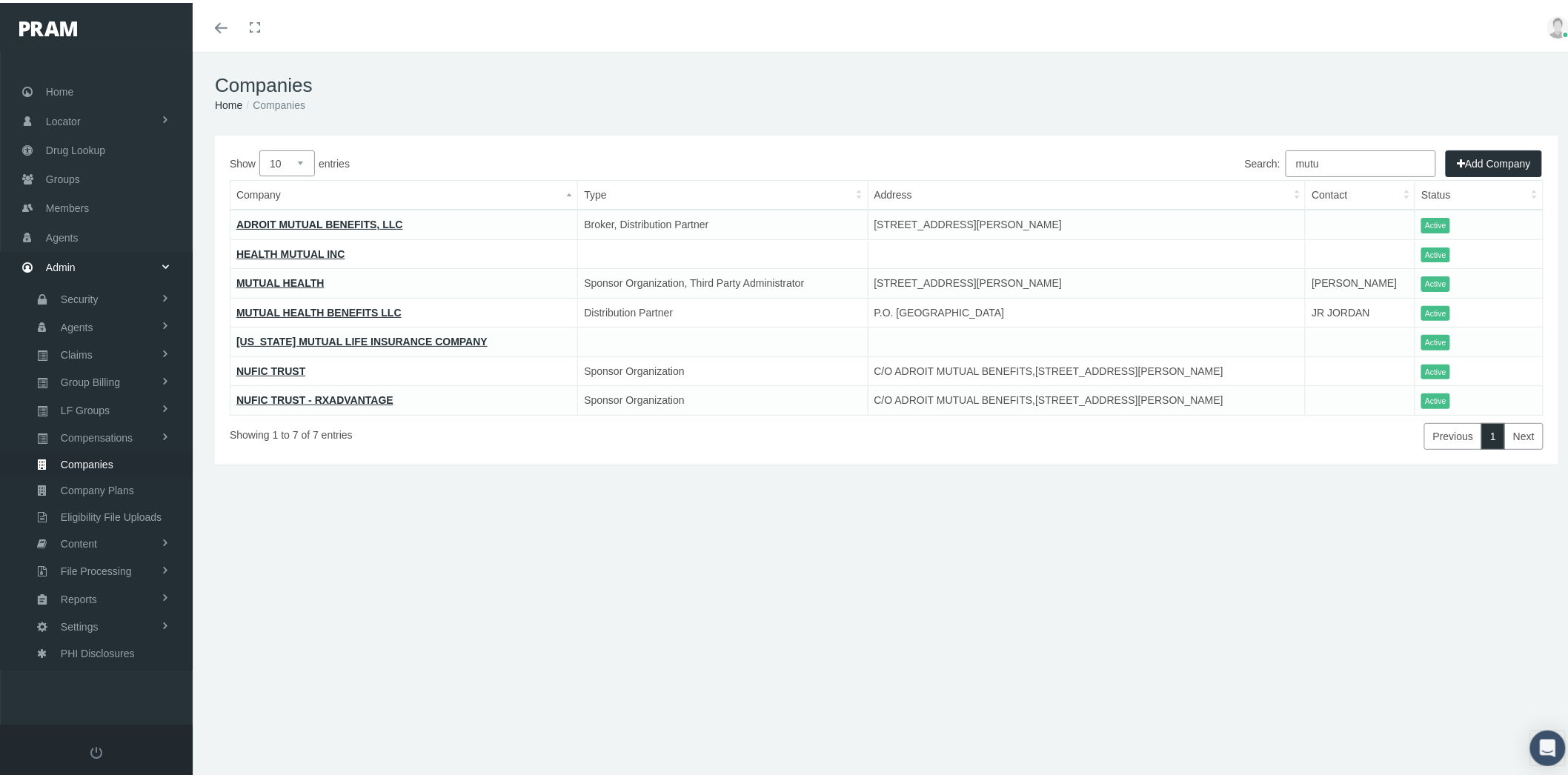
click at [1333, 167] on input "mutu" at bounding box center [1360, 160] width 151 height 27
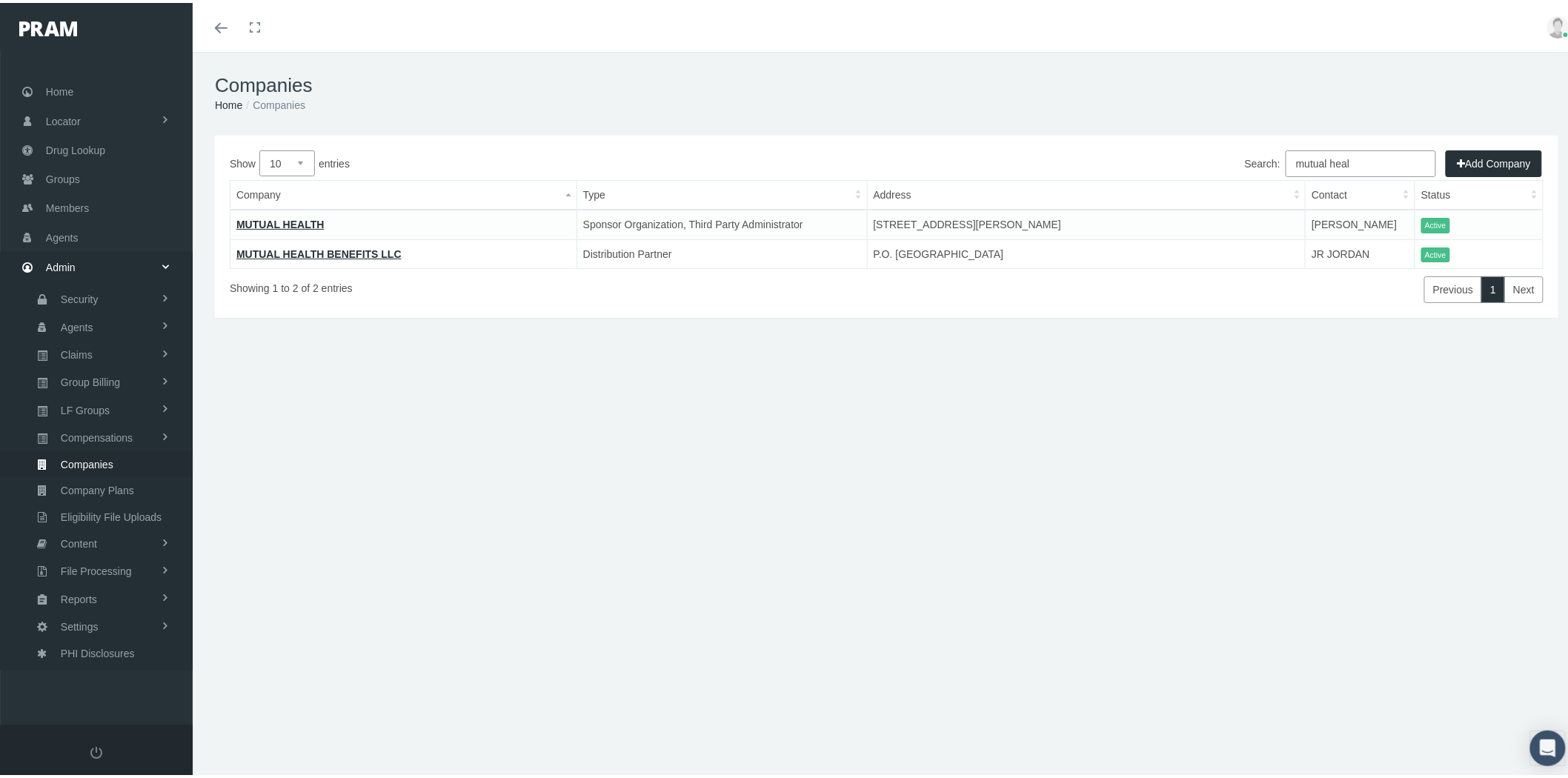
type input "mutual heal"
click at [257, 253] on link "MUTUAL HEALTH BENEFITS LLC" at bounding box center [319, 251] width 166 height 12
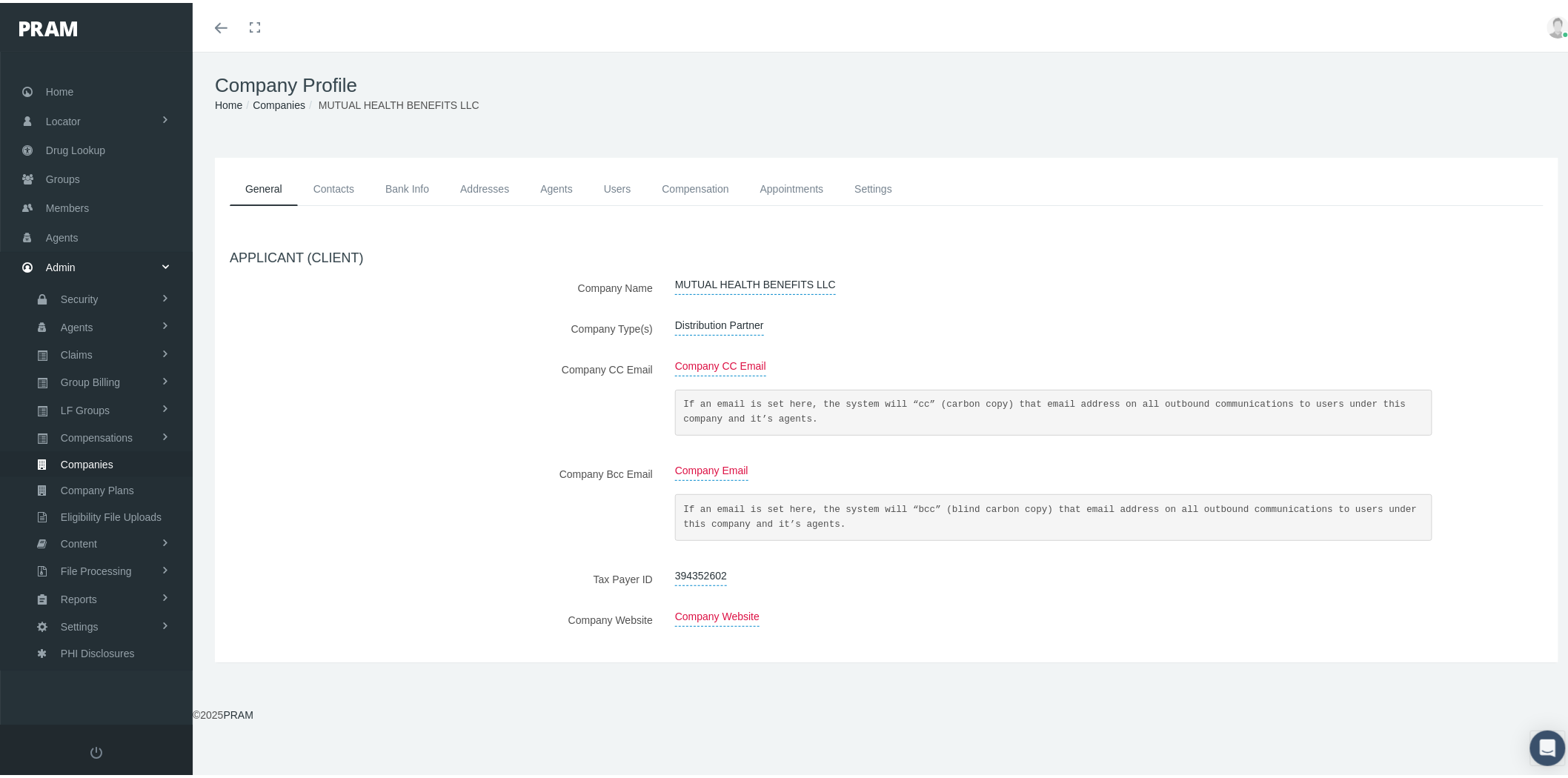
click at [327, 182] on link "Contacts" at bounding box center [333, 186] width 72 height 34
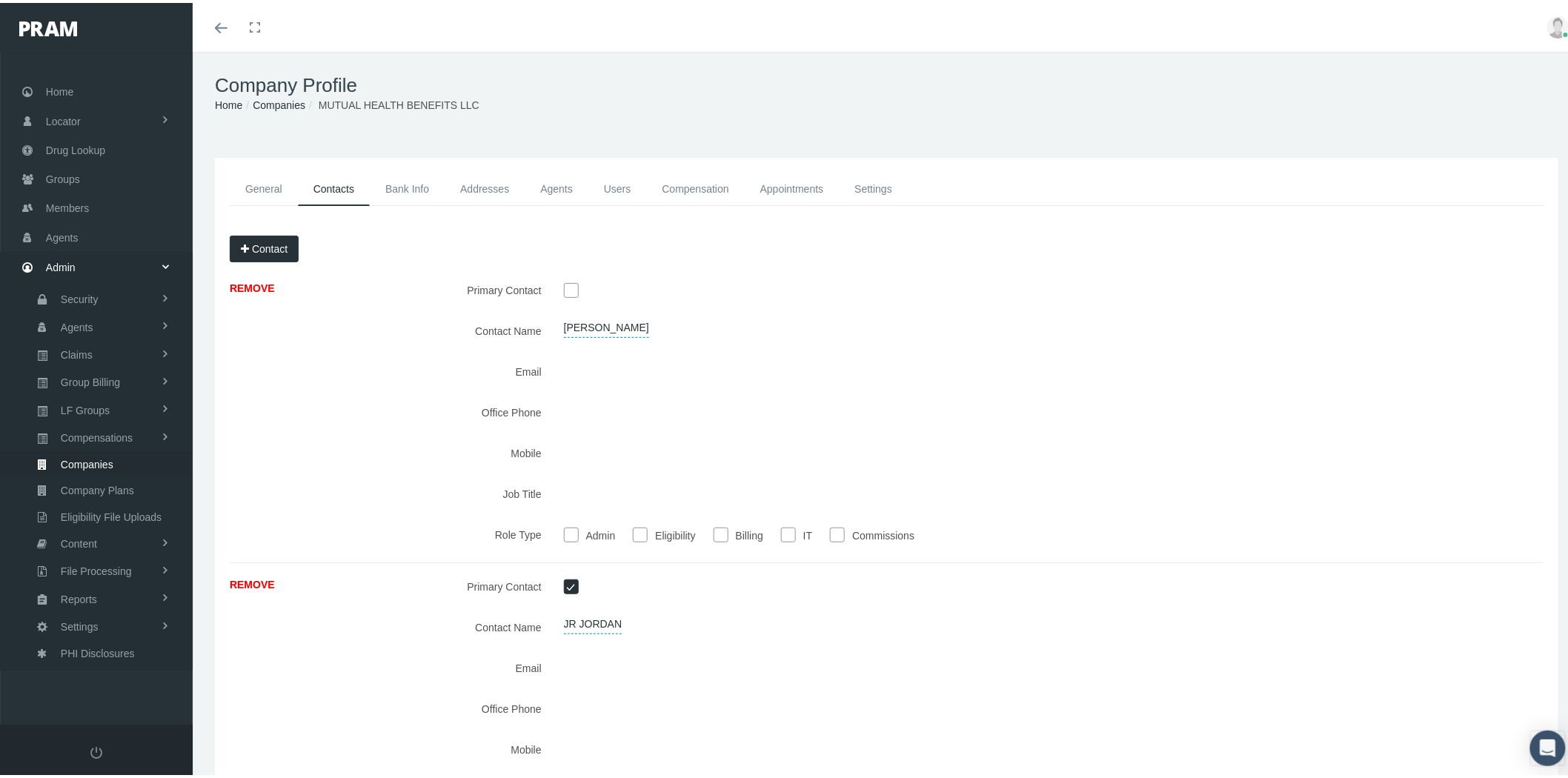
click at [409, 189] on link "Bank Info" at bounding box center [407, 186] width 74 height 34
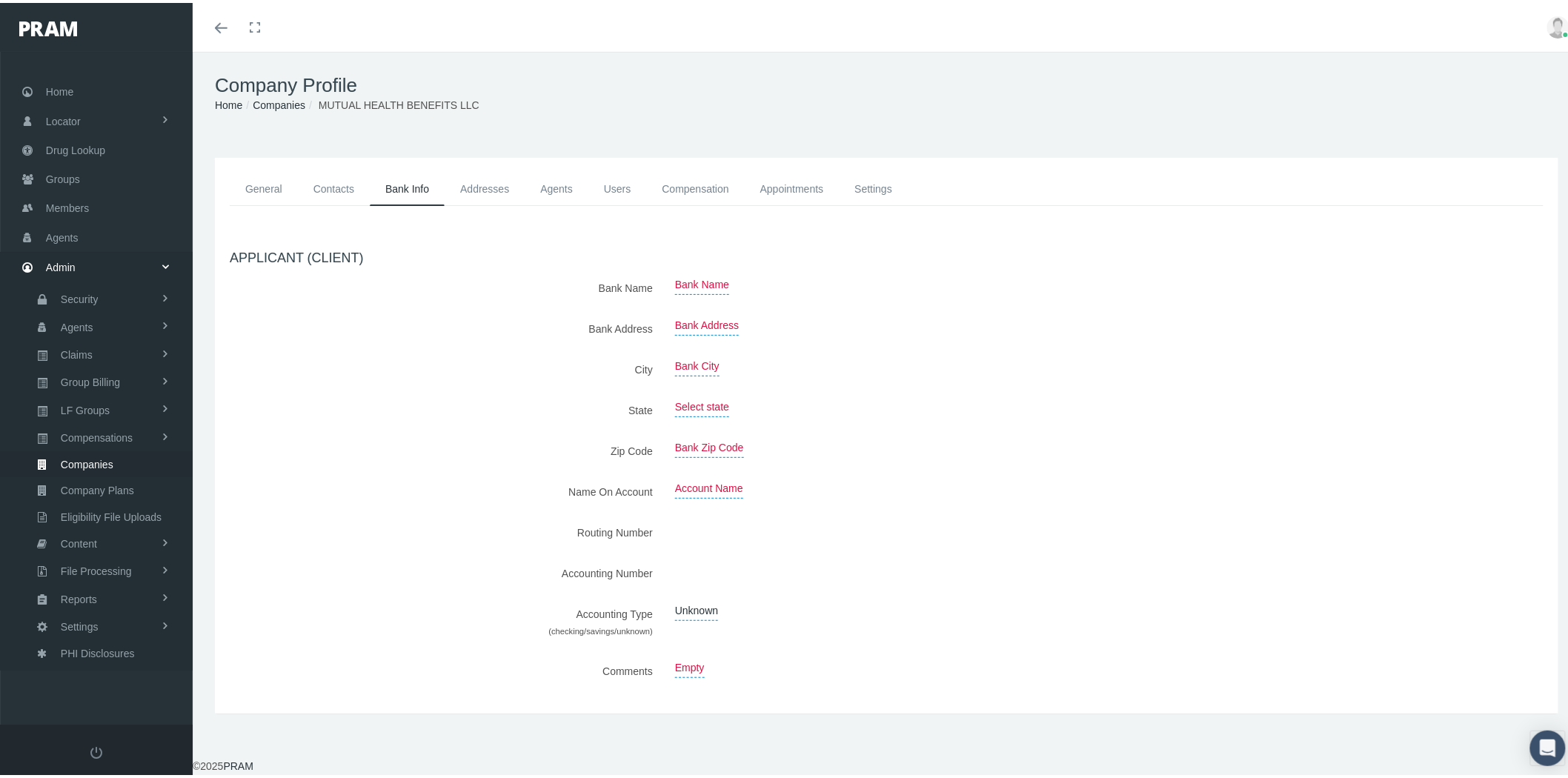
click at [485, 187] on link "Addresses" at bounding box center [485, 186] width 80 height 34
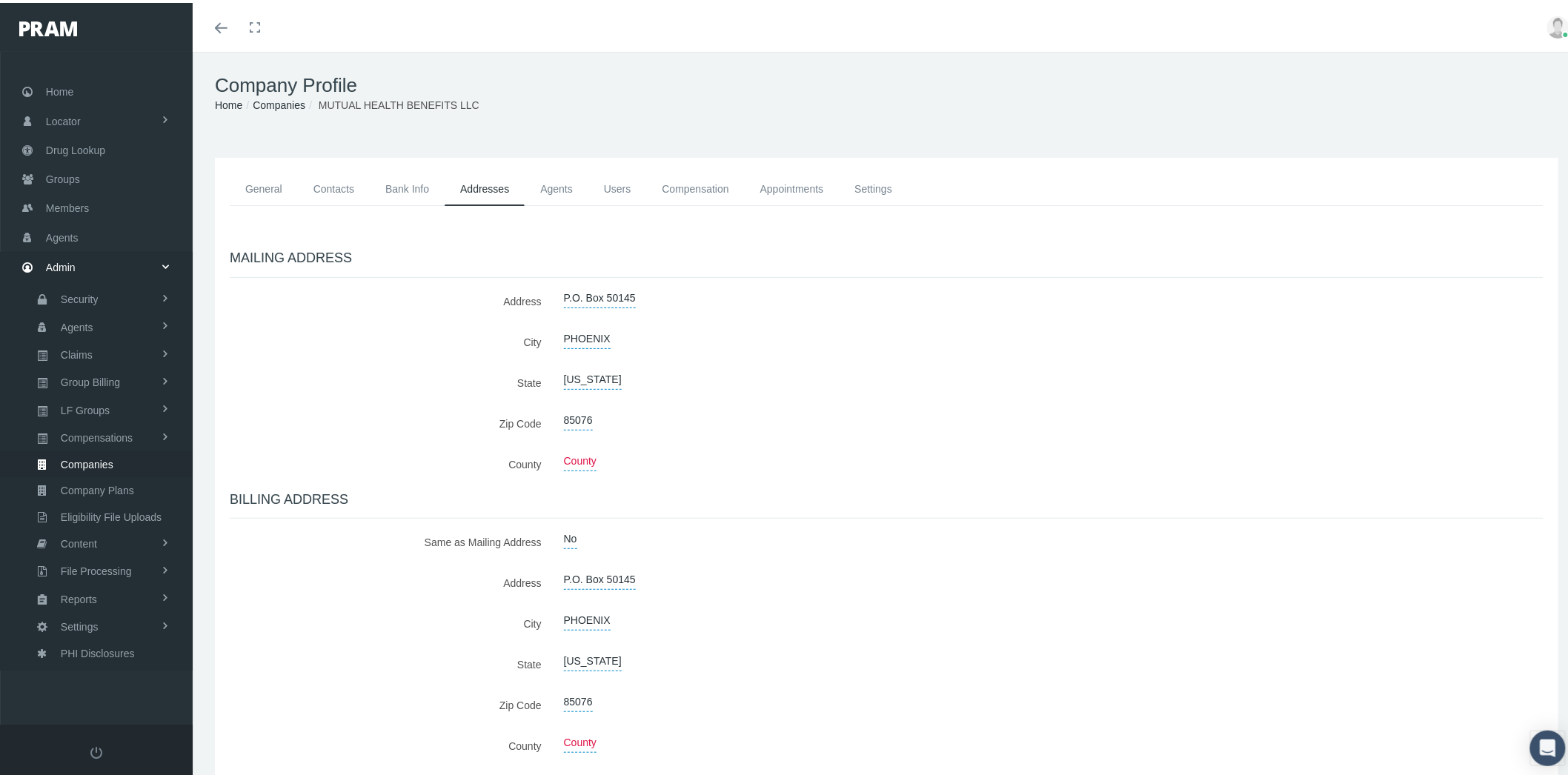
click at [563, 181] on link "Agents" at bounding box center [556, 186] width 63 height 34
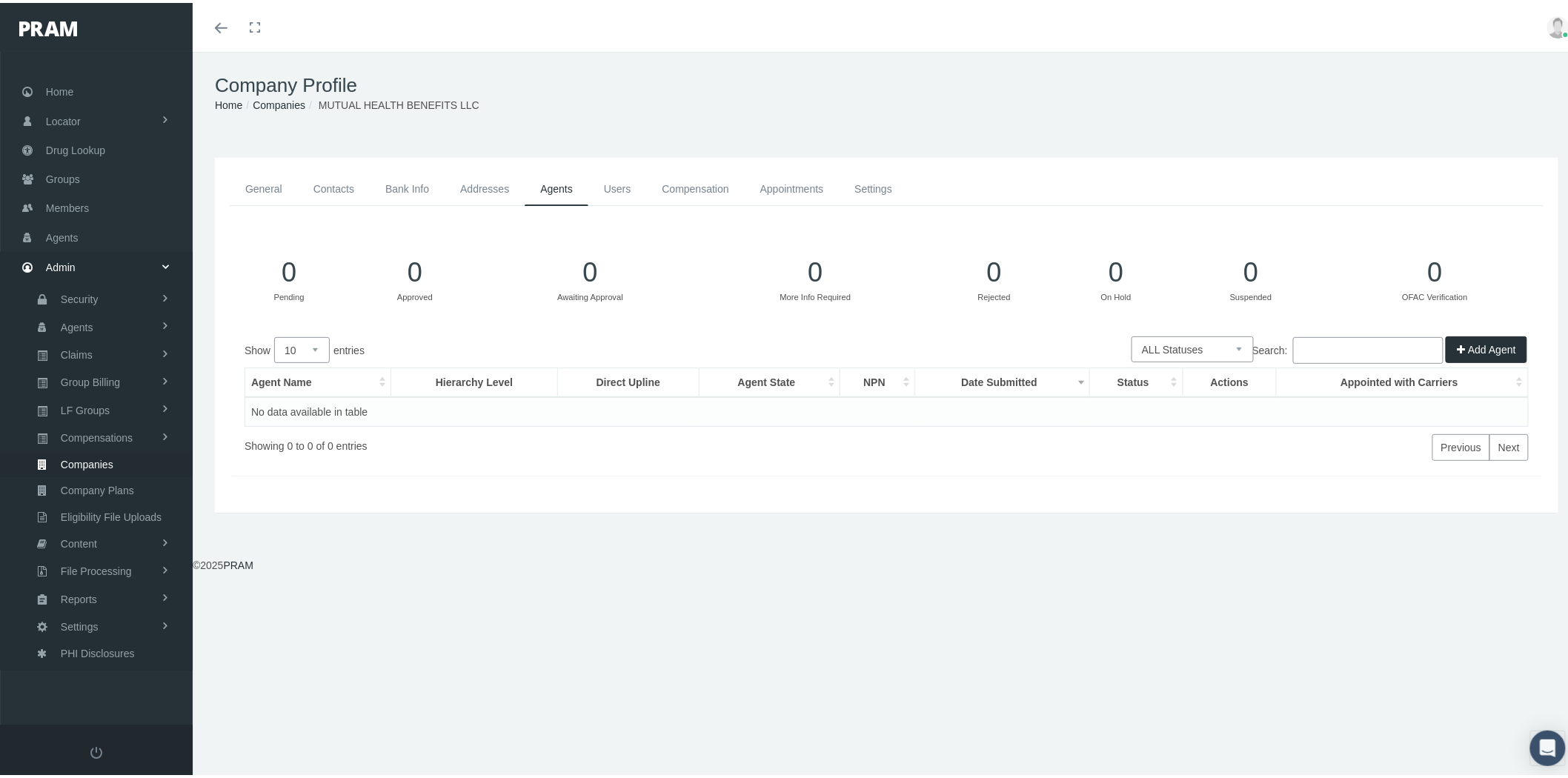
click at [623, 179] on link "Users" at bounding box center [617, 186] width 59 height 34
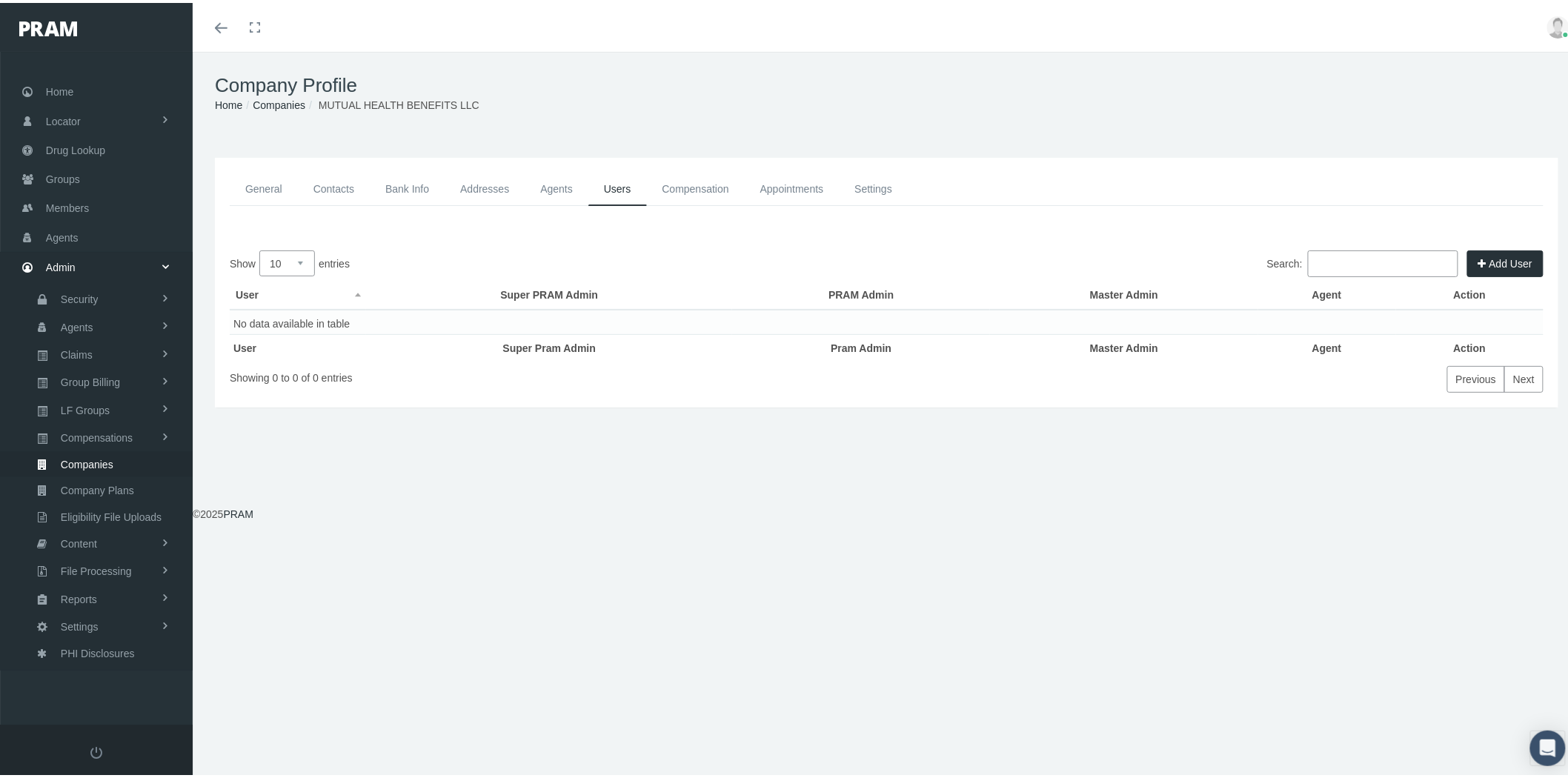
click at [690, 183] on link "Compensation" at bounding box center [695, 186] width 98 height 34
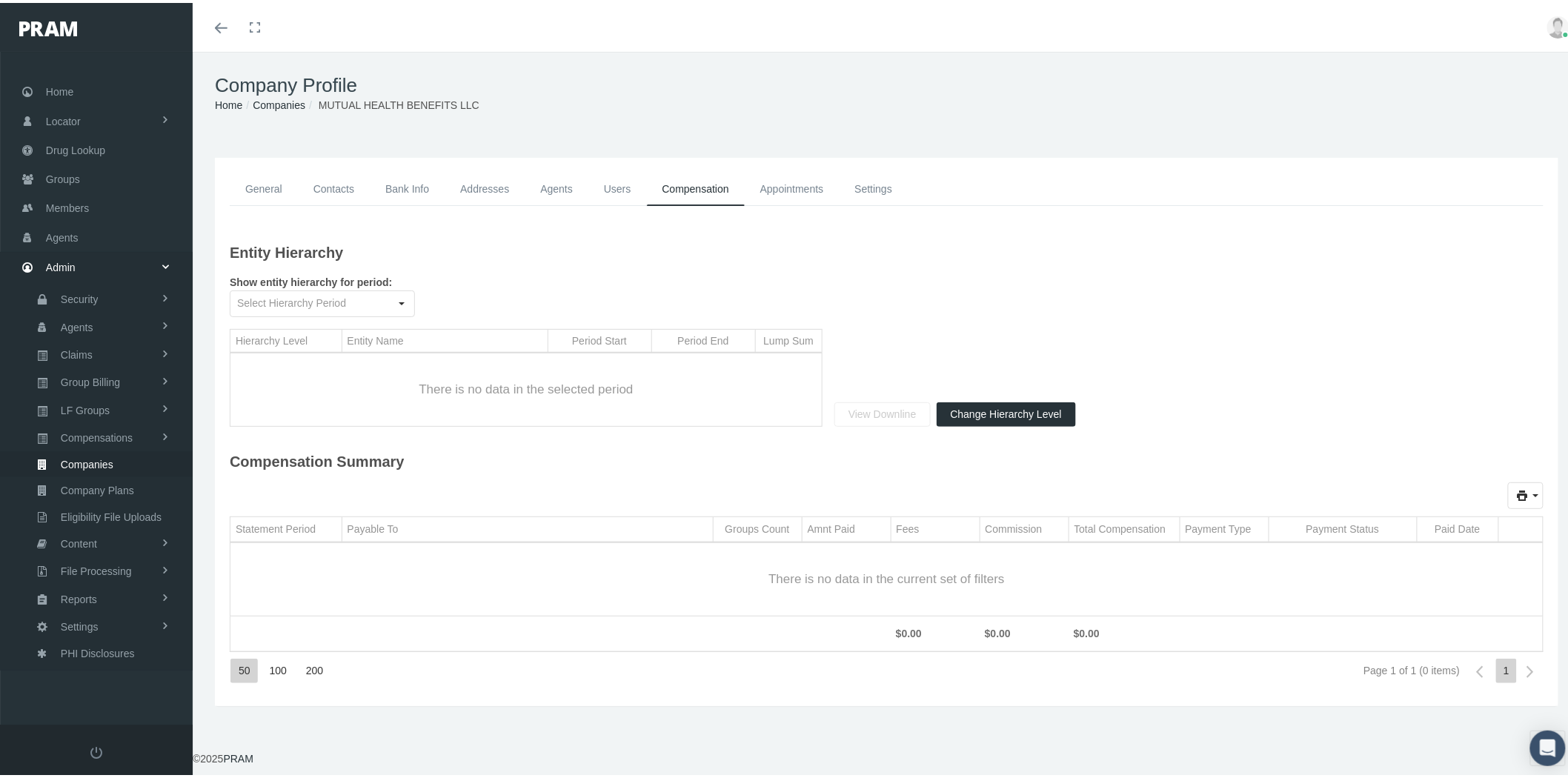
click at [780, 187] on link "Appointments" at bounding box center [792, 186] width 95 height 34
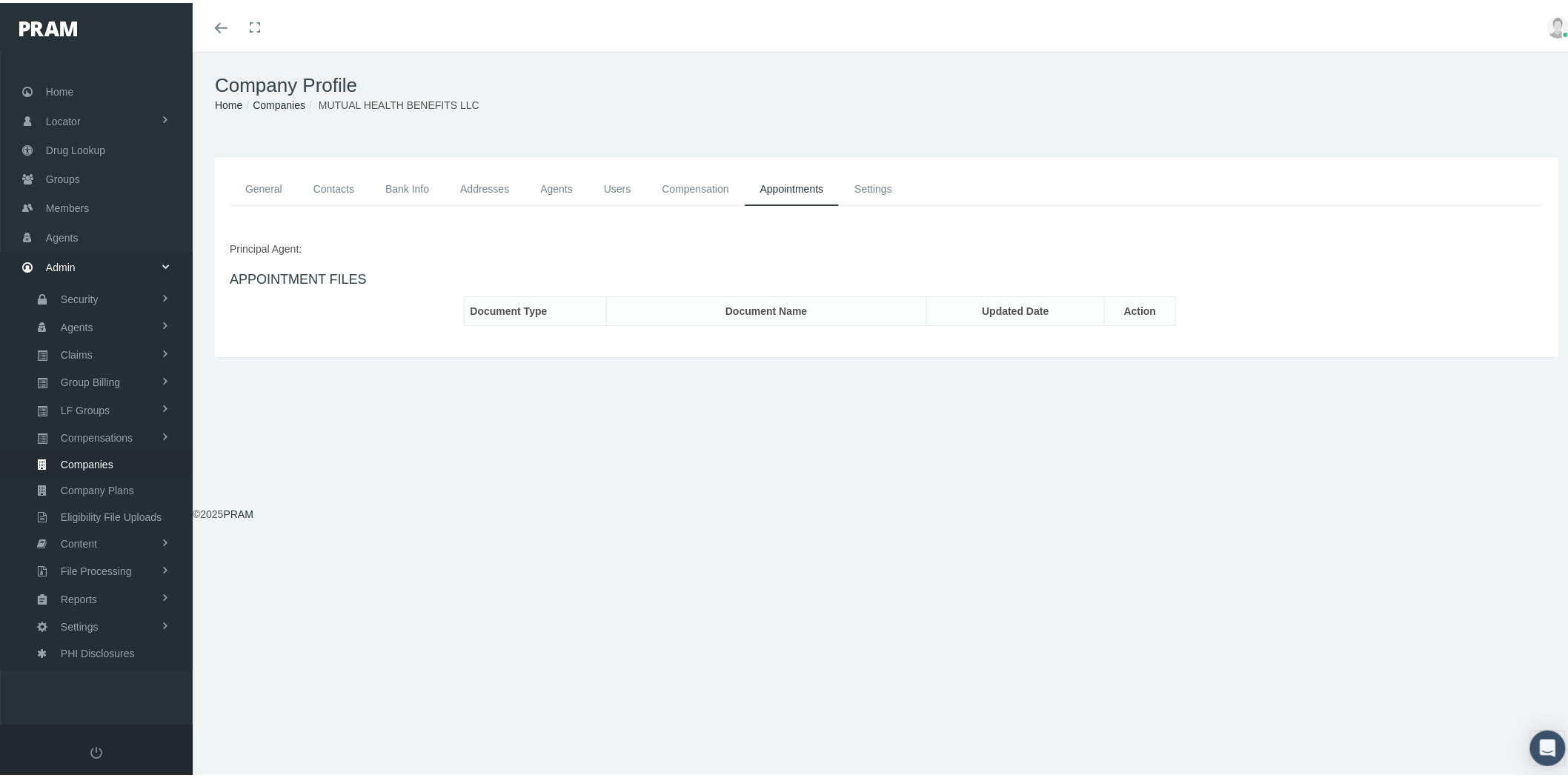
click at [876, 190] on link "Settings" at bounding box center [873, 186] width 69 height 34
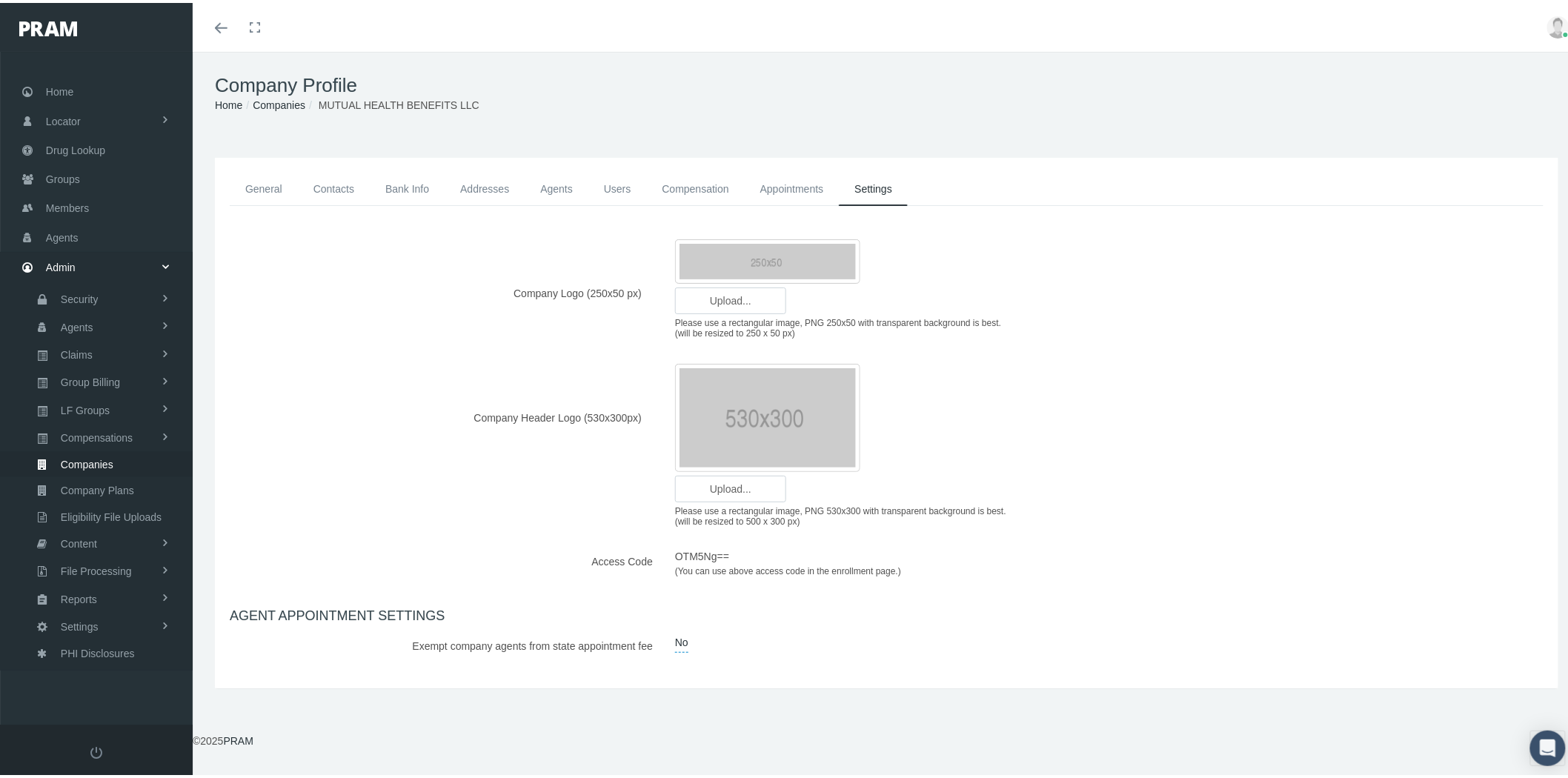
click at [260, 187] on link "General" at bounding box center [263, 186] width 68 height 34
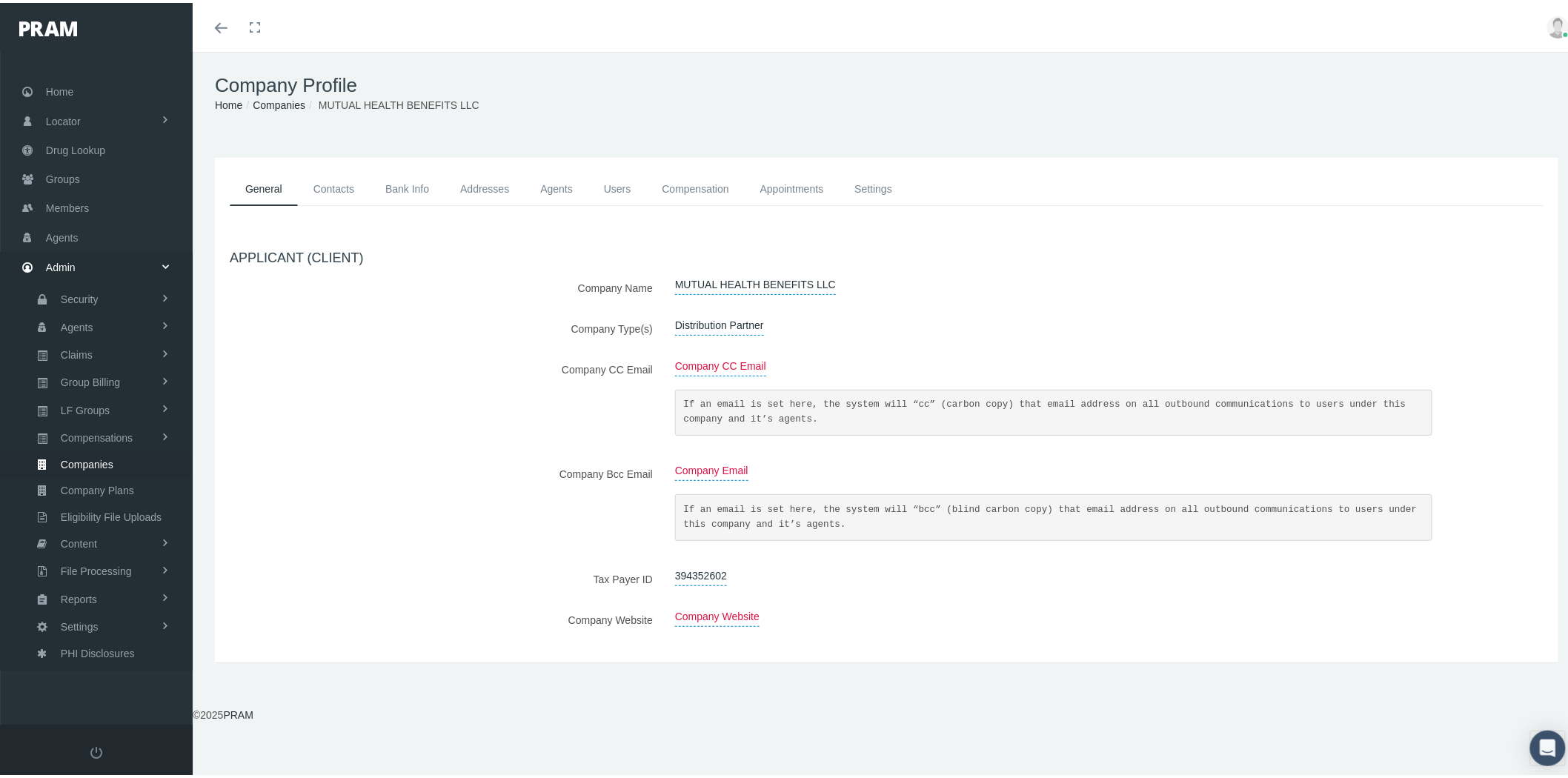
click at [709, 320] on span "Distribution Partner" at bounding box center [719, 322] width 89 height 20
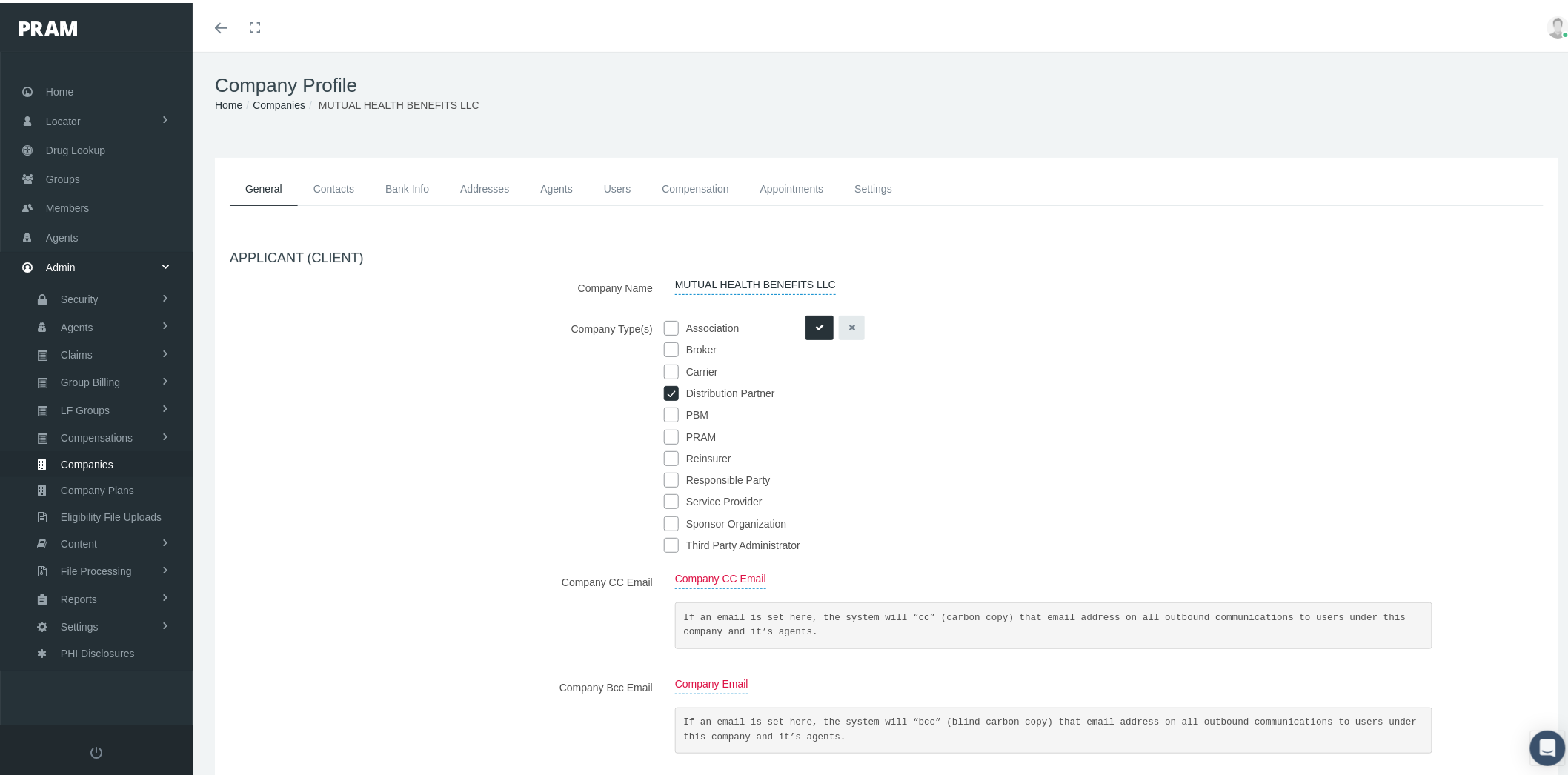
click at [667, 517] on input "checkbox" at bounding box center [671, 520] width 15 height 15
checkbox input "true"
click at [667, 538] on input "checkbox" at bounding box center [671, 543] width 15 height 15
checkbox input "true"
click at [811, 325] on button "submit" at bounding box center [819, 325] width 28 height 24
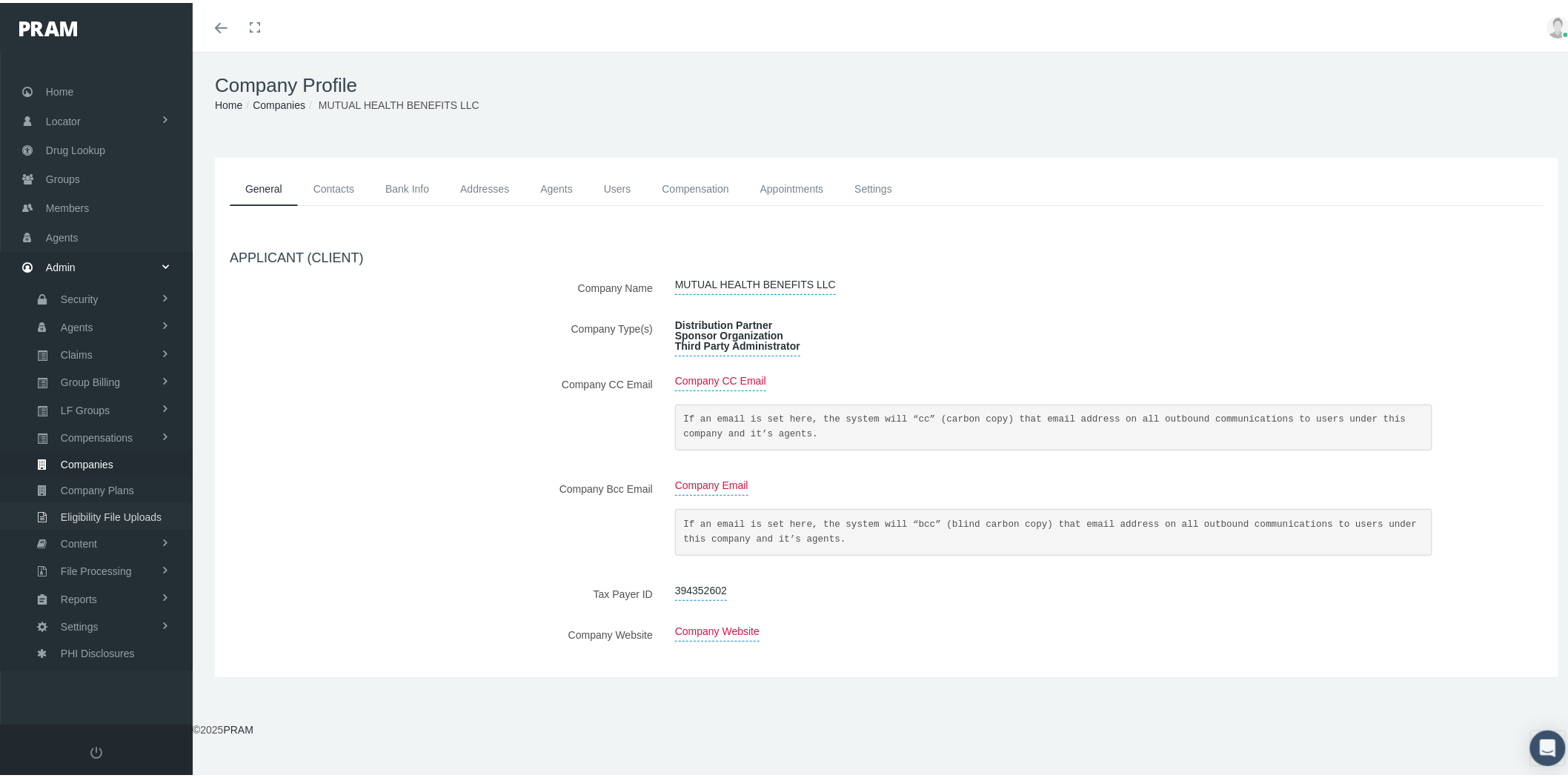
click at [111, 502] on span "Eligibility File Uploads" at bounding box center [111, 514] width 101 height 25
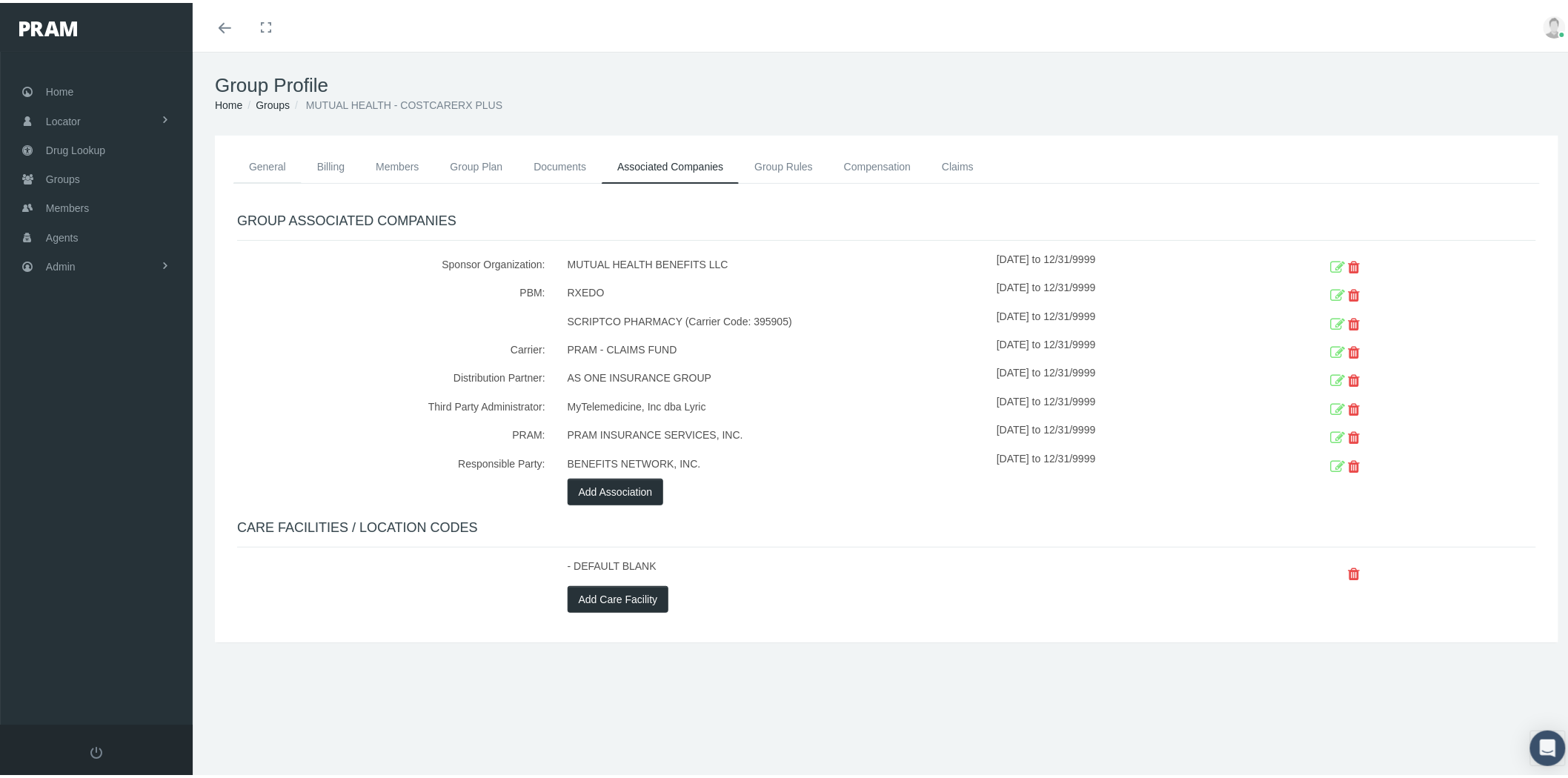
click at [263, 166] on link "General" at bounding box center [267, 163] width 68 height 33
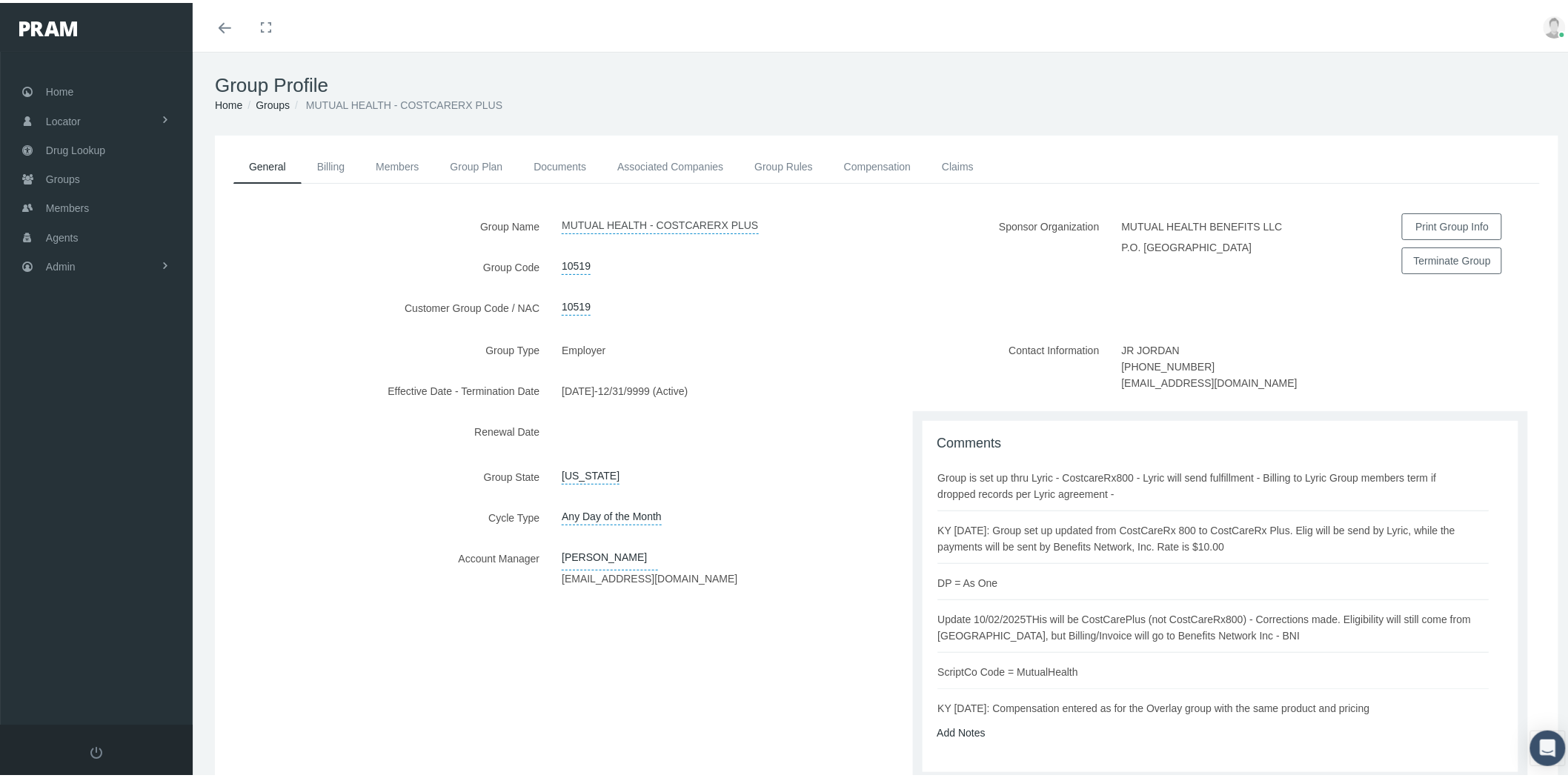
click at [639, 225] on link "MUTUAL HEALTH - COSTCARERX PLUS" at bounding box center [659, 221] width 196 height 20
click at [573, 221] on input "MUTUAL HEALTH - COSTCARERX PLUS" at bounding box center [620, 223] width 139 height 26
type input "MUTUAL HEALTH BENEFITS LLC - COSTCARERX PLUS"
click at [704, 228] on icon "submit" at bounding box center [708, 222] width 9 height 14
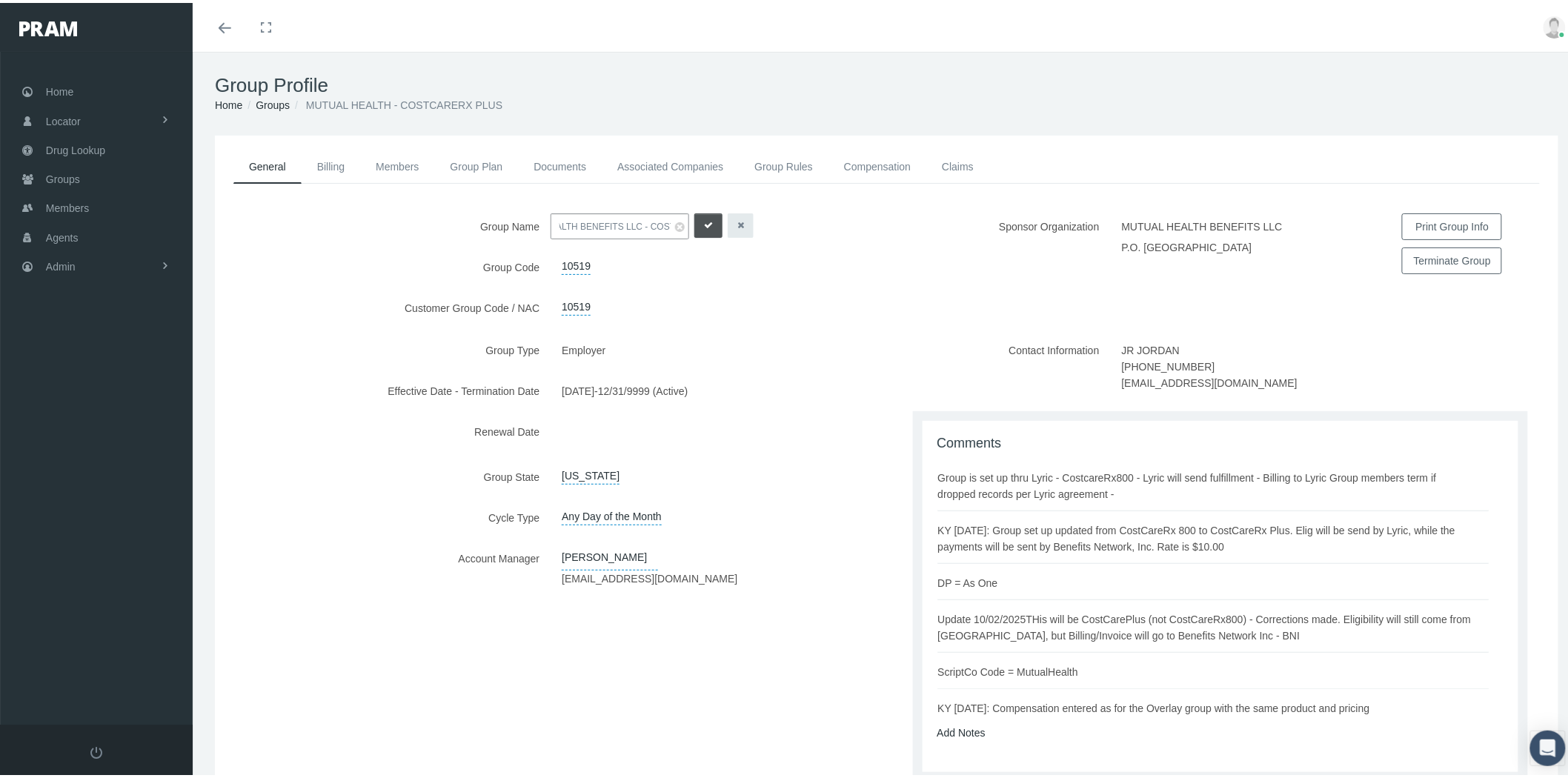
scroll to position [0, 0]
click at [878, 161] on link "Compensation" at bounding box center [877, 163] width 98 height 33
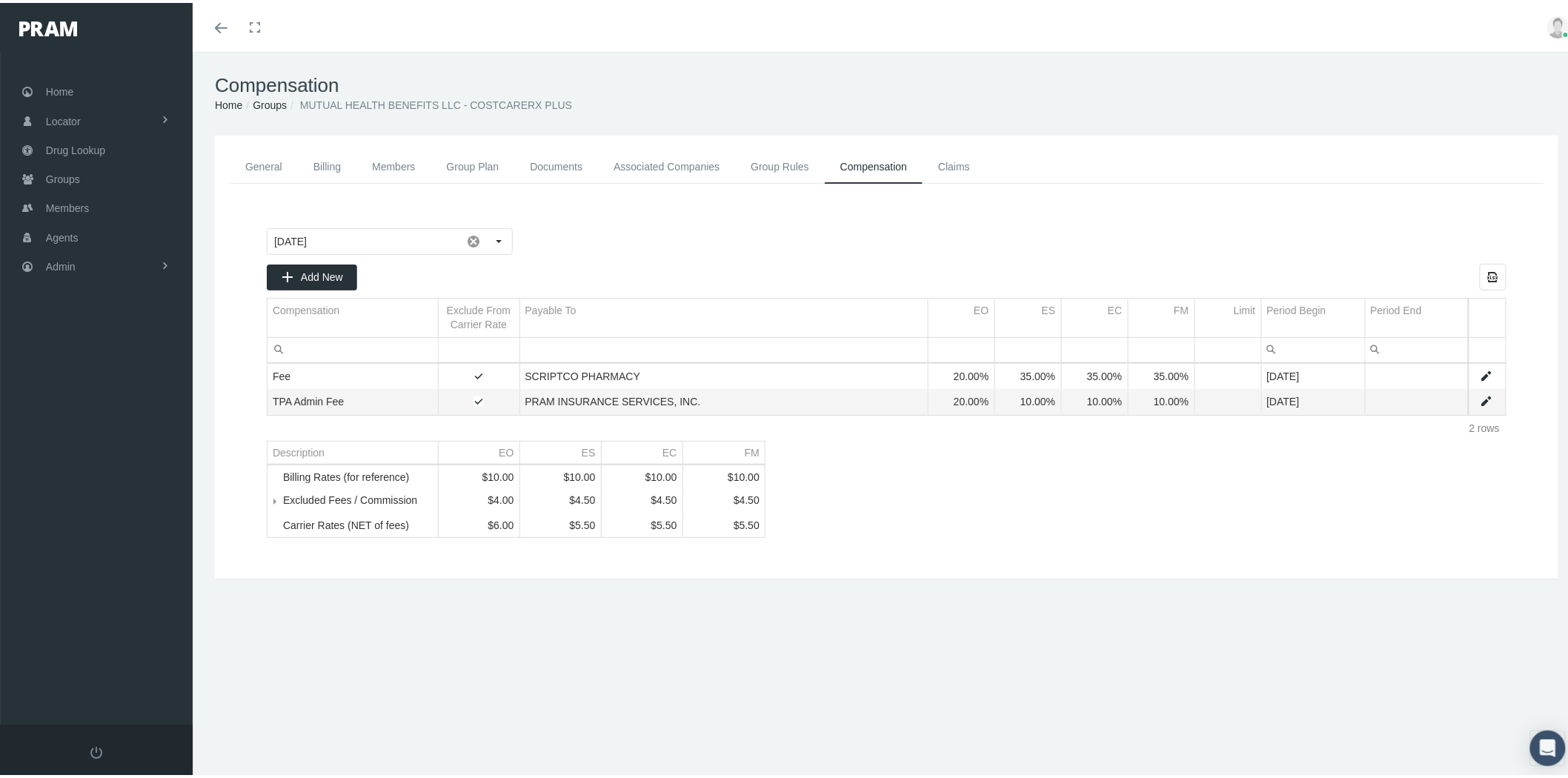
click at [781, 163] on link "Group Rules" at bounding box center [780, 164] width 89 height 34
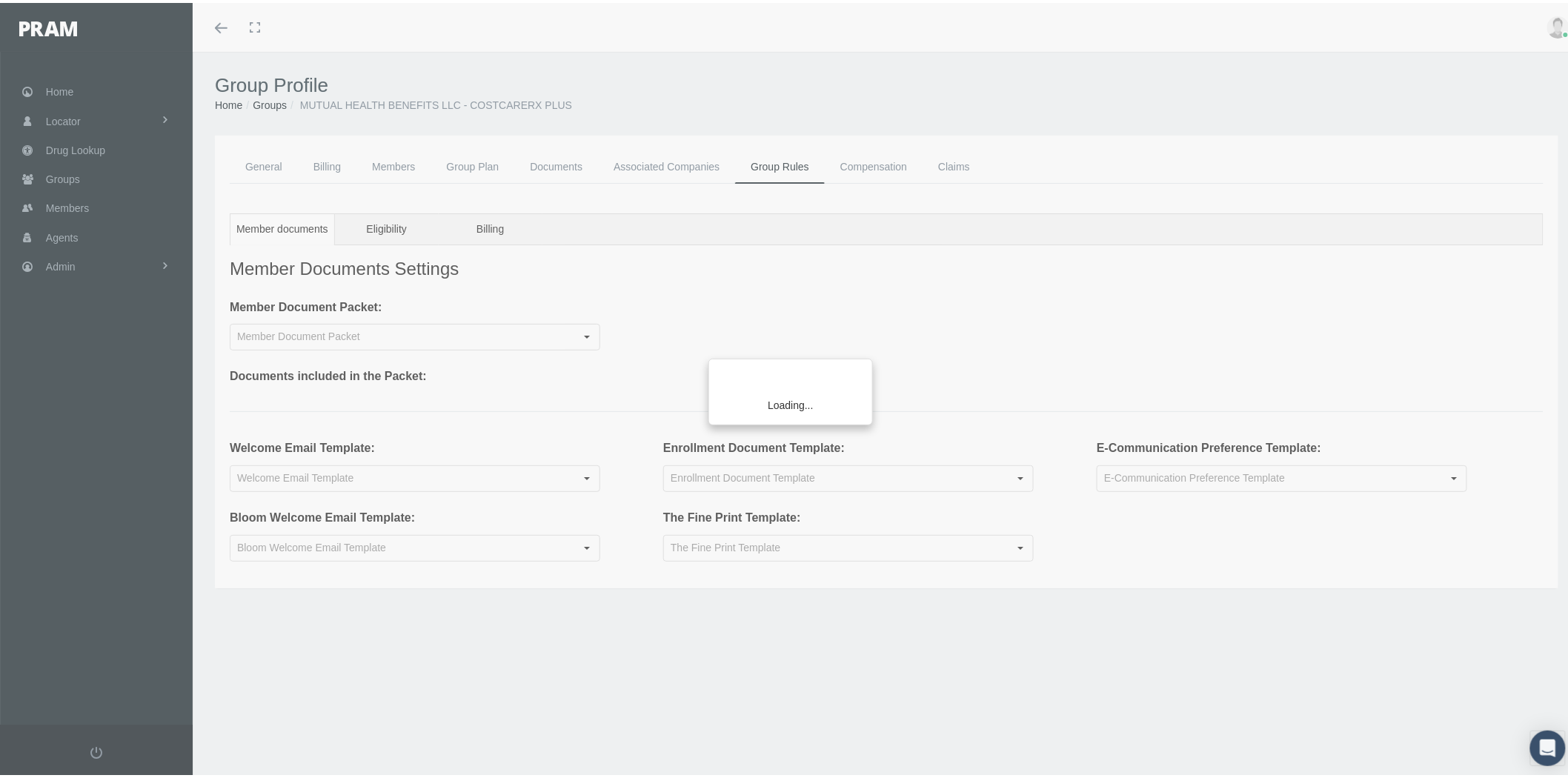
click at [141, 261] on div "Loading..." at bounding box center [784, 389] width 1568 height 778
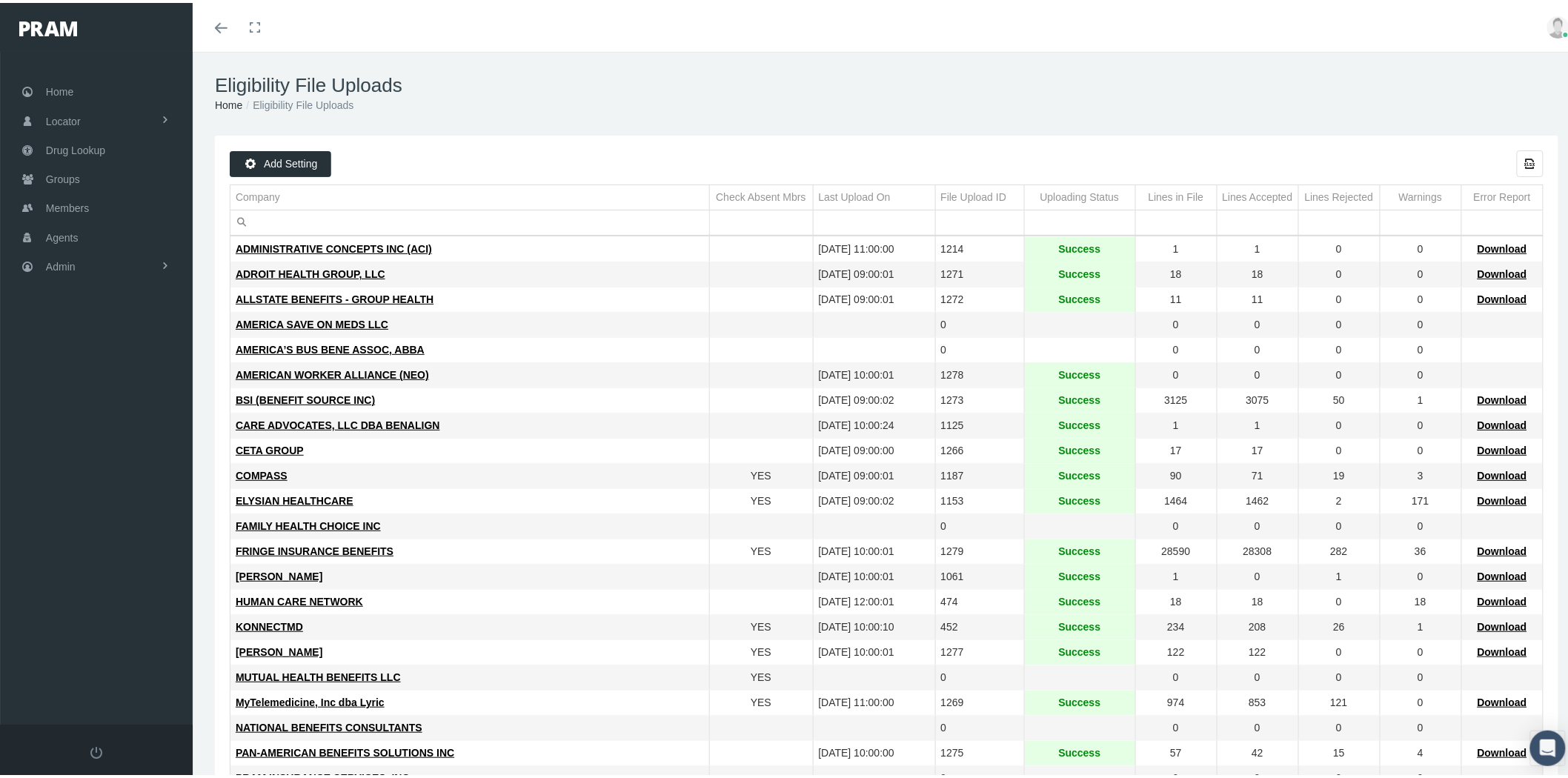
click at [344, 212] on input "Filter cell" at bounding box center [470, 220] width 478 height 24
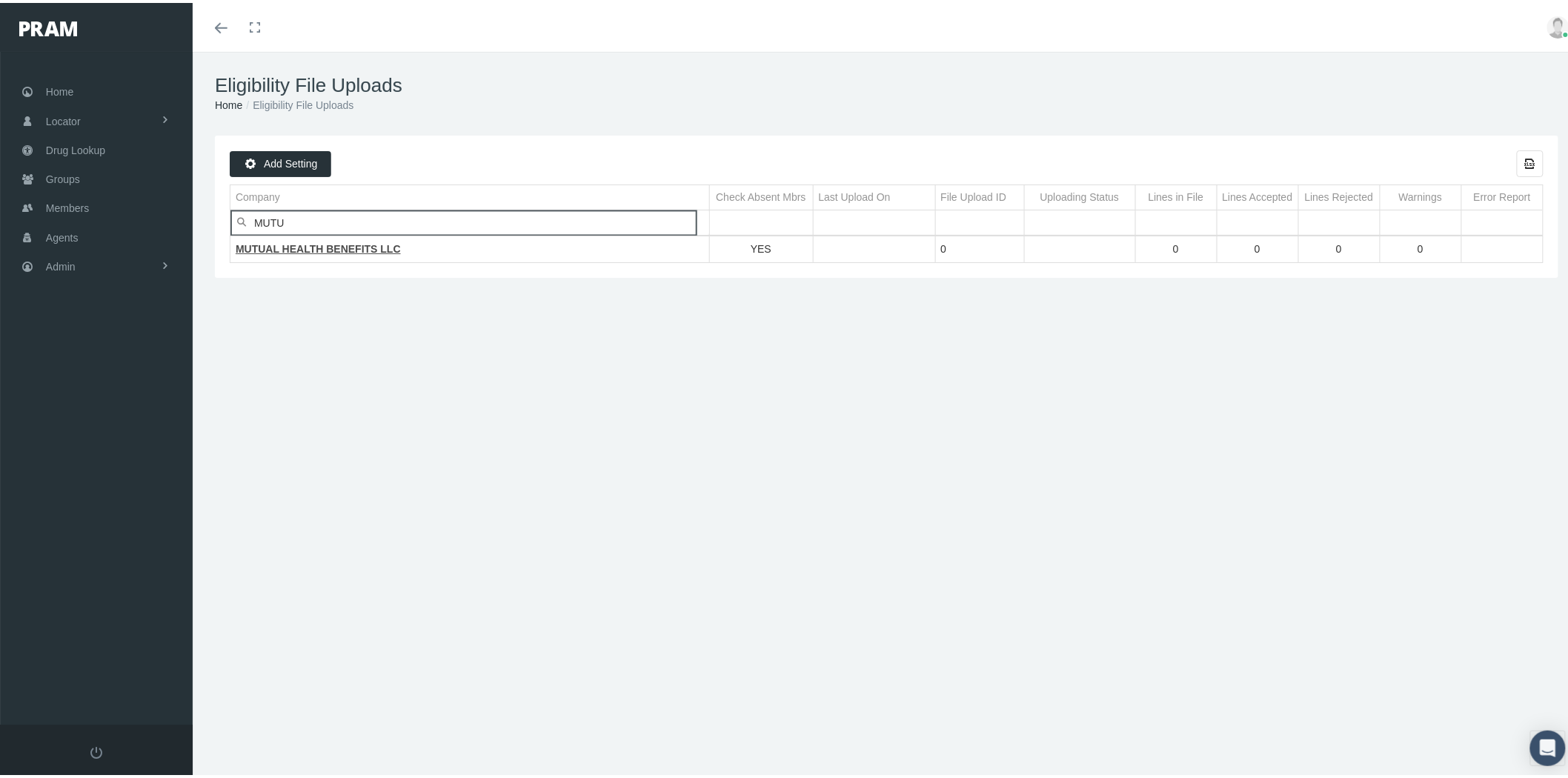
type input "MUTU"
click at [336, 246] on span "MUTUAL HEALTH BENEFITS LLC" at bounding box center [318, 246] width 166 height 12
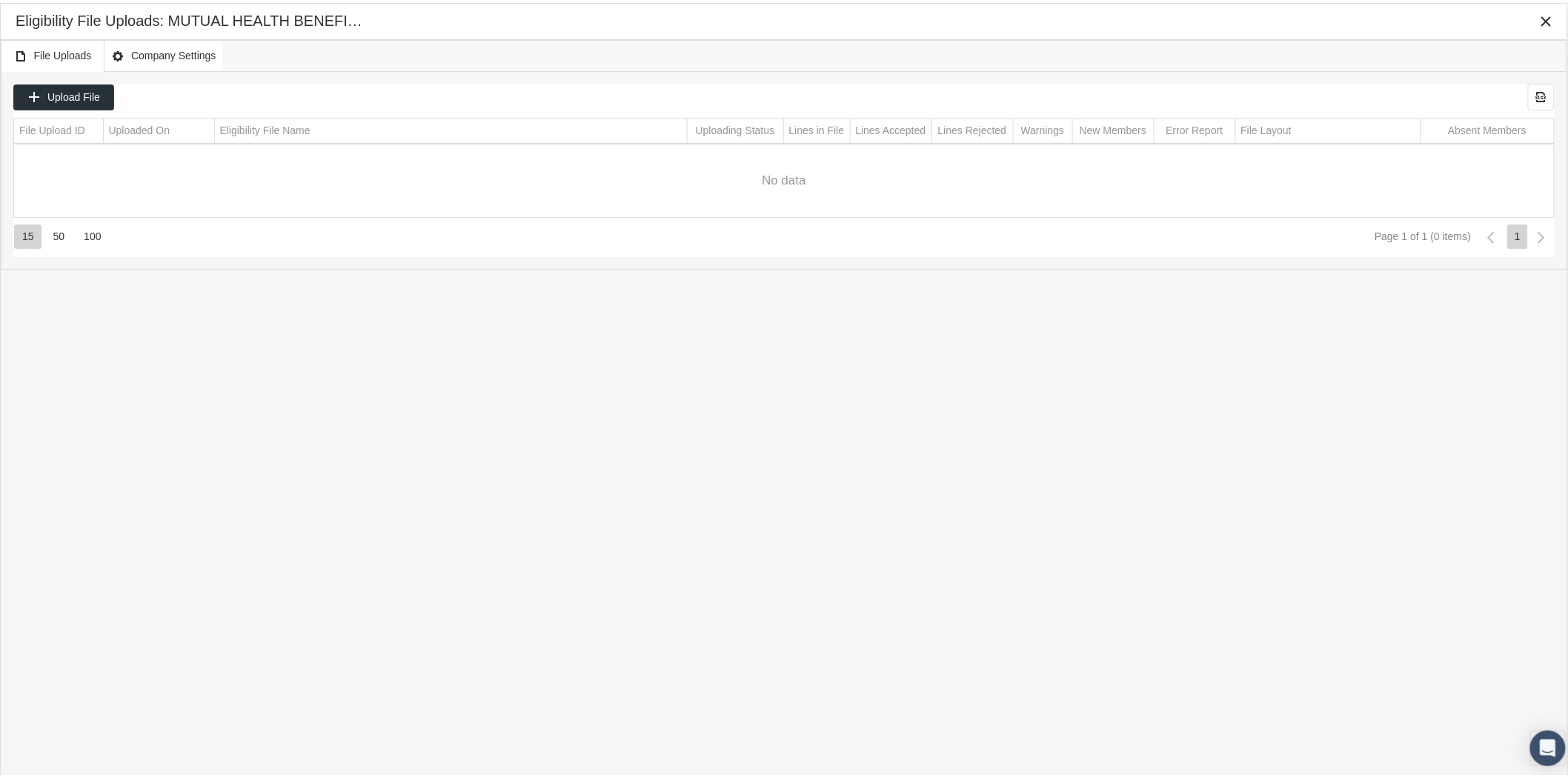
click at [185, 55] on body "Toggle Fullscreen Toggle navigation Toggle menubar Toggle fullscreen Profile Lo…" at bounding box center [790, 389] width 1580 height 778
drag, startPoint x: 48, startPoint y: 57, endPoint x: 416, endPoint y: 85, distance: 369.1
click at [48, 58] on span "File Uploads" at bounding box center [53, 53] width 78 height 19
click at [1542, 13] on icon "Close" at bounding box center [1546, 19] width 13 height 13
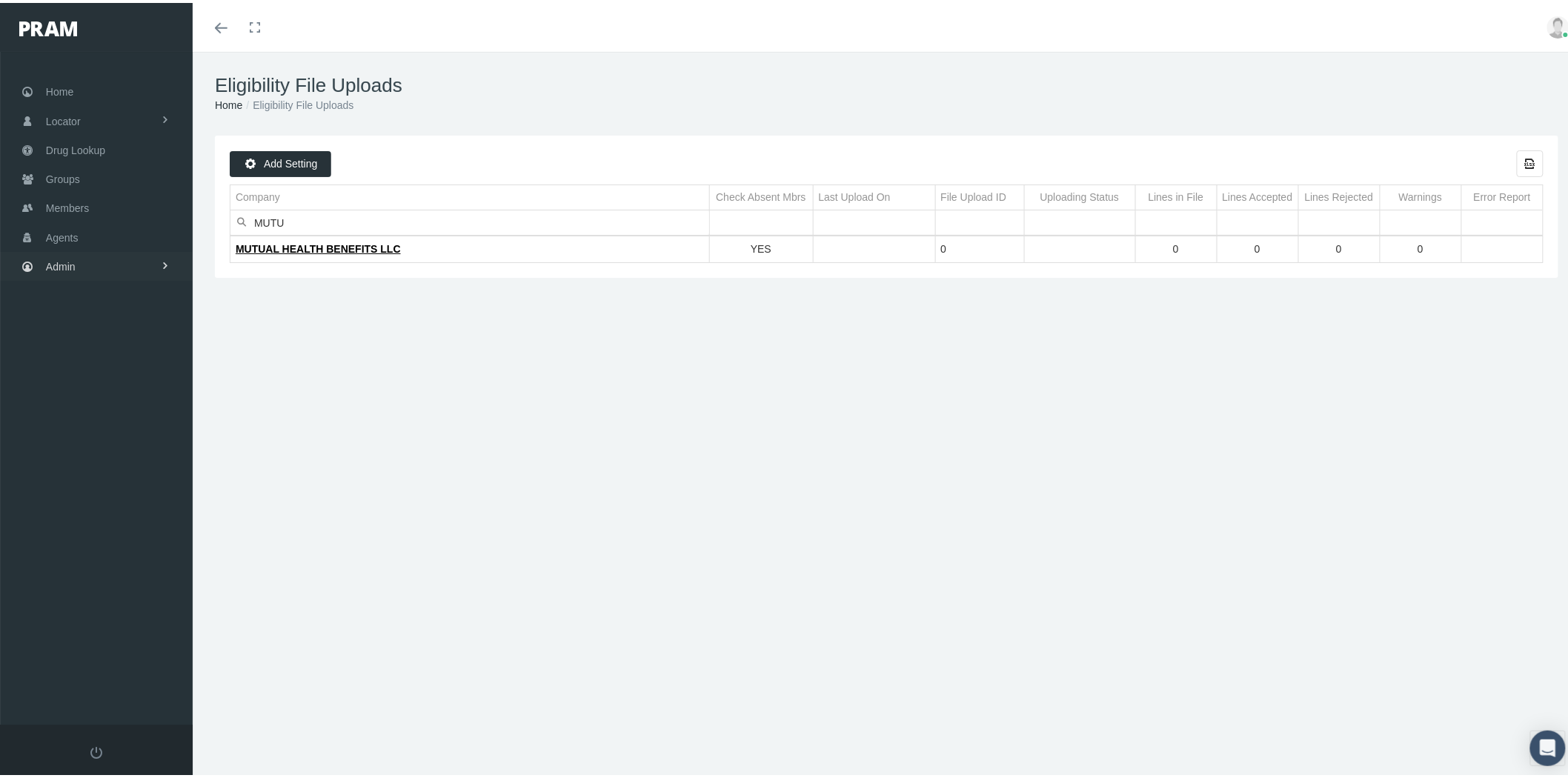
drag, startPoint x: 134, startPoint y: 255, endPoint x: 150, endPoint y: 249, distance: 17.1
click at [134, 255] on link "Admin" at bounding box center [96, 263] width 193 height 29
click at [99, 450] on span "Companies" at bounding box center [87, 461] width 53 height 25
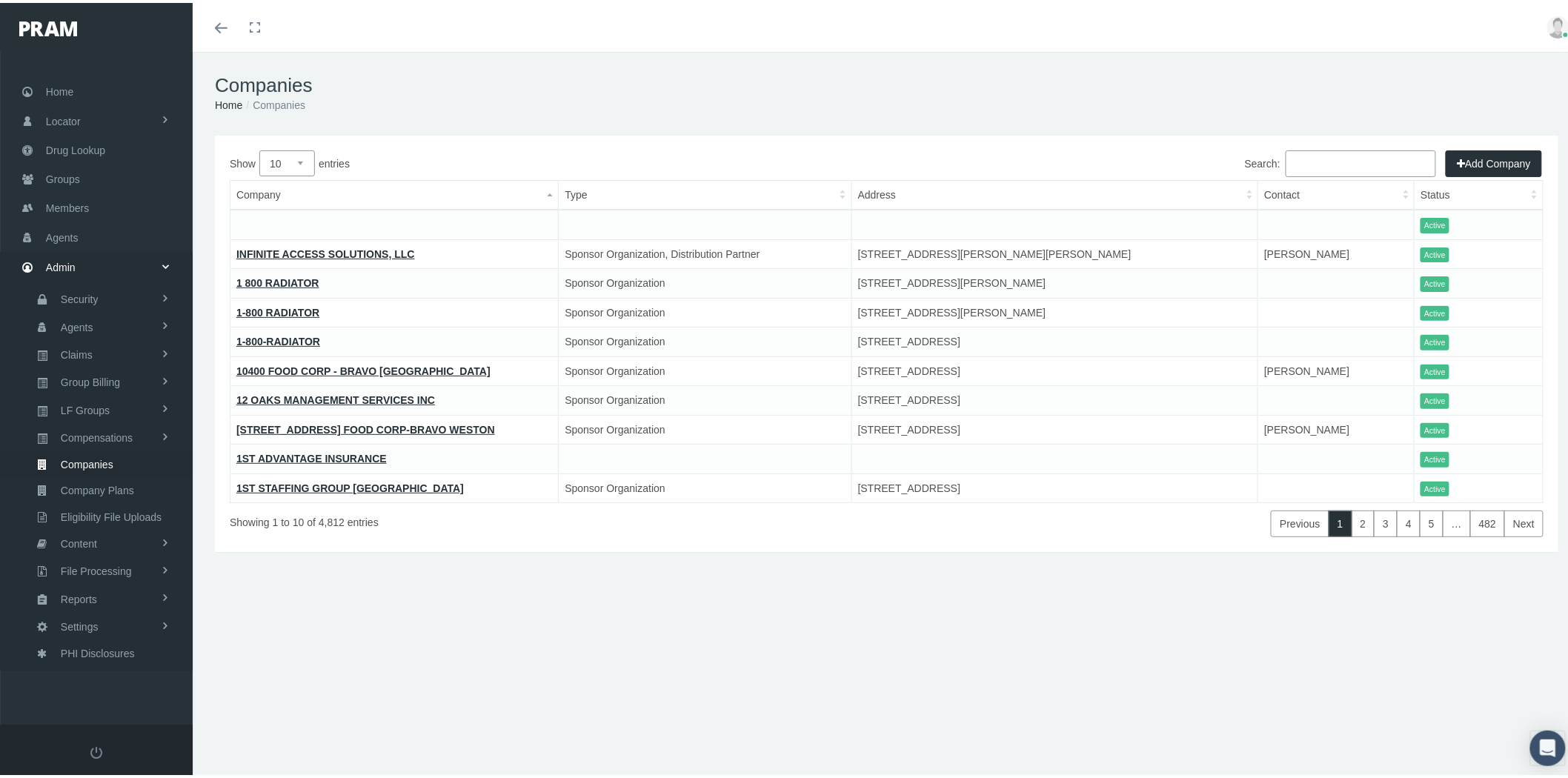
click at [360, 248] on link "INFINITE ACCESS SOLUTIONS, LLC" at bounding box center [326, 251] width 179 height 12
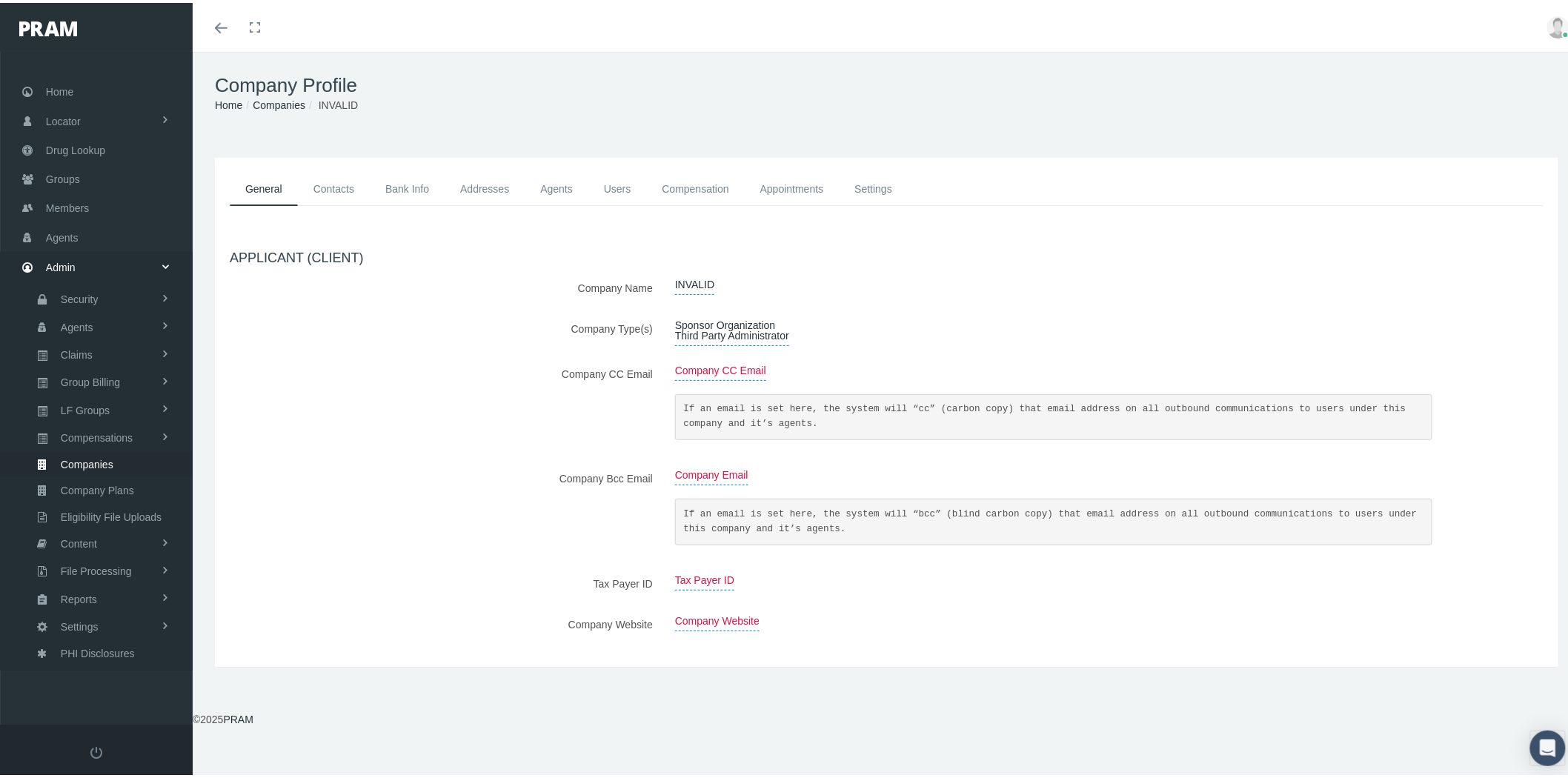
click at [713, 326] on span "Sponsor Organization Third Party Administrator" at bounding box center [731, 328] width 114 height 31
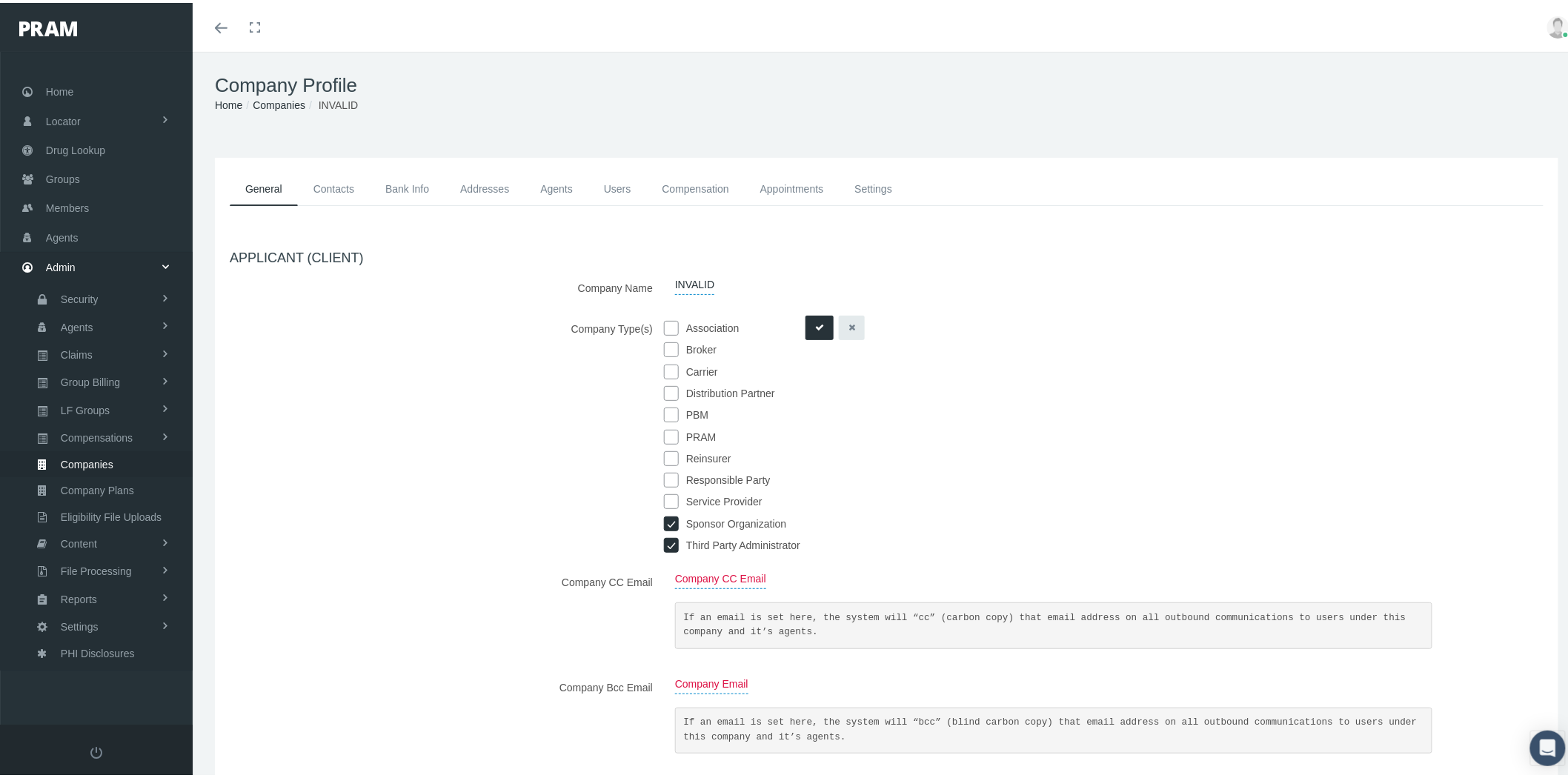
click at [663, 541] on input "checkbox" at bounding box center [671, 543] width 15 height 15
checkbox input "false"
click at [816, 318] on icon "submit" at bounding box center [820, 325] width 9 height 14
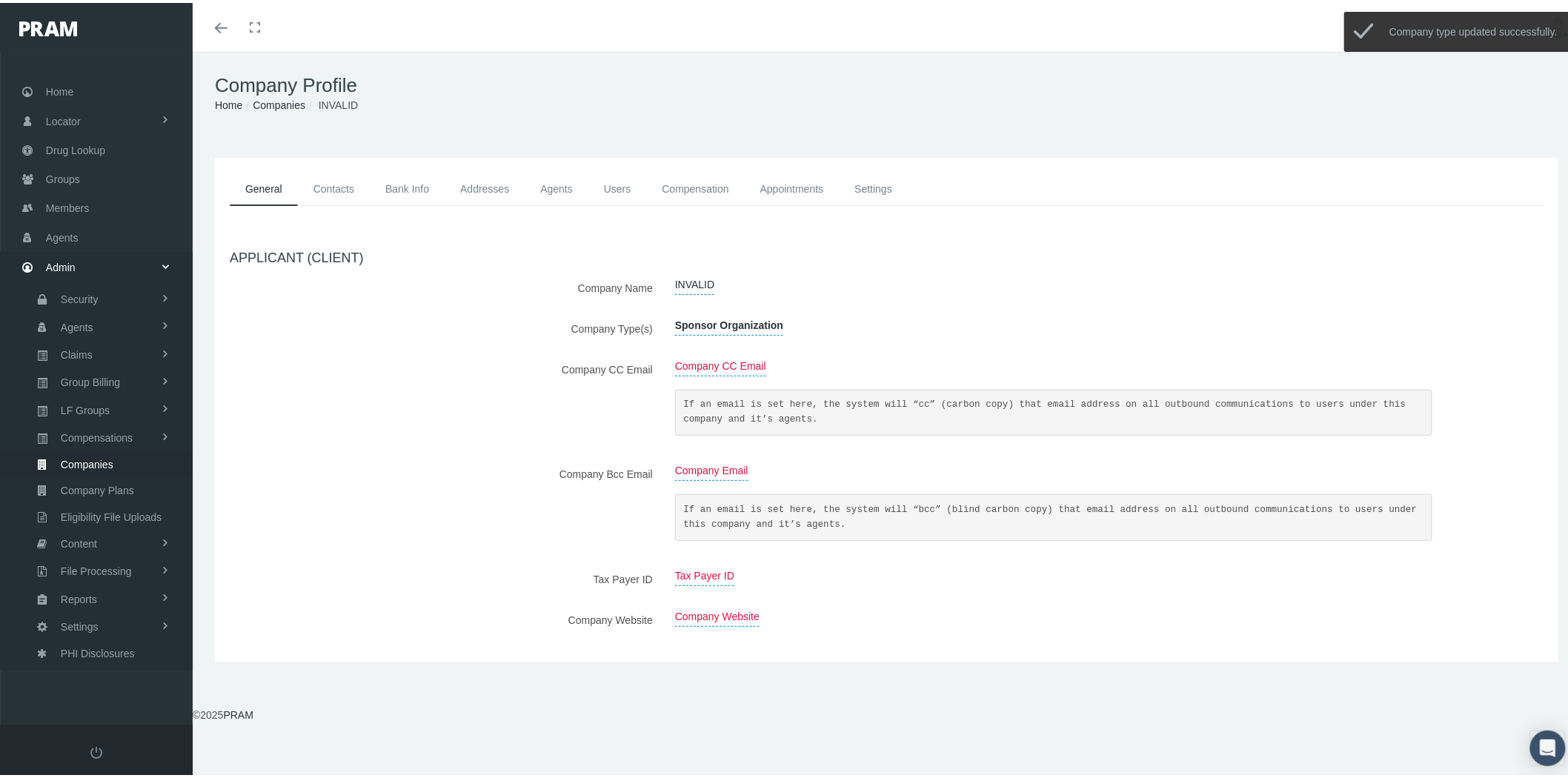
click at [331, 187] on link "Contacts" at bounding box center [333, 186] width 72 height 34
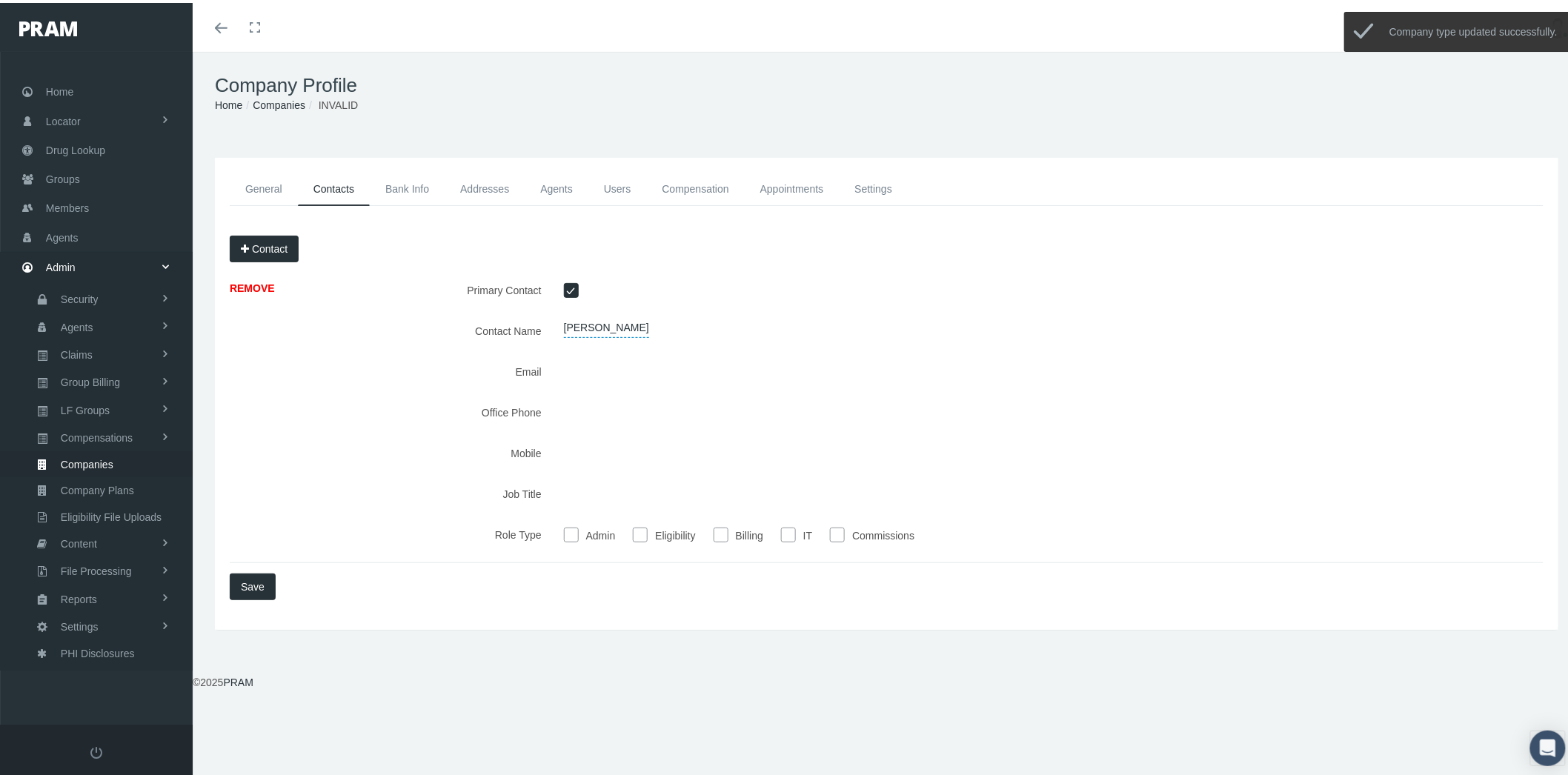
click at [262, 286] on link "REMOVE" at bounding box center [252, 285] width 46 height 12
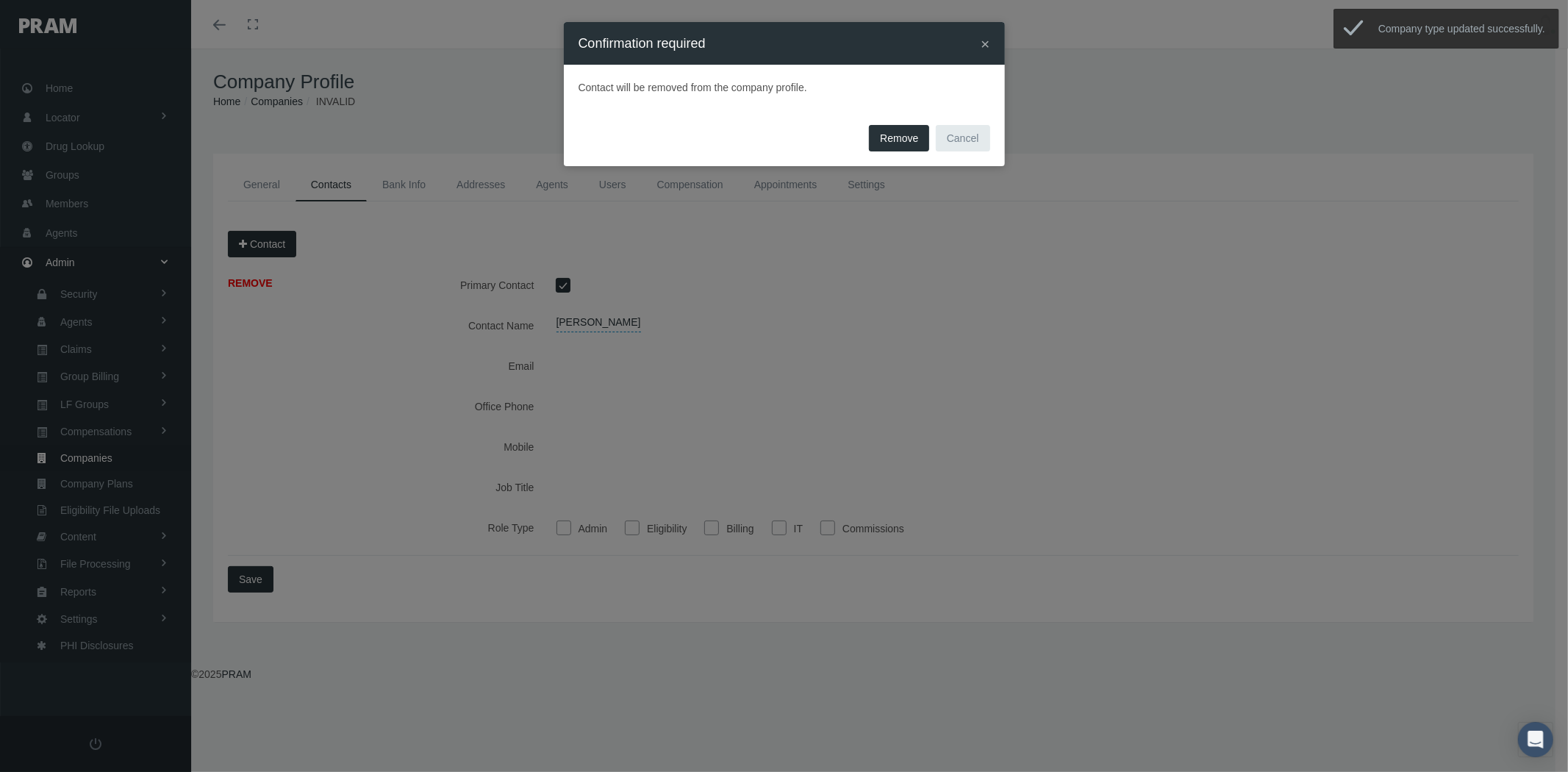
click at [913, 135] on span "Remove" at bounding box center [899, 138] width 38 height 12
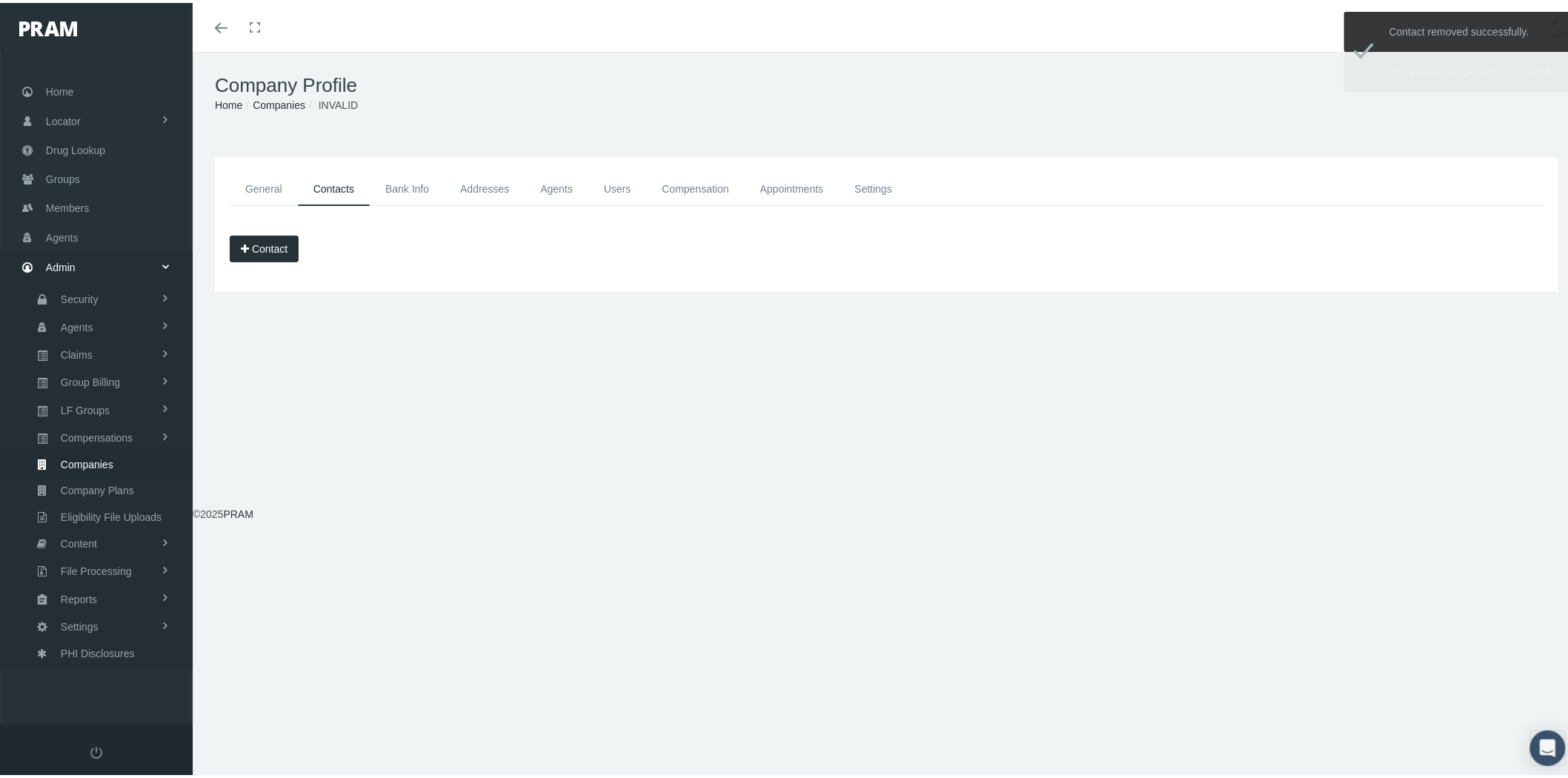
click at [427, 180] on link "Bank Info" at bounding box center [407, 186] width 74 height 34
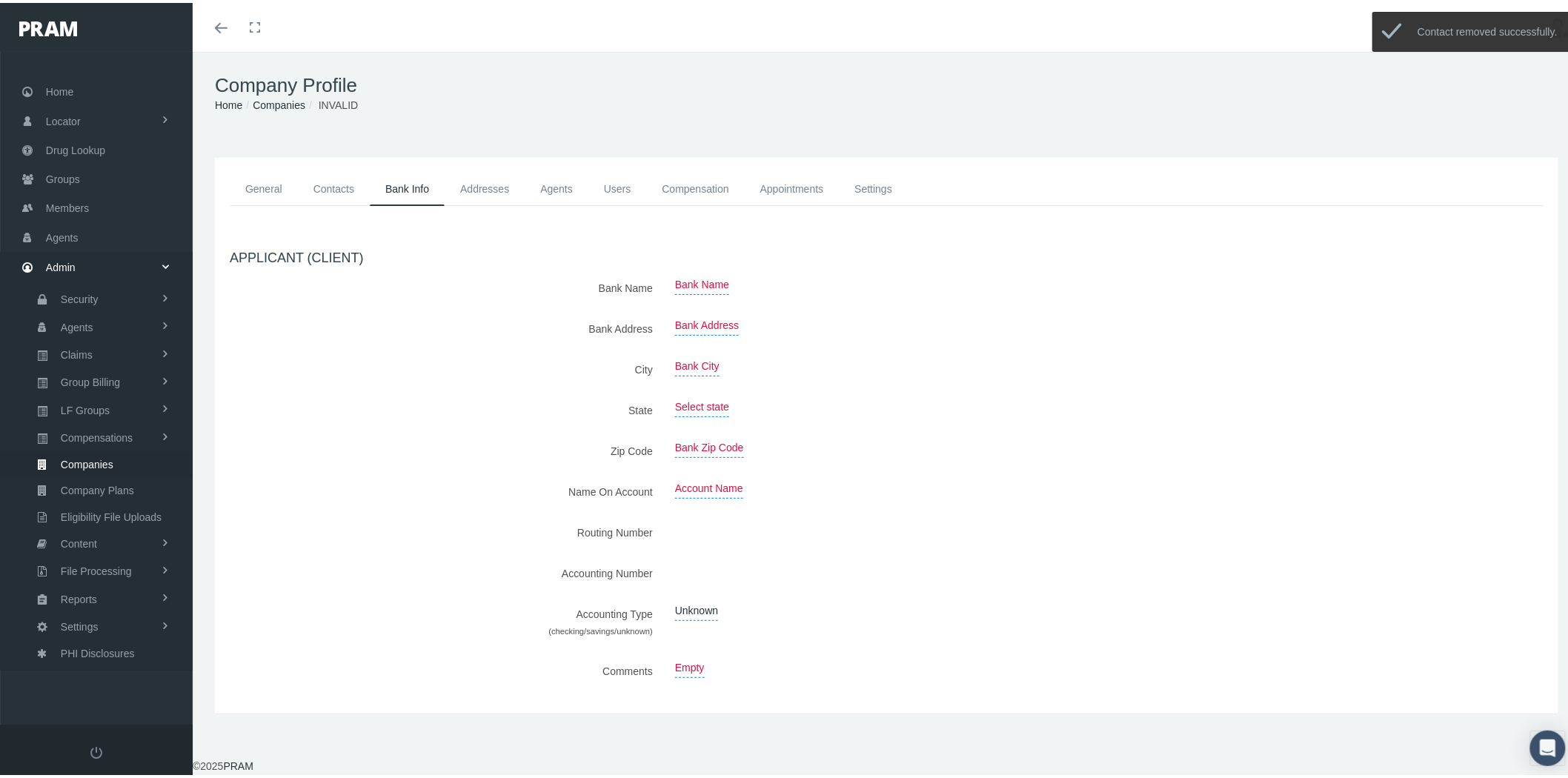
click at [492, 185] on link "Addresses" at bounding box center [485, 186] width 80 height 34
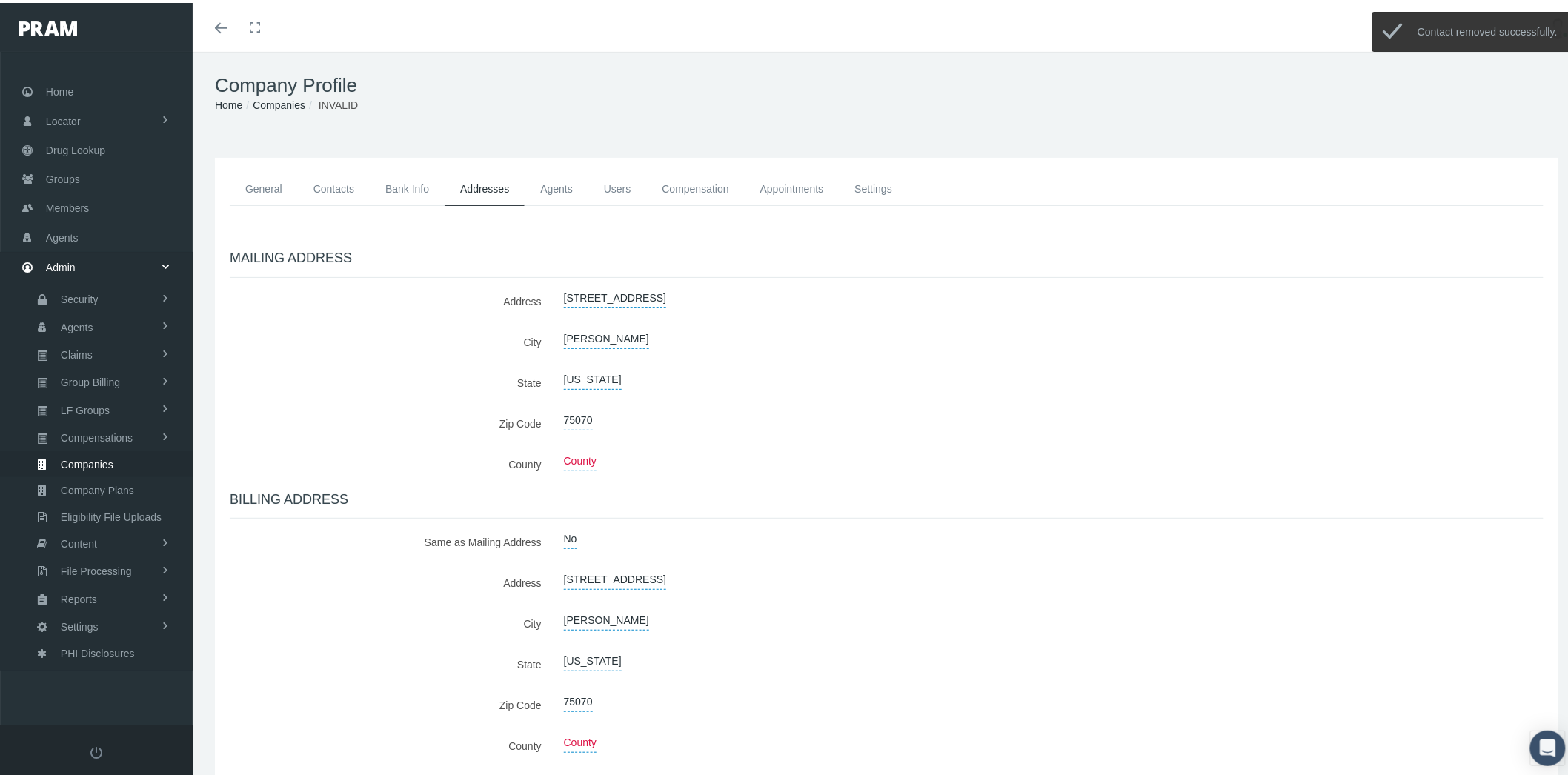
click at [565, 186] on link "Agents" at bounding box center [556, 186] width 63 height 34
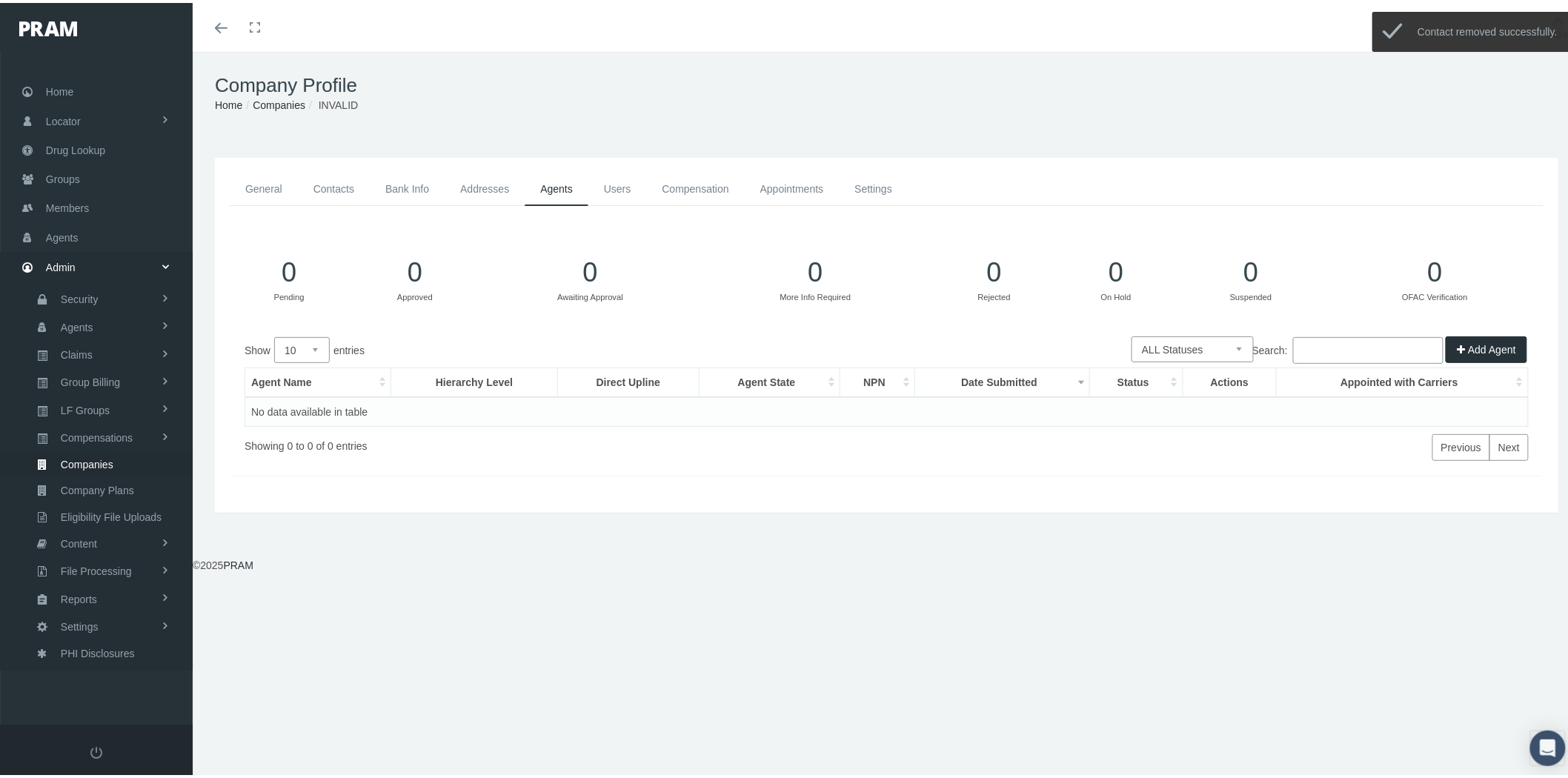
click at [631, 181] on link "Users" at bounding box center [617, 186] width 59 height 34
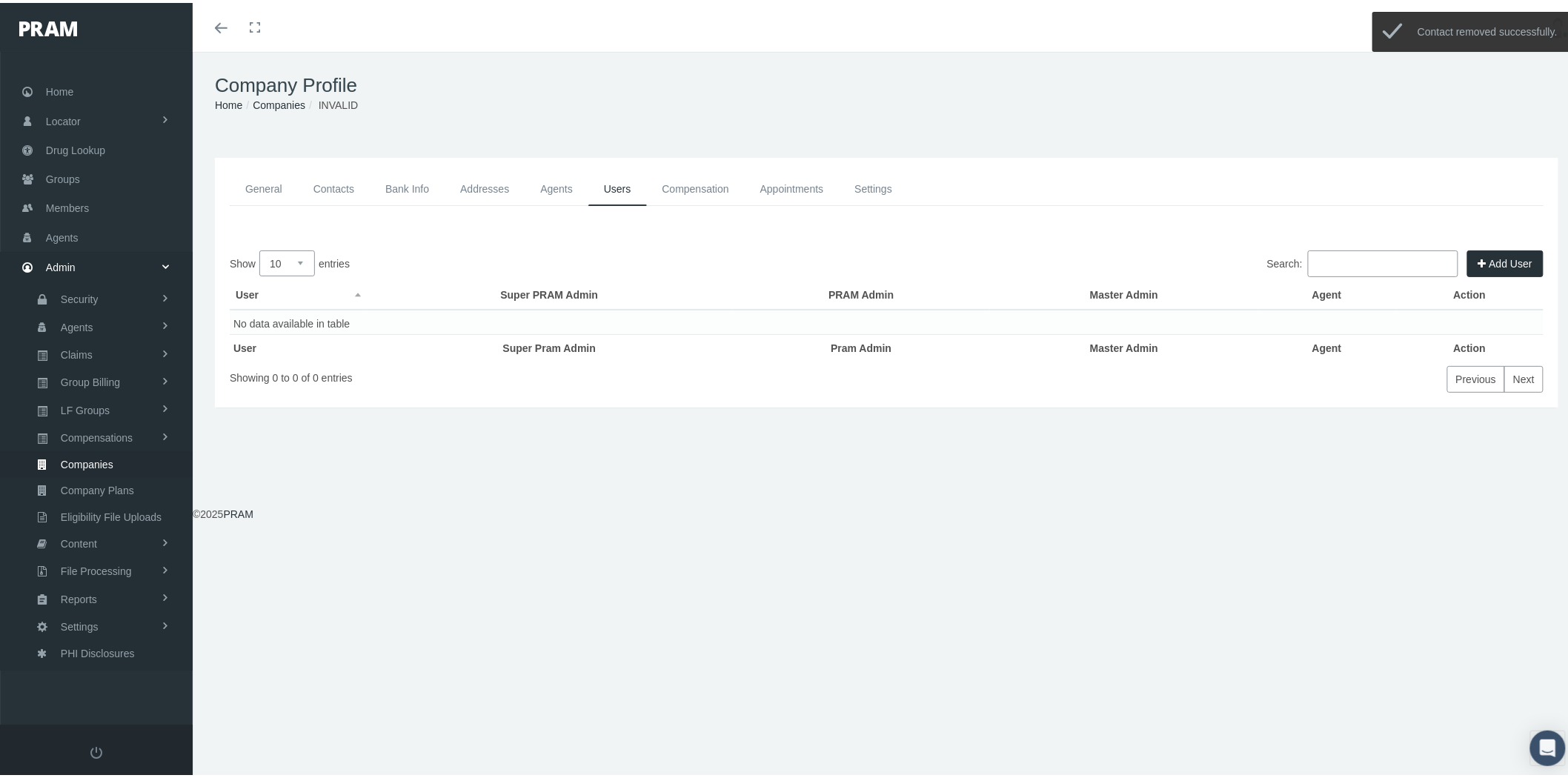
click at [700, 186] on link "Compensation" at bounding box center [695, 186] width 98 height 34
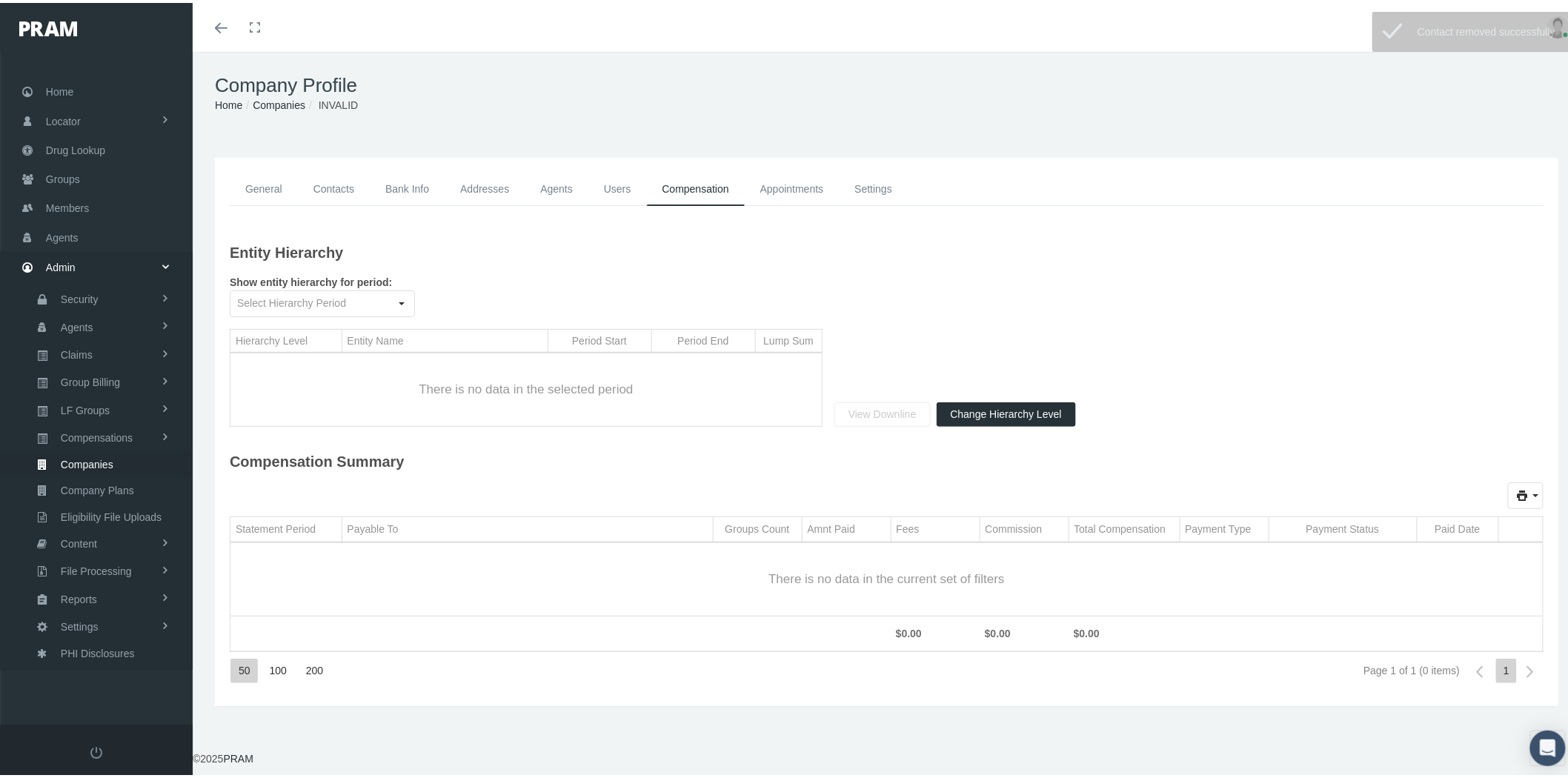
click at [796, 189] on link "Appointments" at bounding box center [792, 186] width 95 height 34
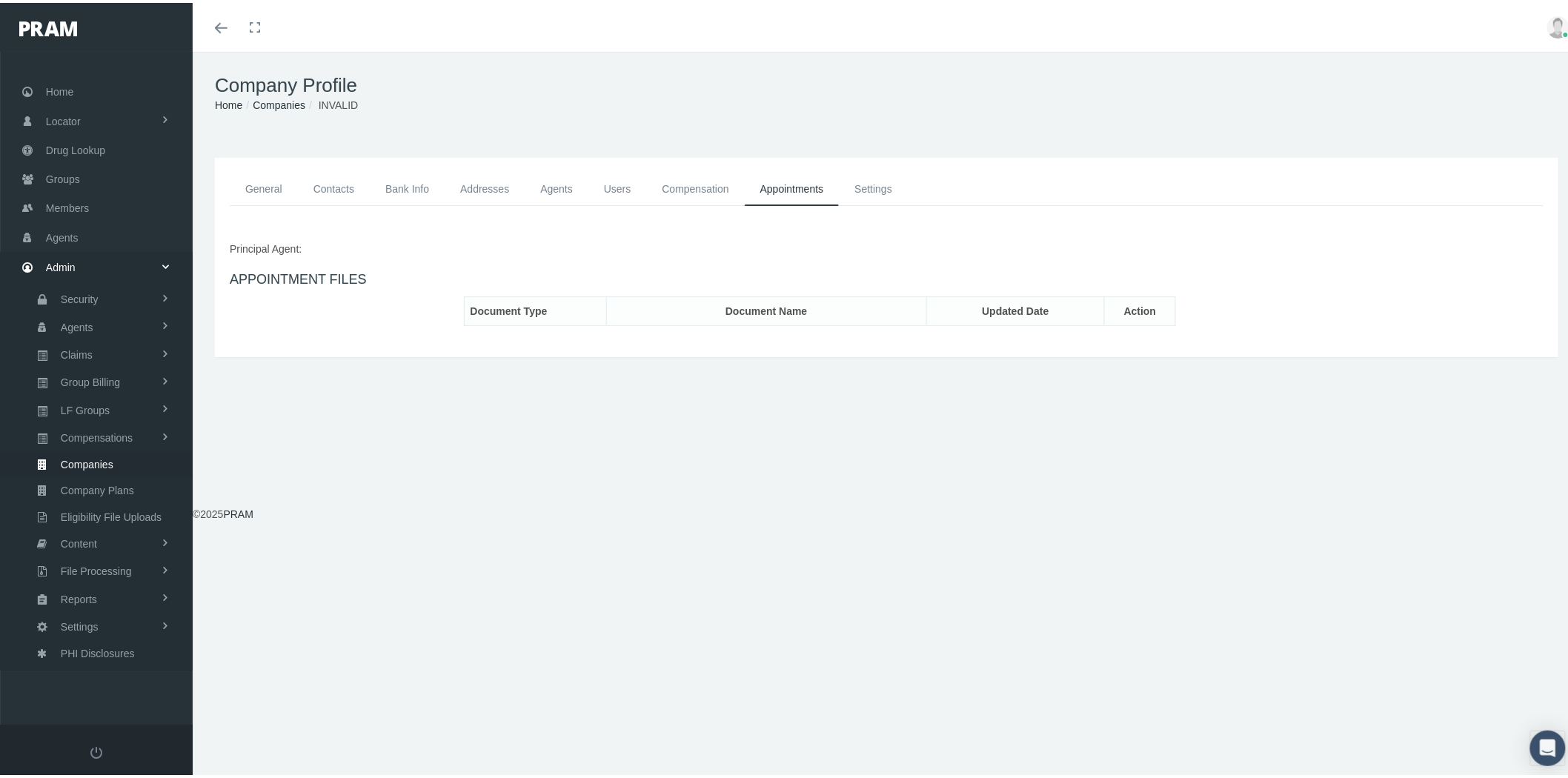
click at [883, 189] on link "Settings" at bounding box center [873, 186] width 69 height 34
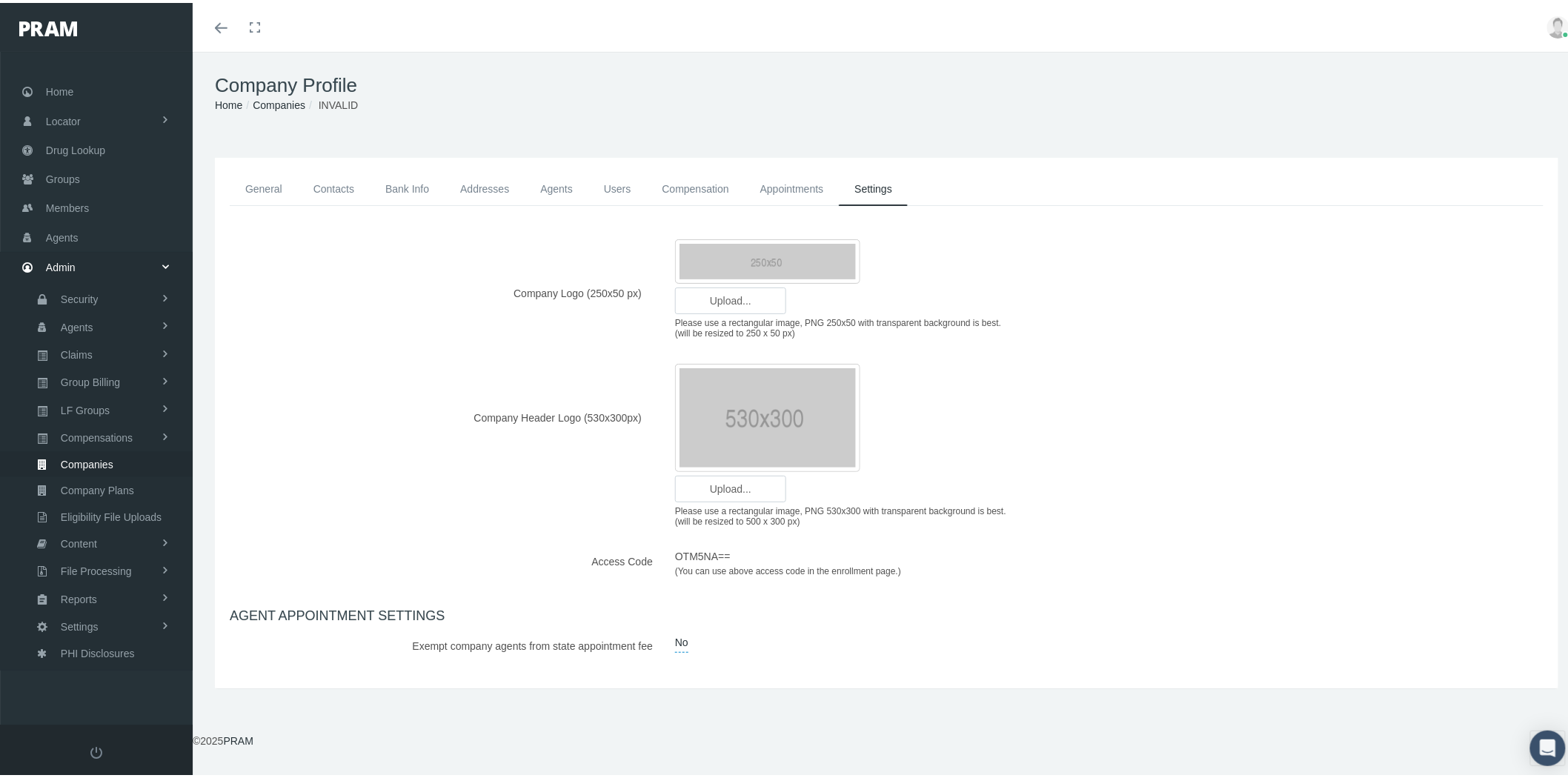
click at [272, 187] on link "General" at bounding box center [263, 186] width 68 height 34
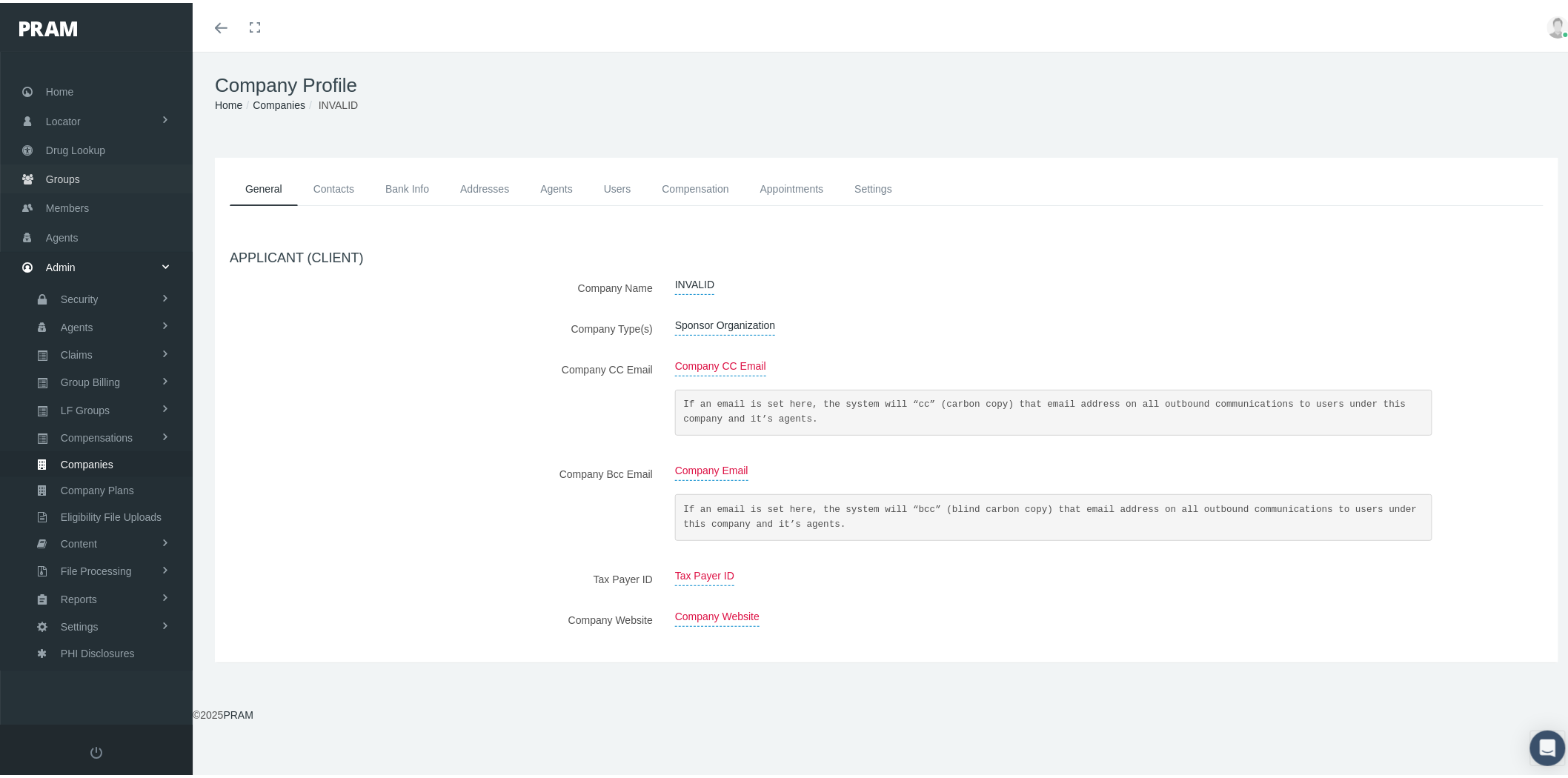
click at [123, 170] on link "Groups" at bounding box center [96, 176] width 193 height 29
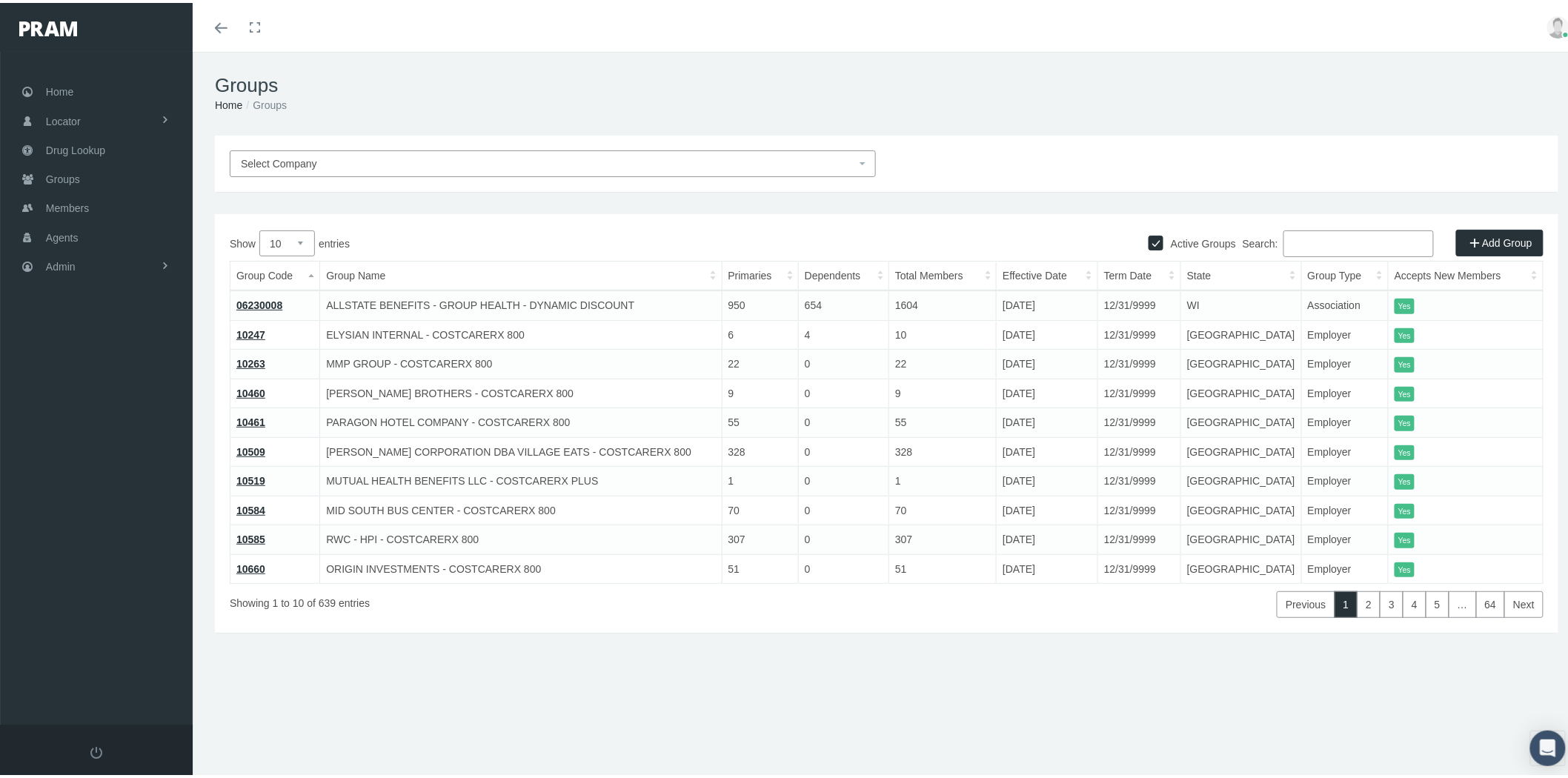
click at [1317, 238] on input "Search:" at bounding box center [1359, 240] width 151 height 27
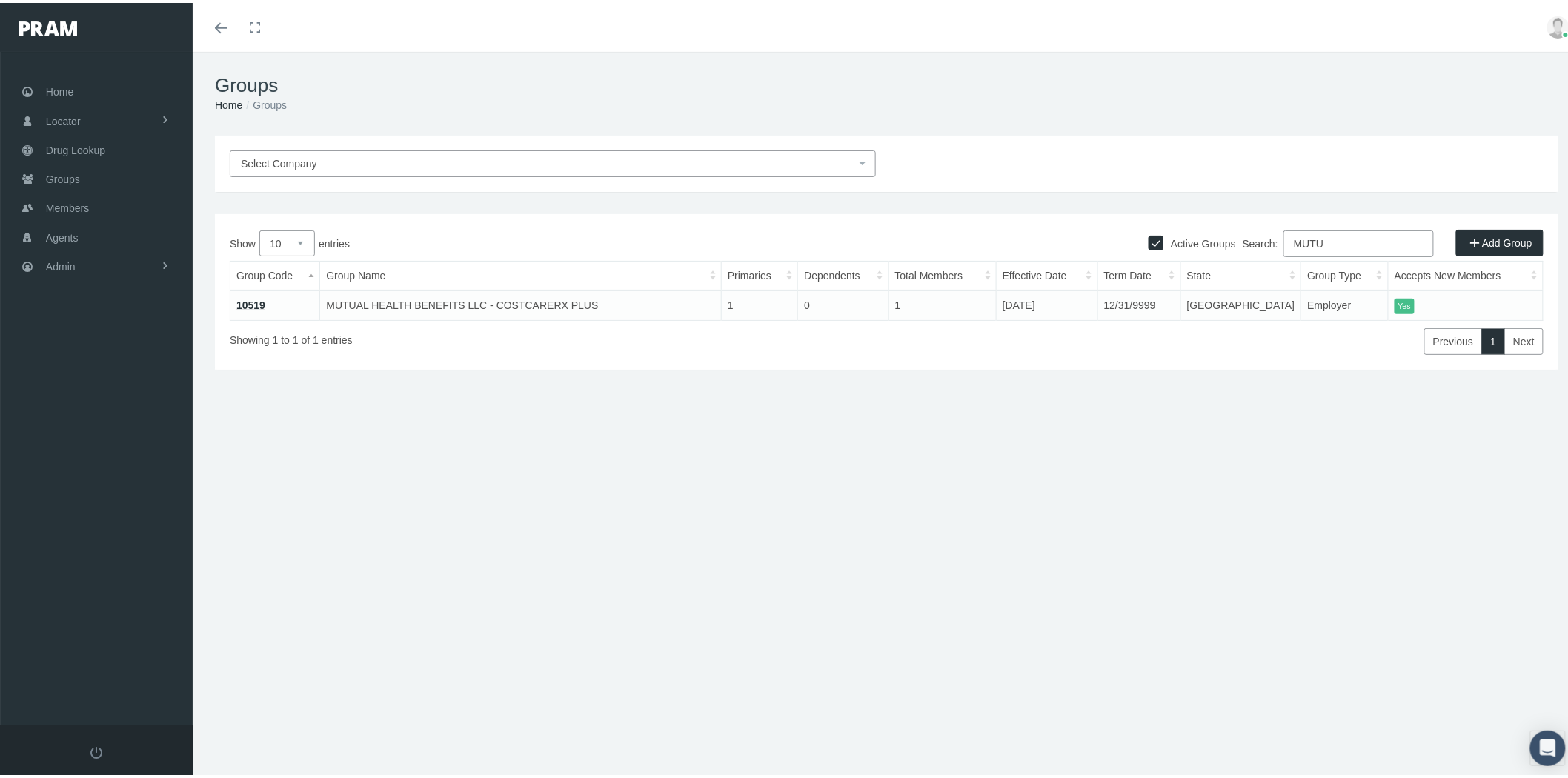
type input "MUTU"
click at [254, 304] on link "10519" at bounding box center [250, 302] width 29 height 12
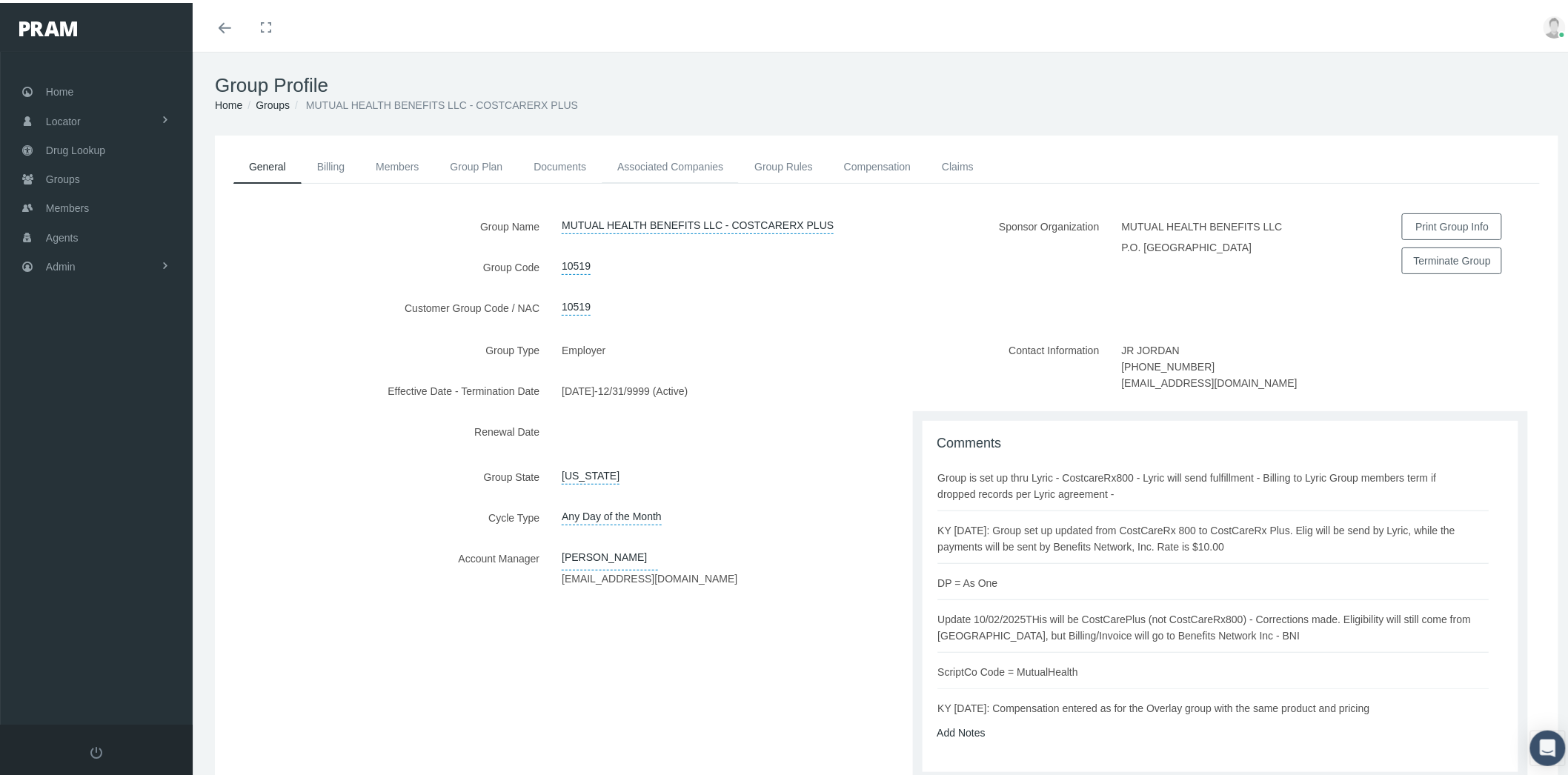
click at [646, 160] on link "Associated Companies" at bounding box center [669, 163] width 137 height 33
